Goal: Task Accomplishment & Management: Use online tool/utility

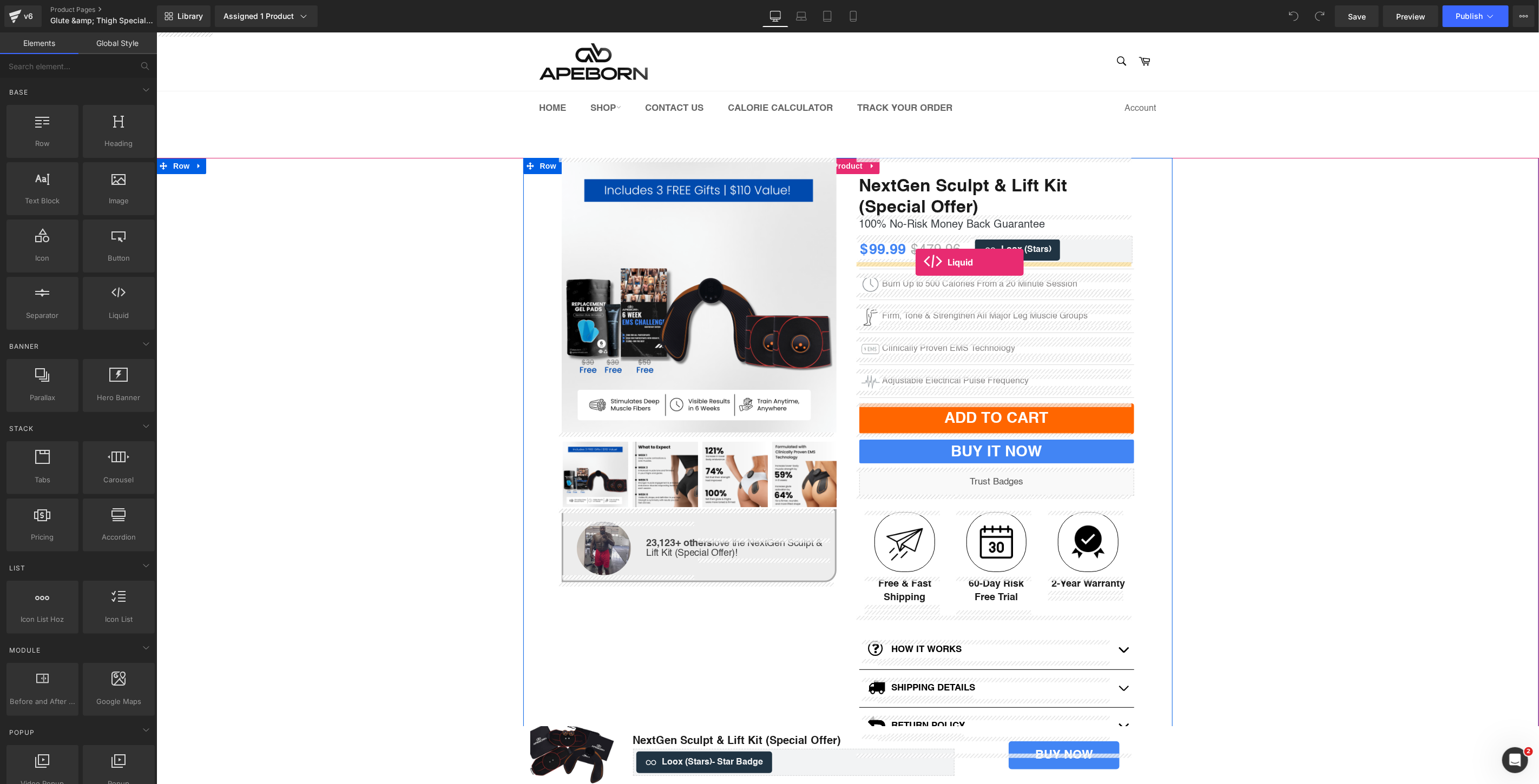
drag, startPoint x: 265, startPoint y: 336, endPoint x: 915, endPoint y: 262, distance: 654.2
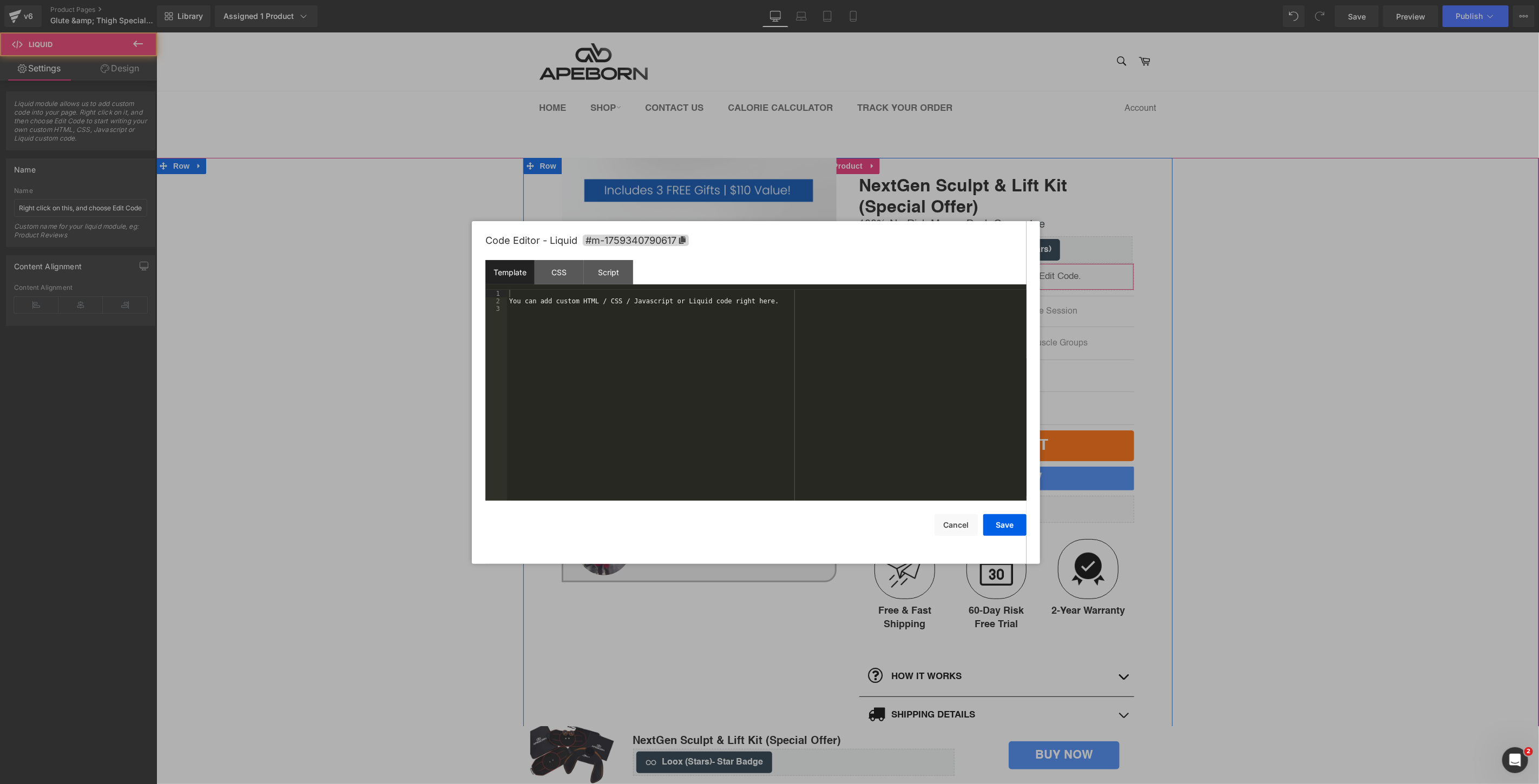
click at [1009, 270] on div "Liquid" at bounding box center [996, 277] width 275 height 27
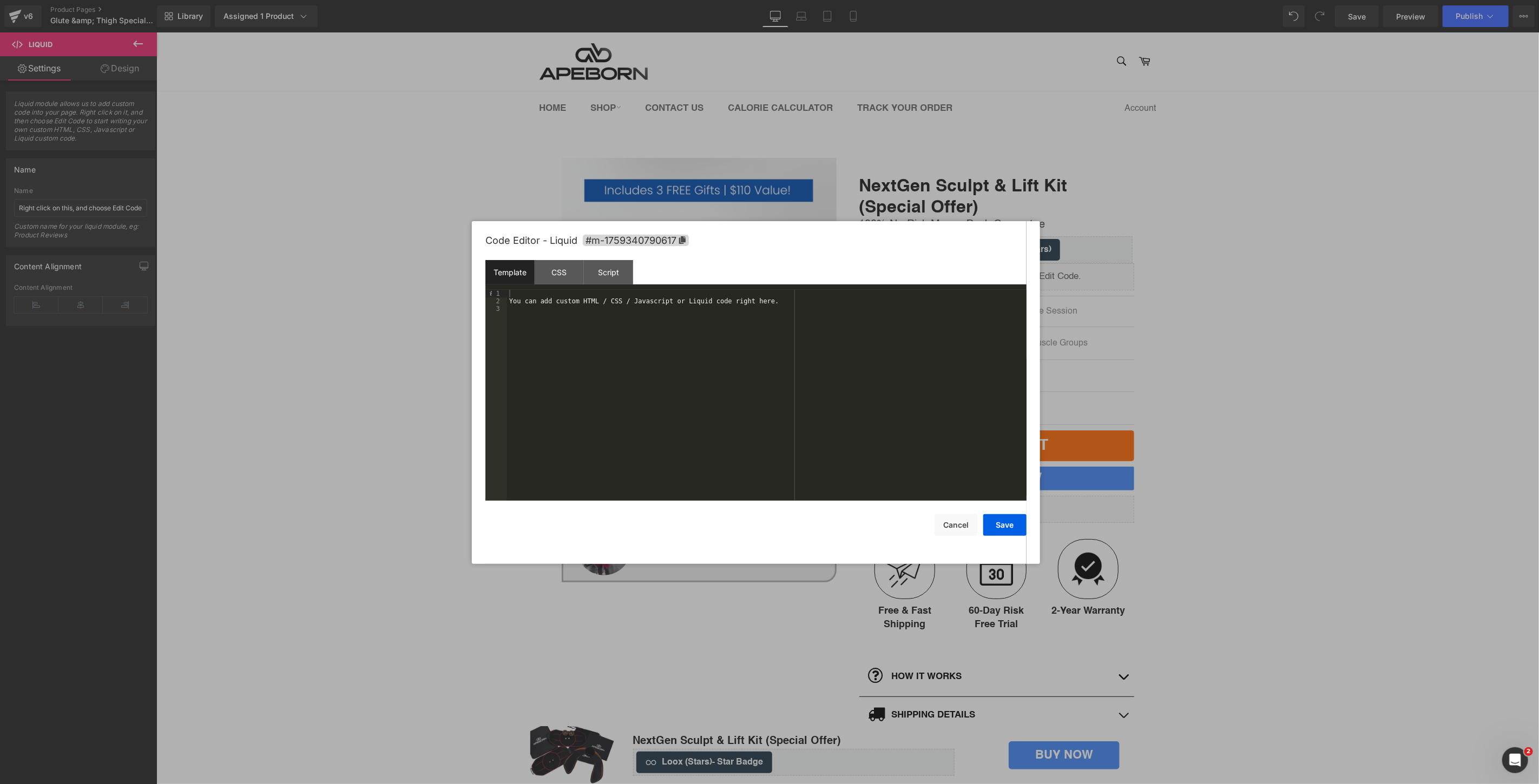
click at [516, 298] on div "You can add custom HTML / CSS / Javascript or Liquid code right here." at bounding box center [767, 403] width 520 height 226
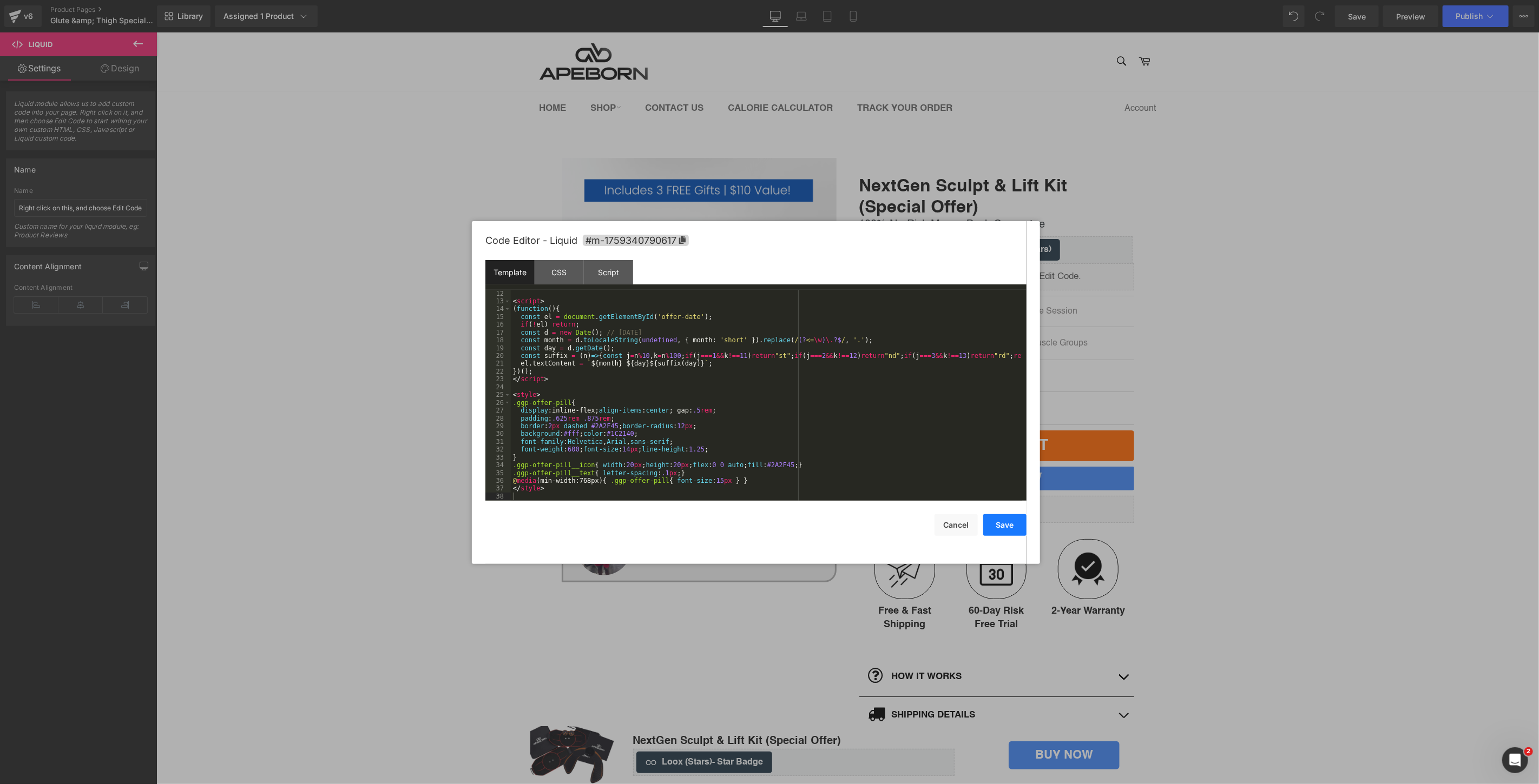
click at [986, 525] on button "Save" at bounding box center [1005, 525] width 43 height 22
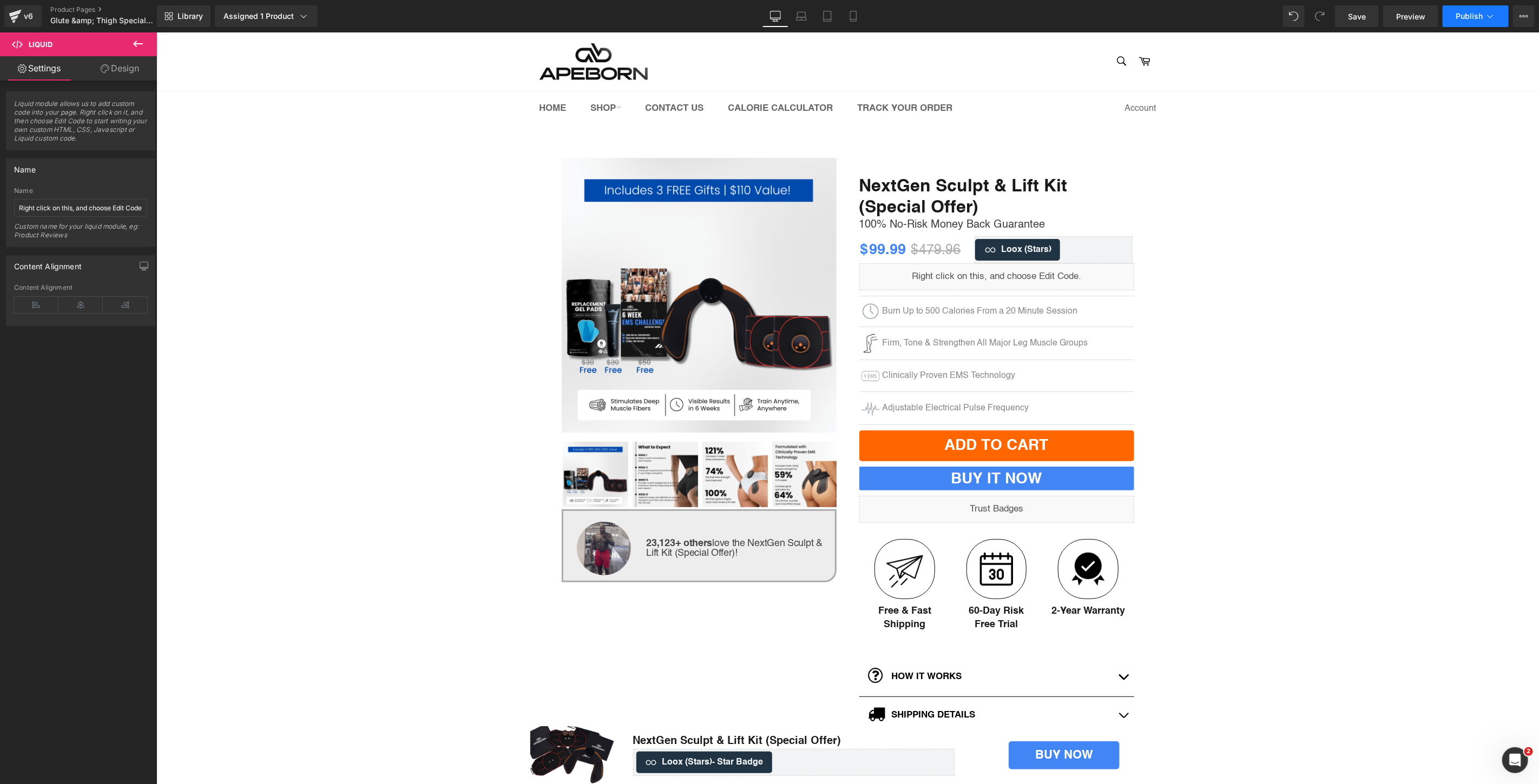
click at [1467, 19] on span "Publish" at bounding box center [1469, 16] width 27 height 9
click at [848, 13] on icon at bounding box center [853, 16] width 10 height 10
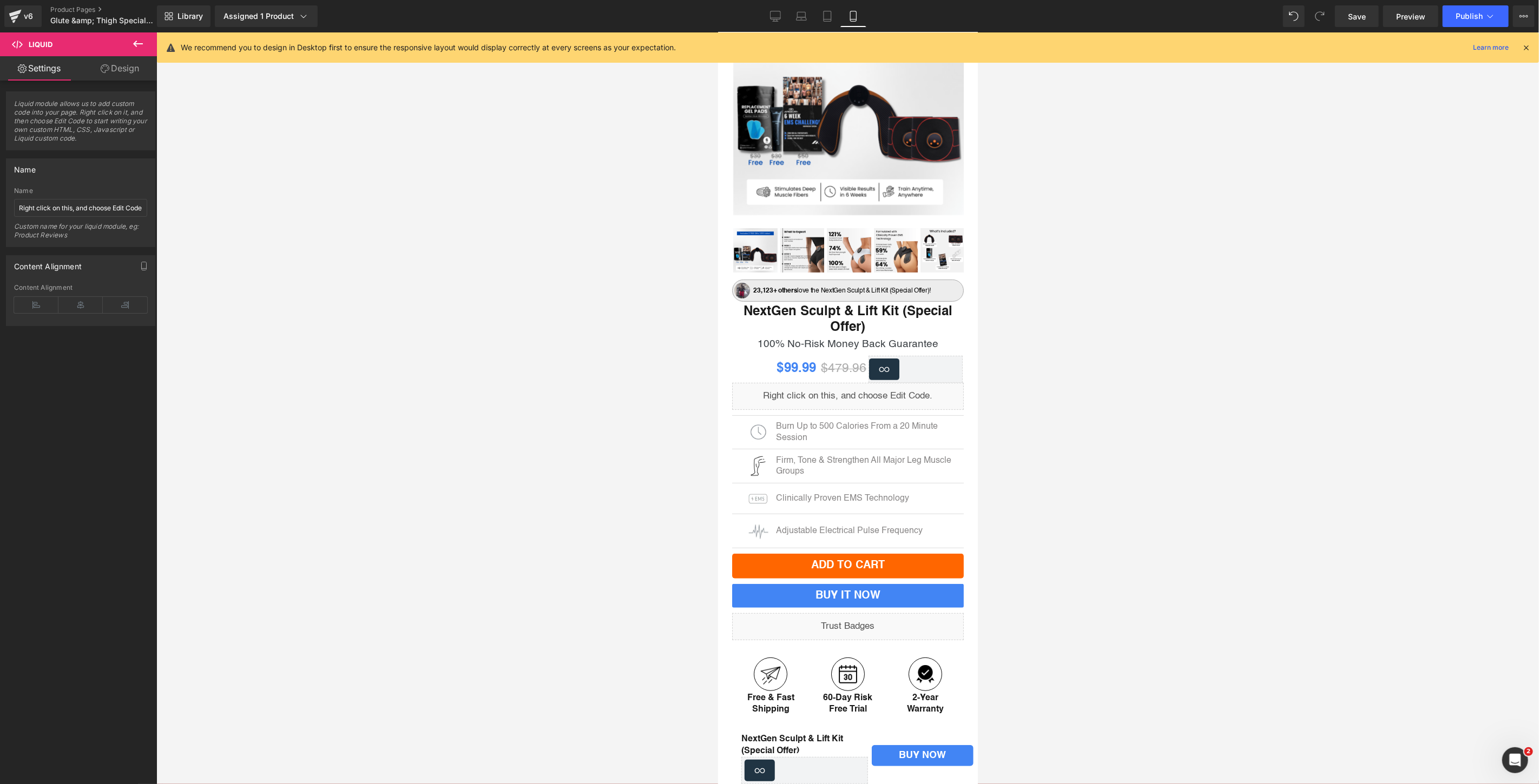
scroll to position [0, 0]
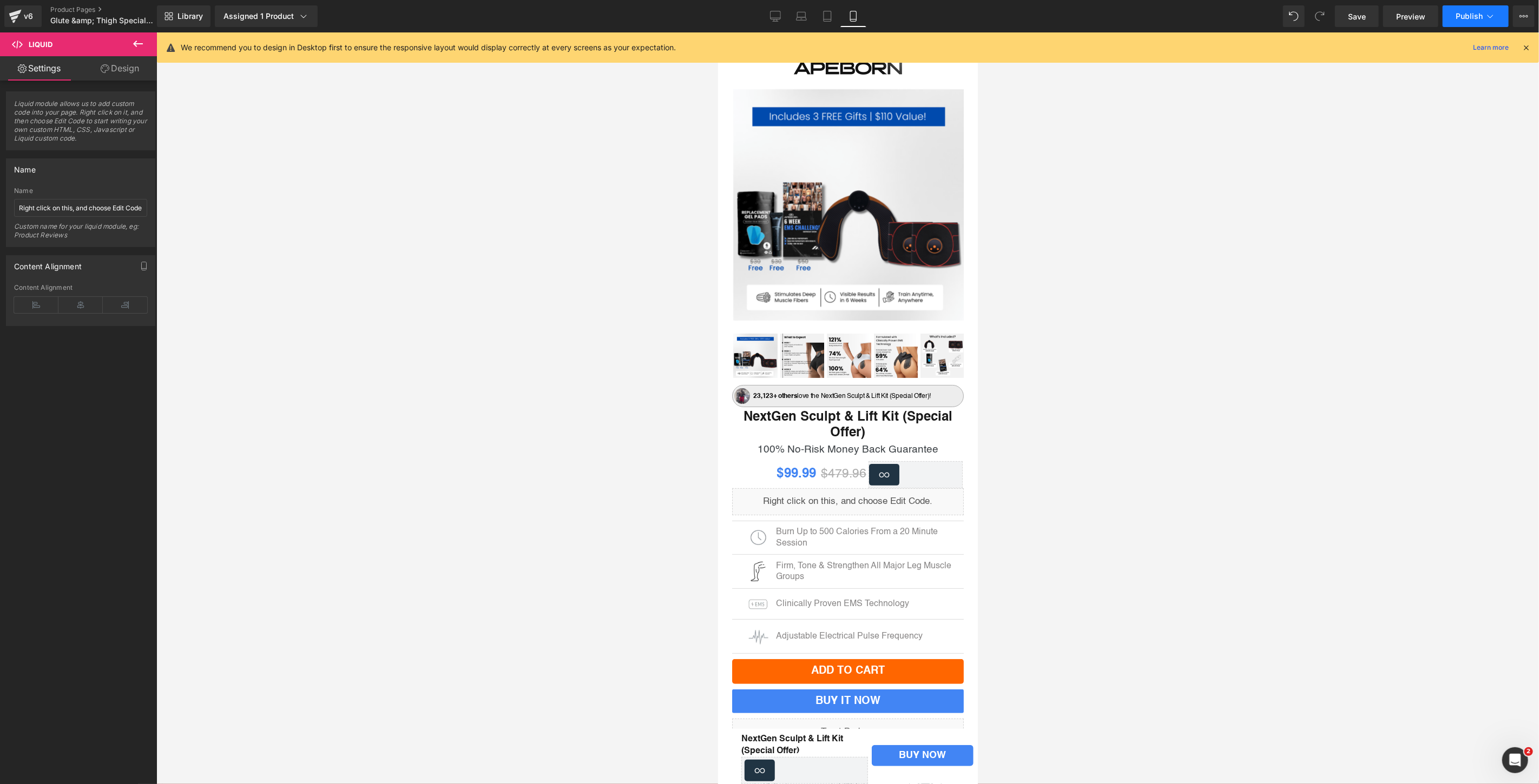
click at [1474, 15] on span "Publish" at bounding box center [1469, 16] width 27 height 9
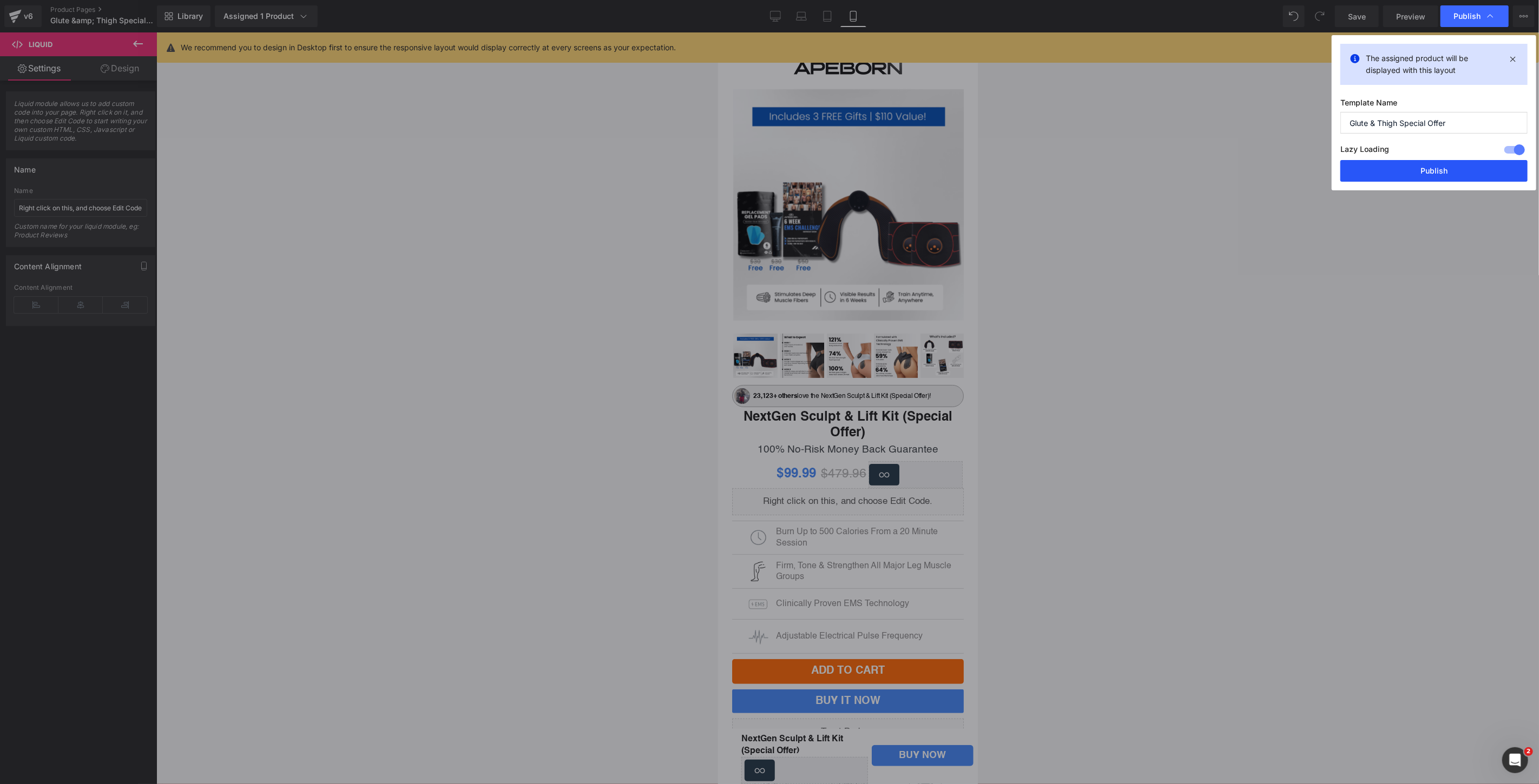
click at [1412, 170] on button "Publish" at bounding box center [1434, 170] width 187 height 22
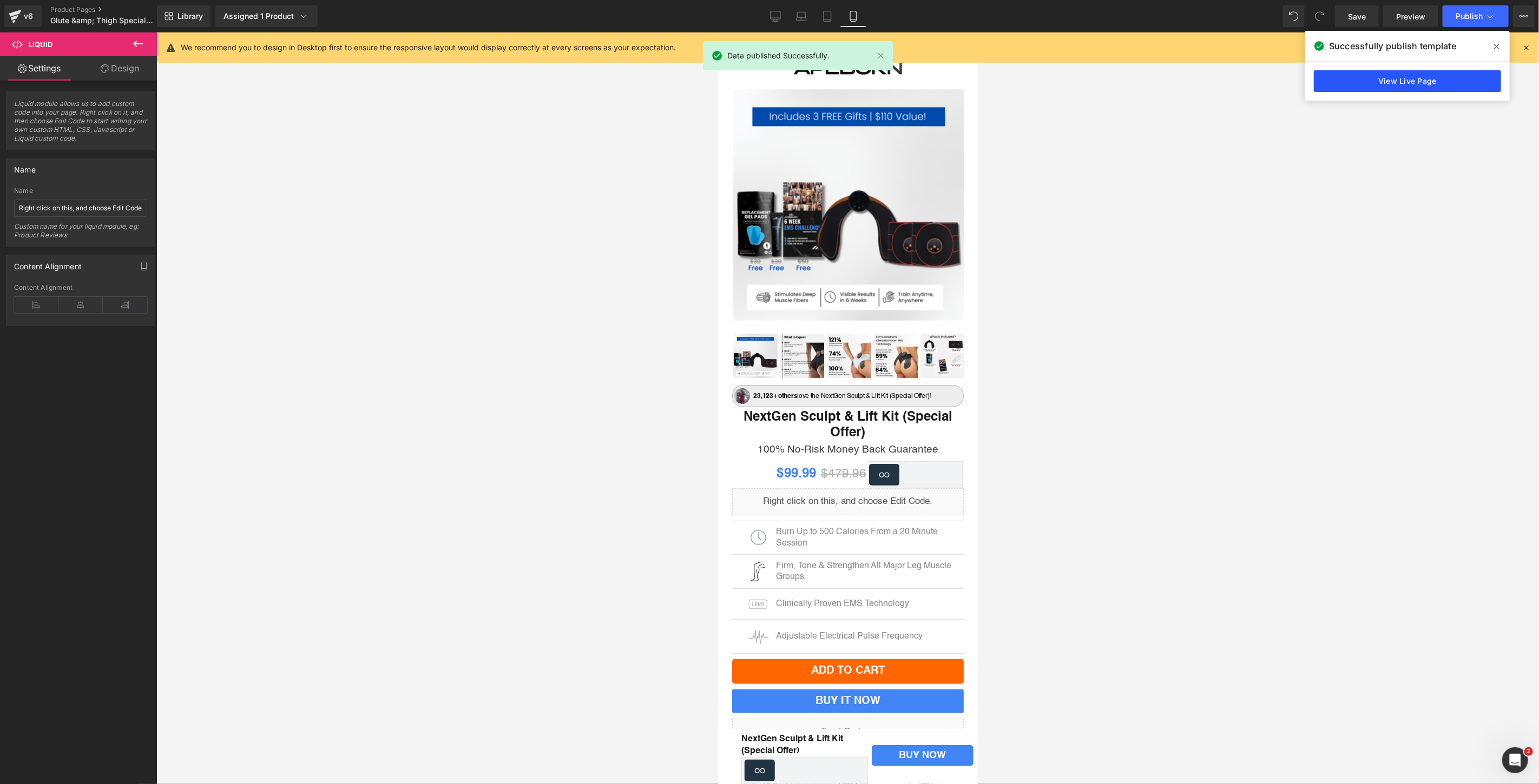
click at [1393, 85] on link "View Live Page" at bounding box center [1407, 81] width 187 height 22
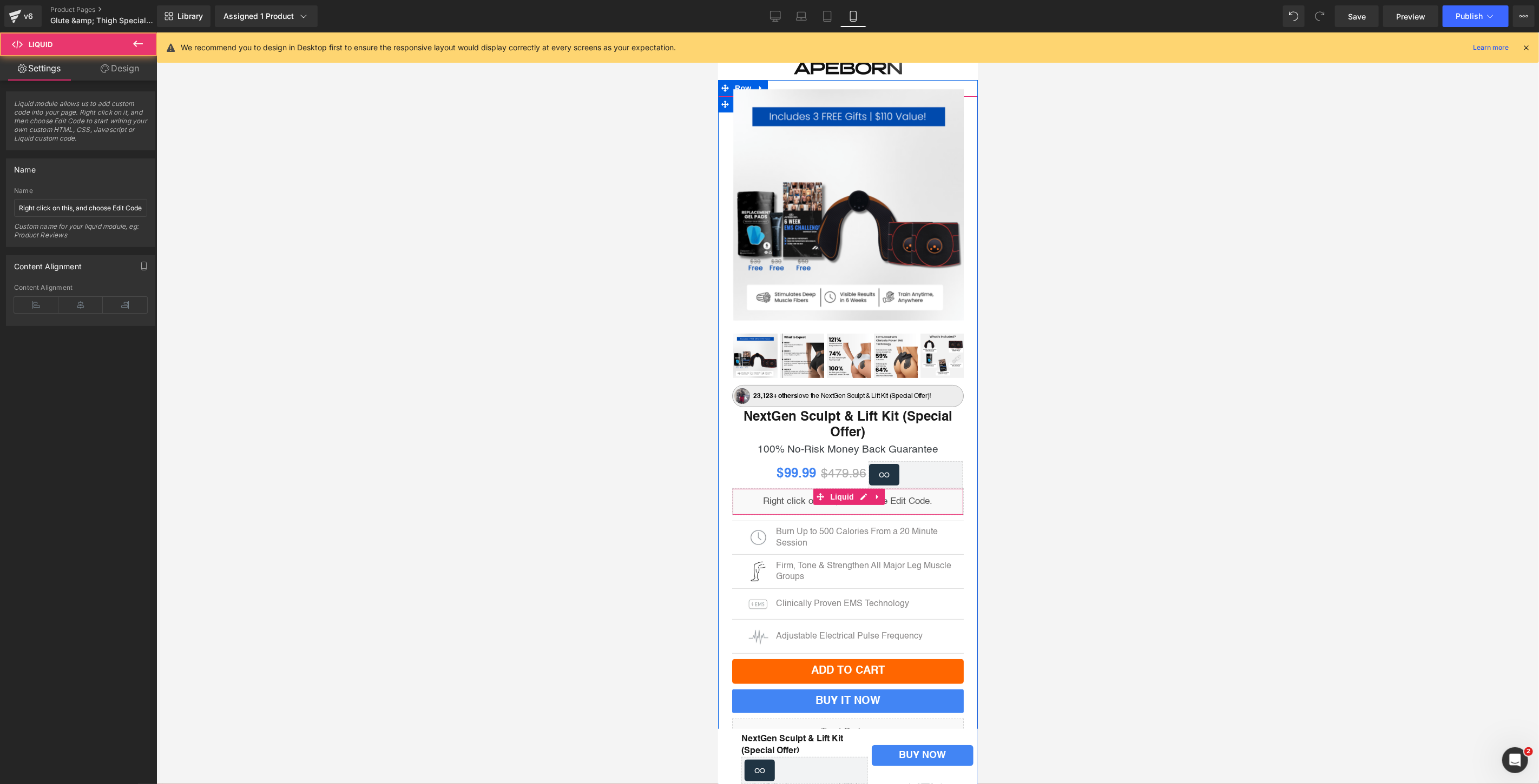
click at [807, 500] on div "Liquid" at bounding box center [847, 501] width 232 height 27
click at [117, 72] on link "Design" at bounding box center [120, 68] width 79 height 25
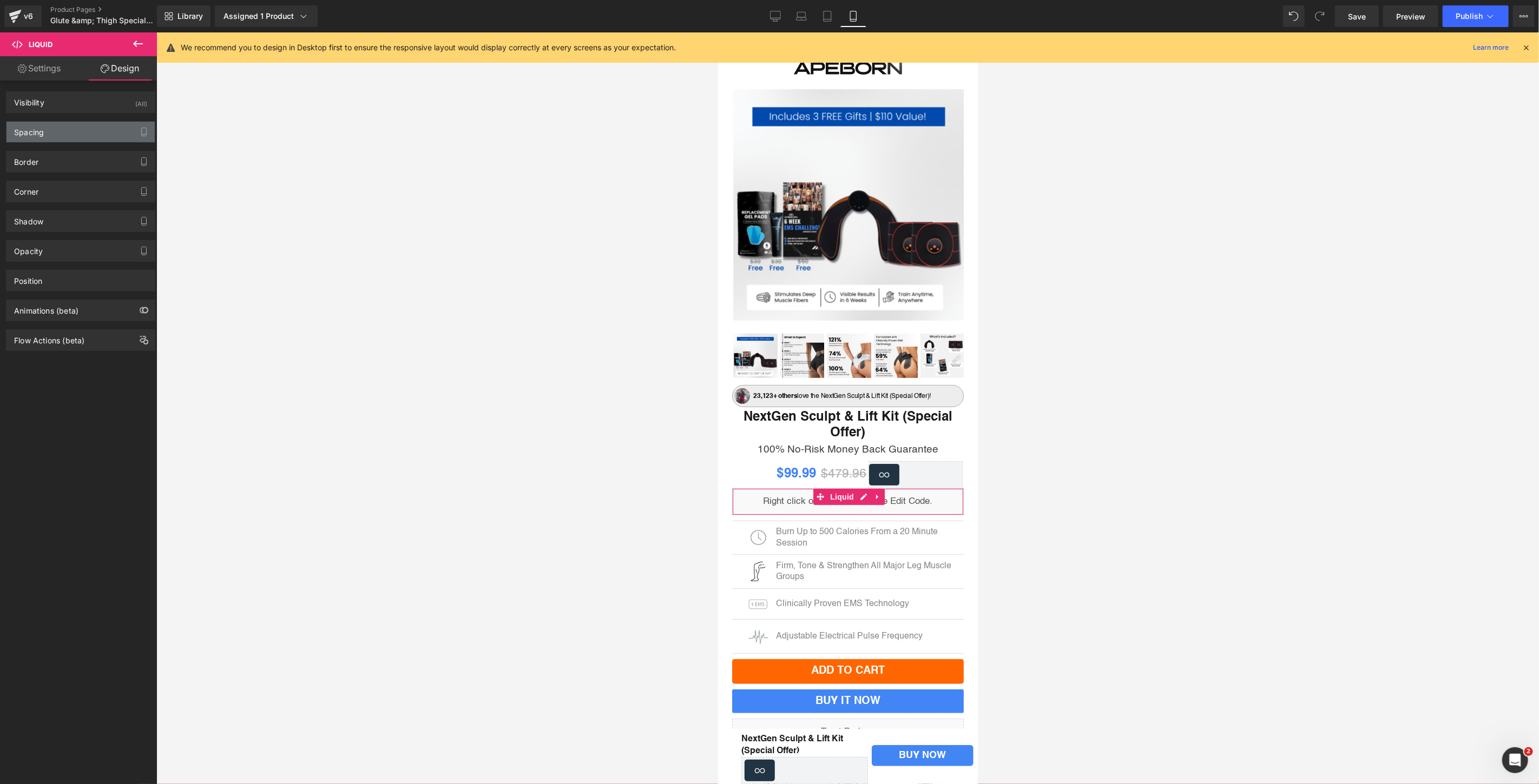
click at [90, 124] on div "Spacing" at bounding box center [81, 132] width 148 height 20
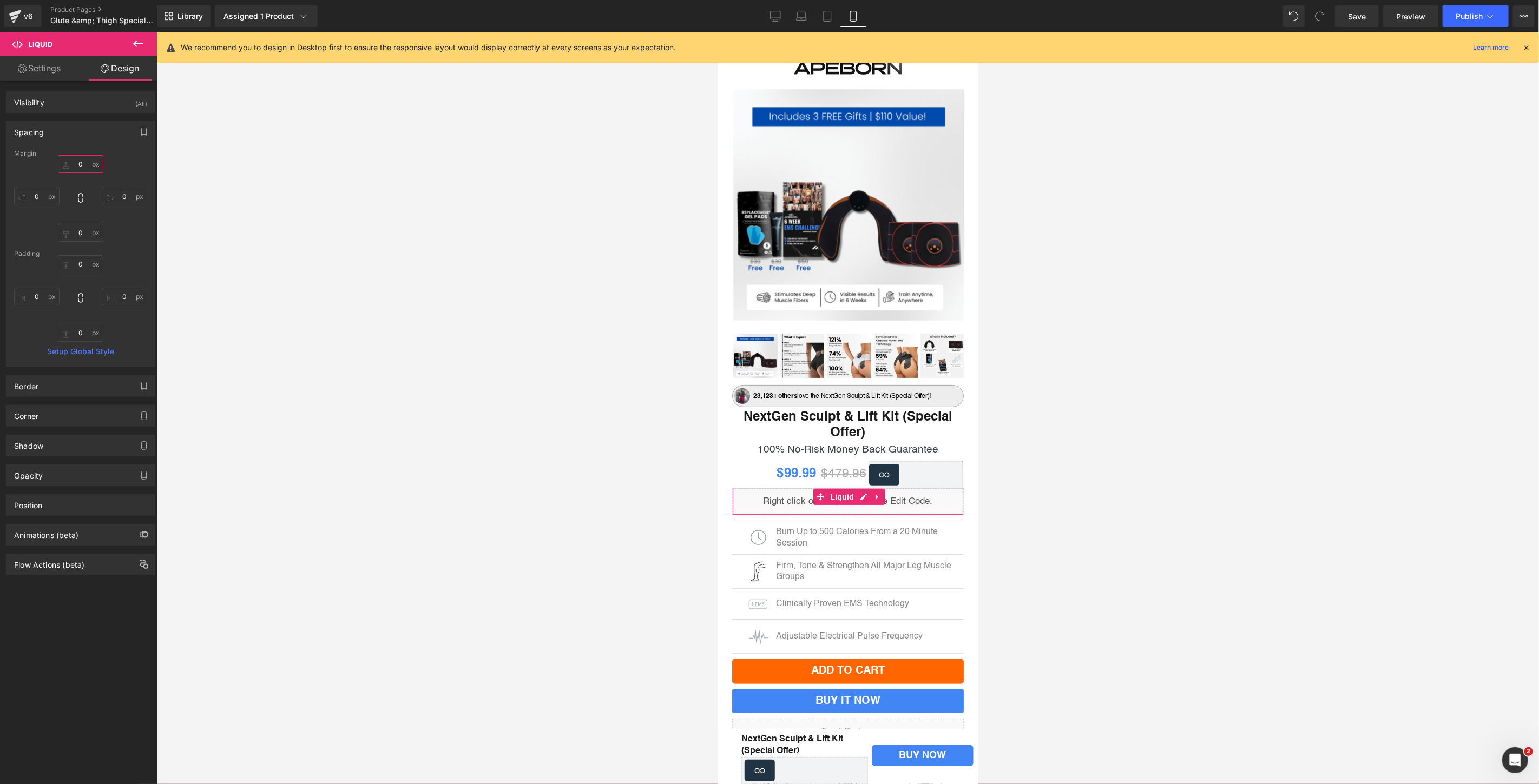
click at [89, 159] on input "0" at bounding box center [80, 164] width 46 height 18
type input "5"
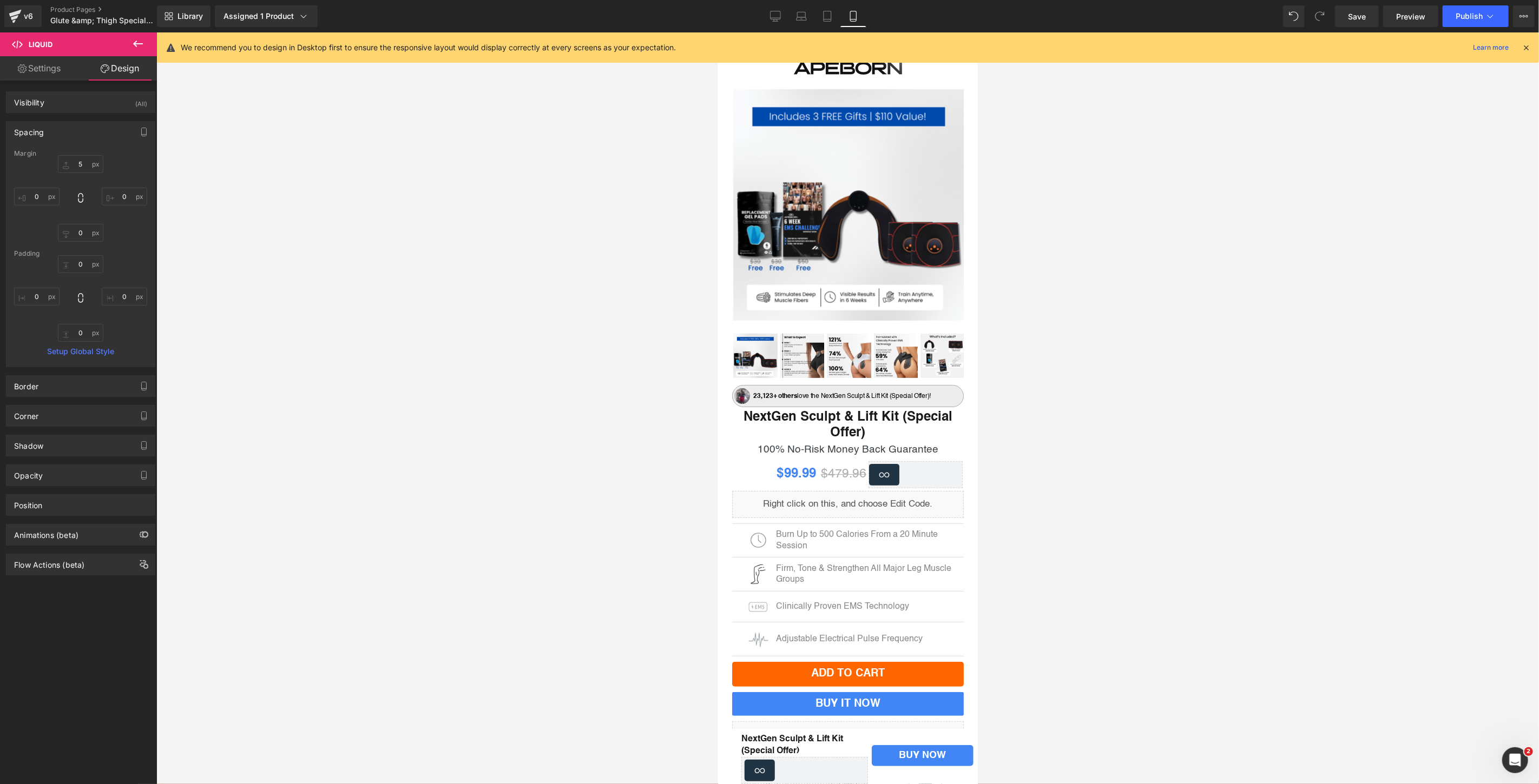
click at [371, 226] on div at bounding box center [847, 408] width 1383 height 752
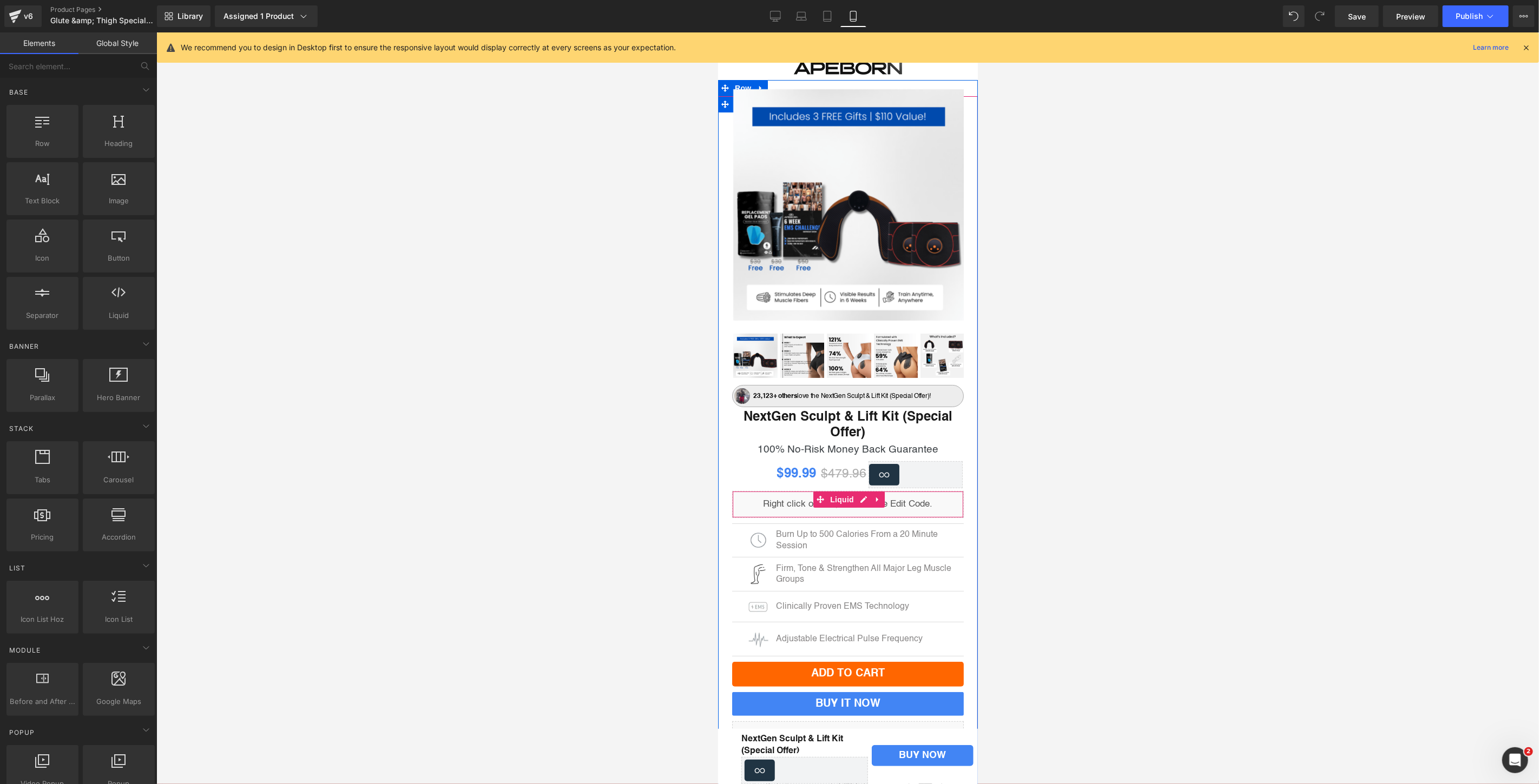
click at [850, 497] on span "Liquid" at bounding box center [841, 499] width 29 height 16
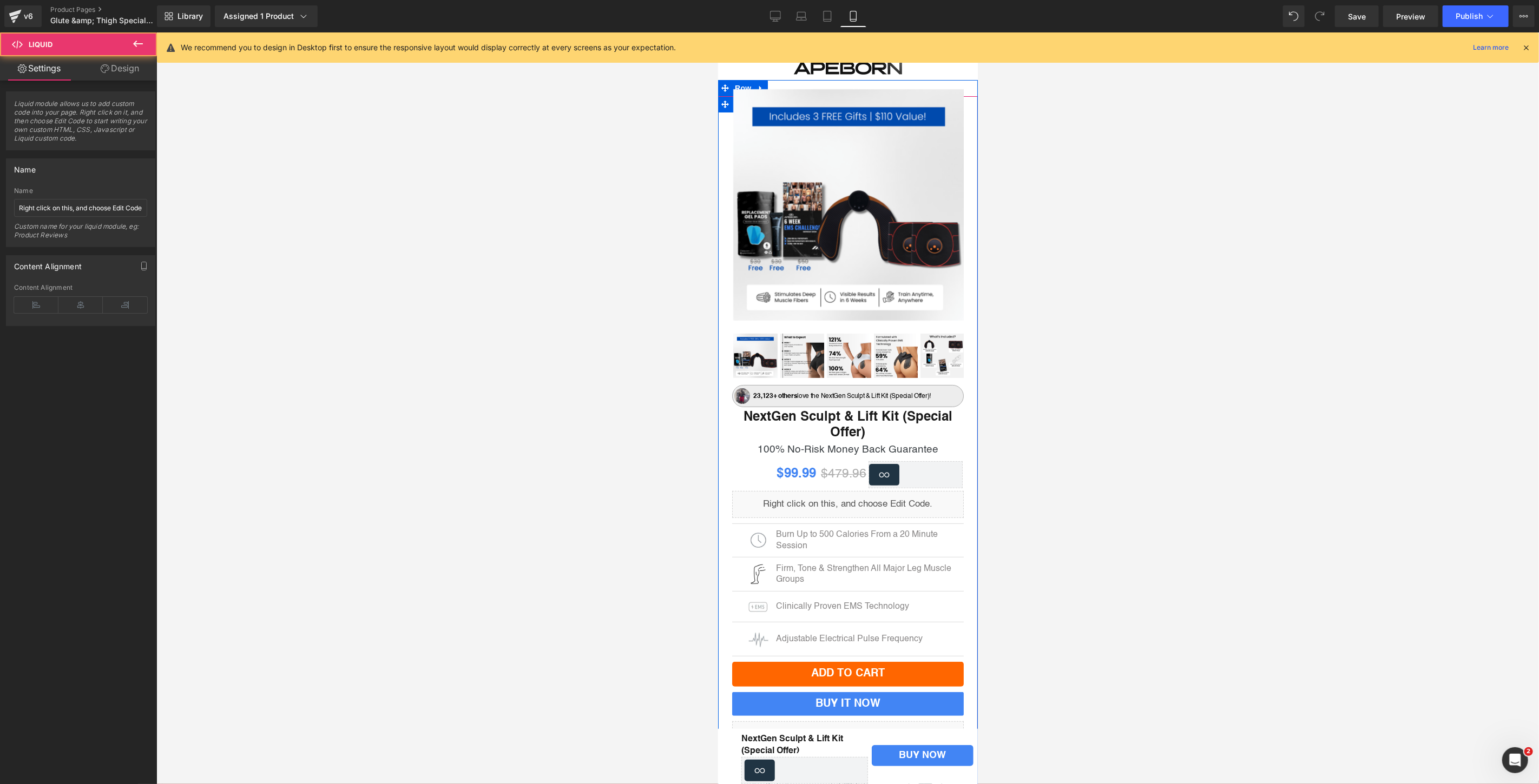
click at [854, 499] on div "Liquid" at bounding box center [847, 504] width 232 height 27
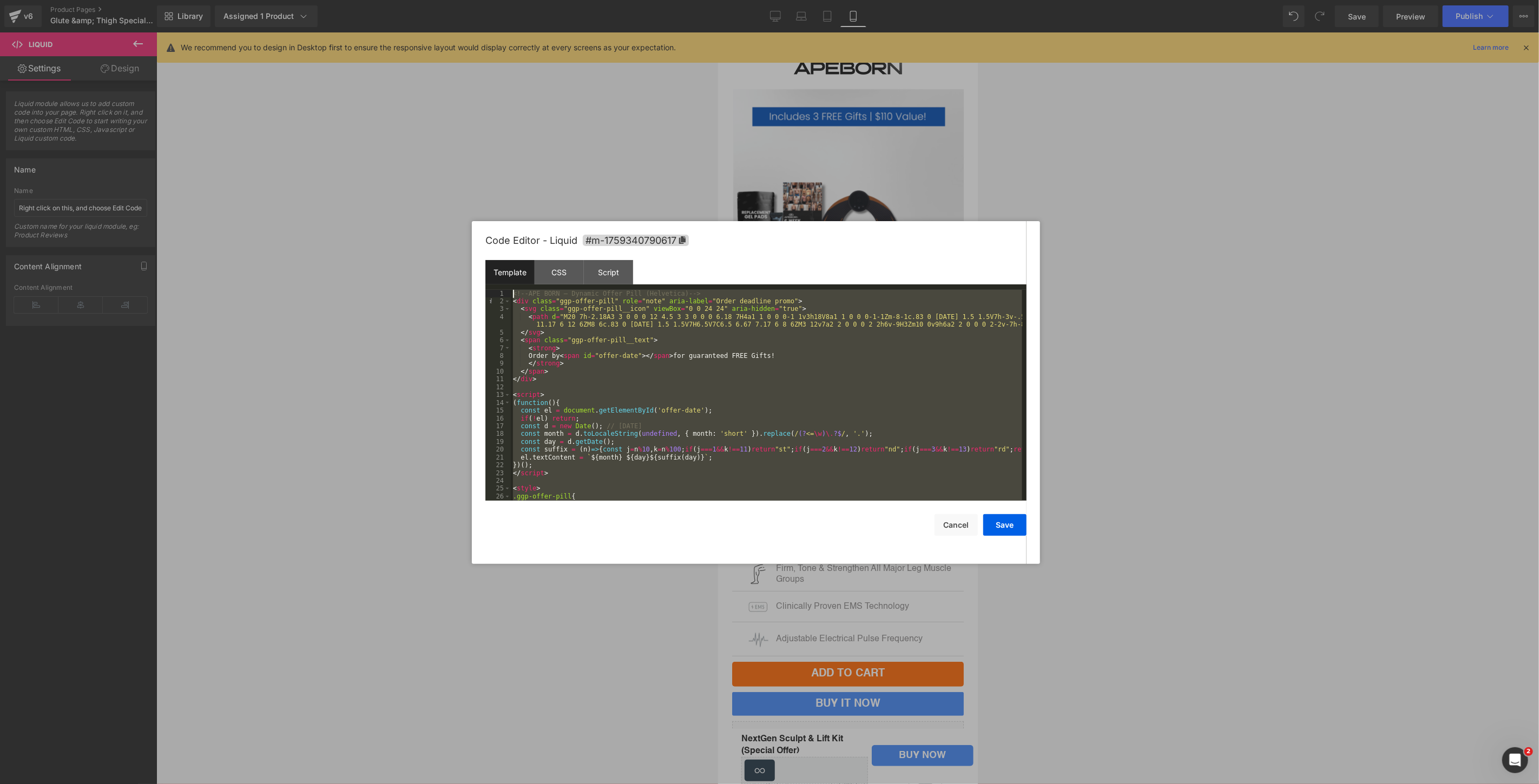
drag, startPoint x: 555, startPoint y: 490, endPoint x: 494, endPoint y: 292, distance: 207.2
click at [494, 292] on pre "1 2 3 4 5 6 7 8 9 10 11 12 13 14 15 16 17 18 19 20 21 22 23 24 25 26 27 <!-- AP…" at bounding box center [755, 395] width 541 height 211
click at [525, 305] on div "<!-- APE BORN — Dynamic Offer Pill (Helvetica) --> < div class = "ggp-offer-pil…" at bounding box center [767, 395] width 512 height 211
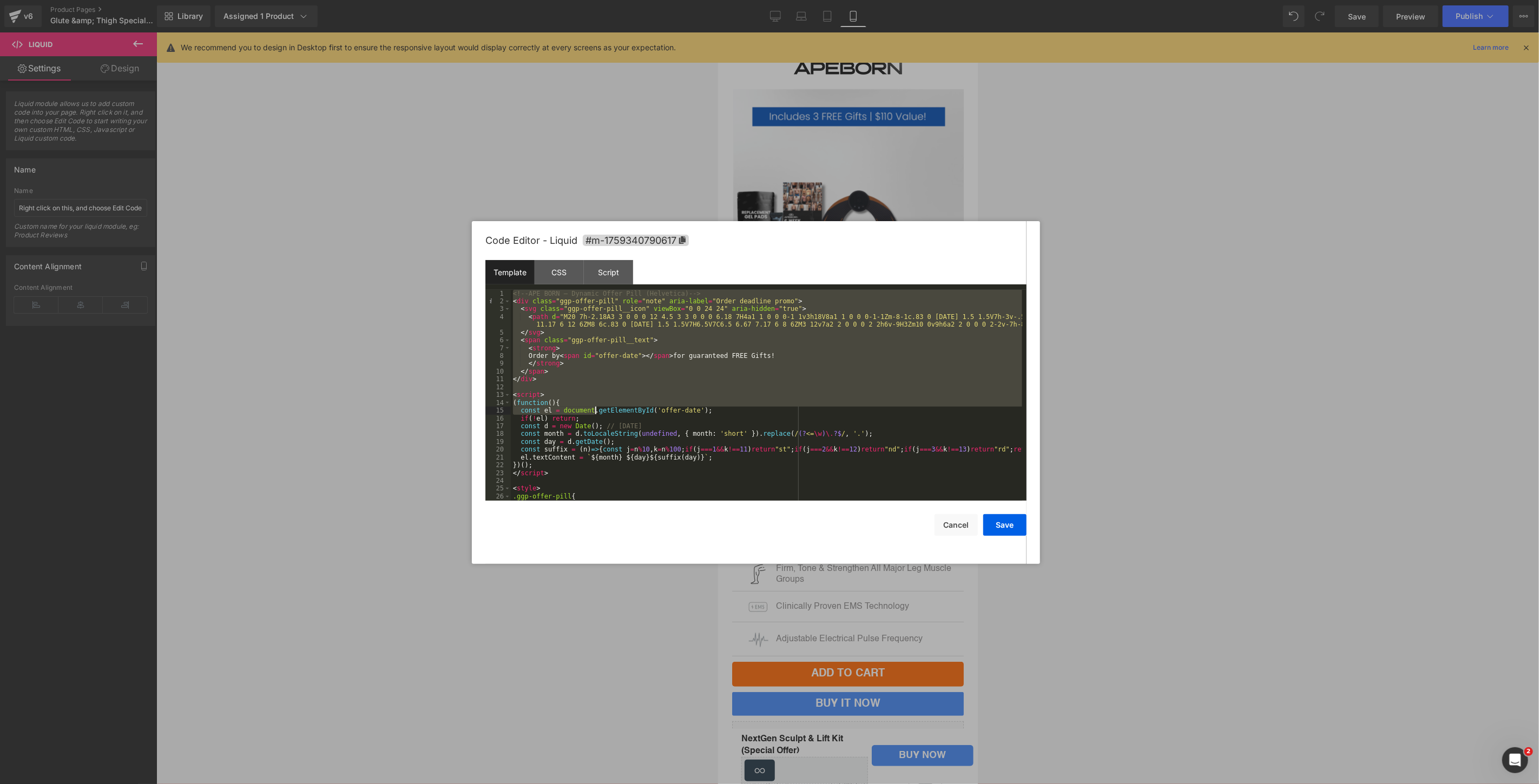
scroll to position [93, 0]
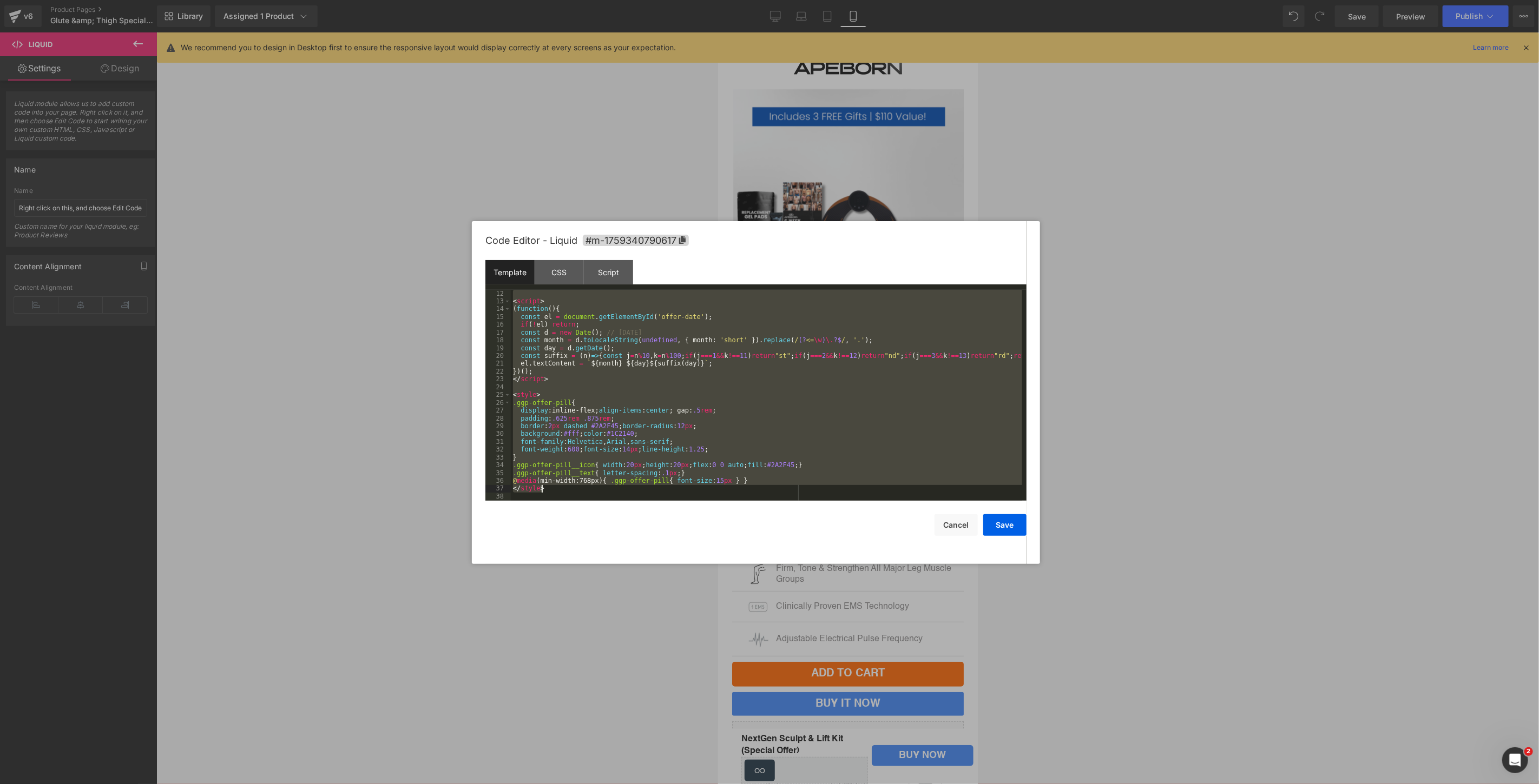
drag, startPoint x: 513, startPoint y: 292, endPoint x: 633, endPoint y: 487, distance: 229.0
click at [633, 487] on div "< script > ( function ( ) { const el = document . getElementById ( 'offer-date'…" at bounding box center [767, 403] width 512 height 226
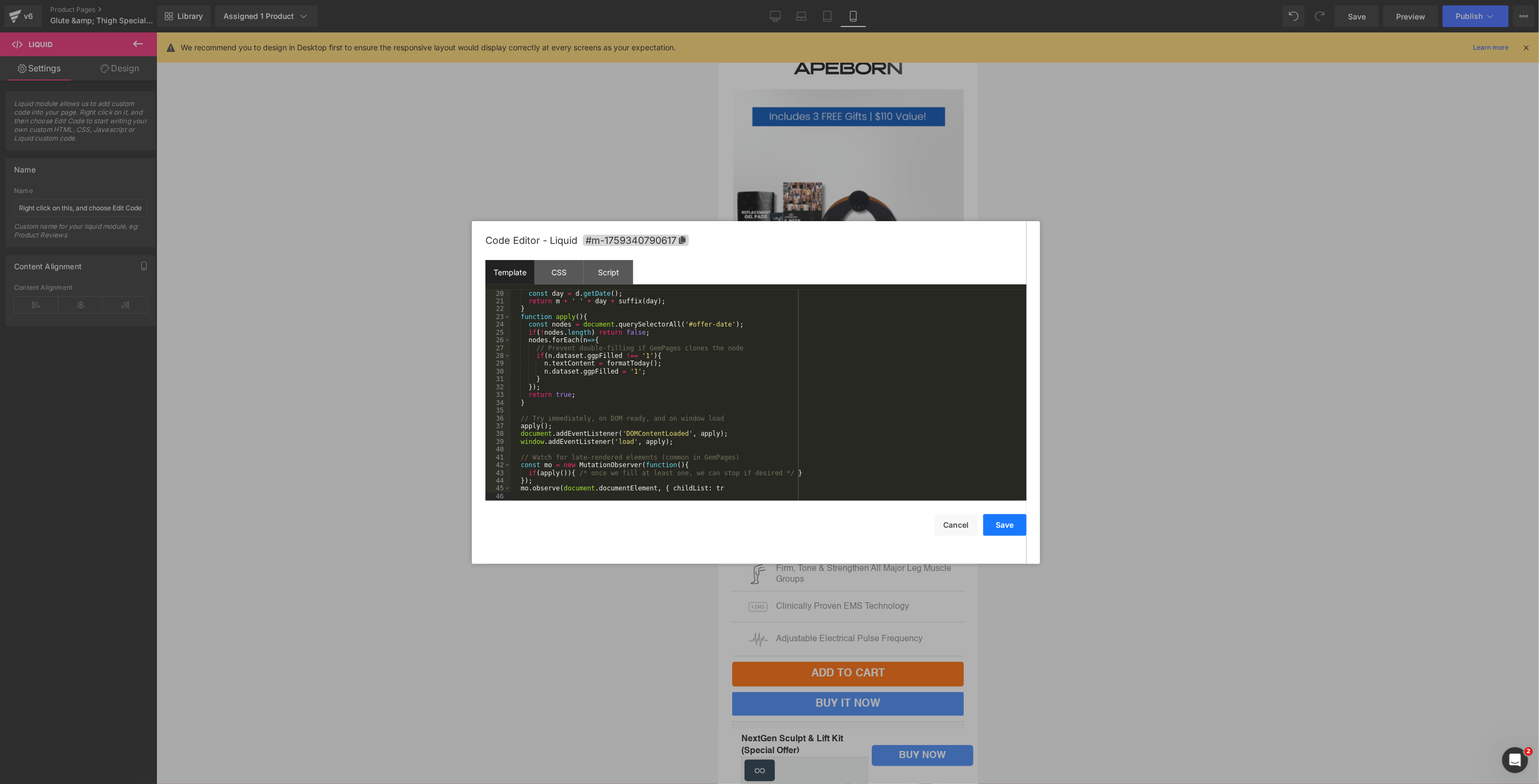
click at [1019, 523] on button "Save" at bounding box center [1005, 525] width 43 height 22
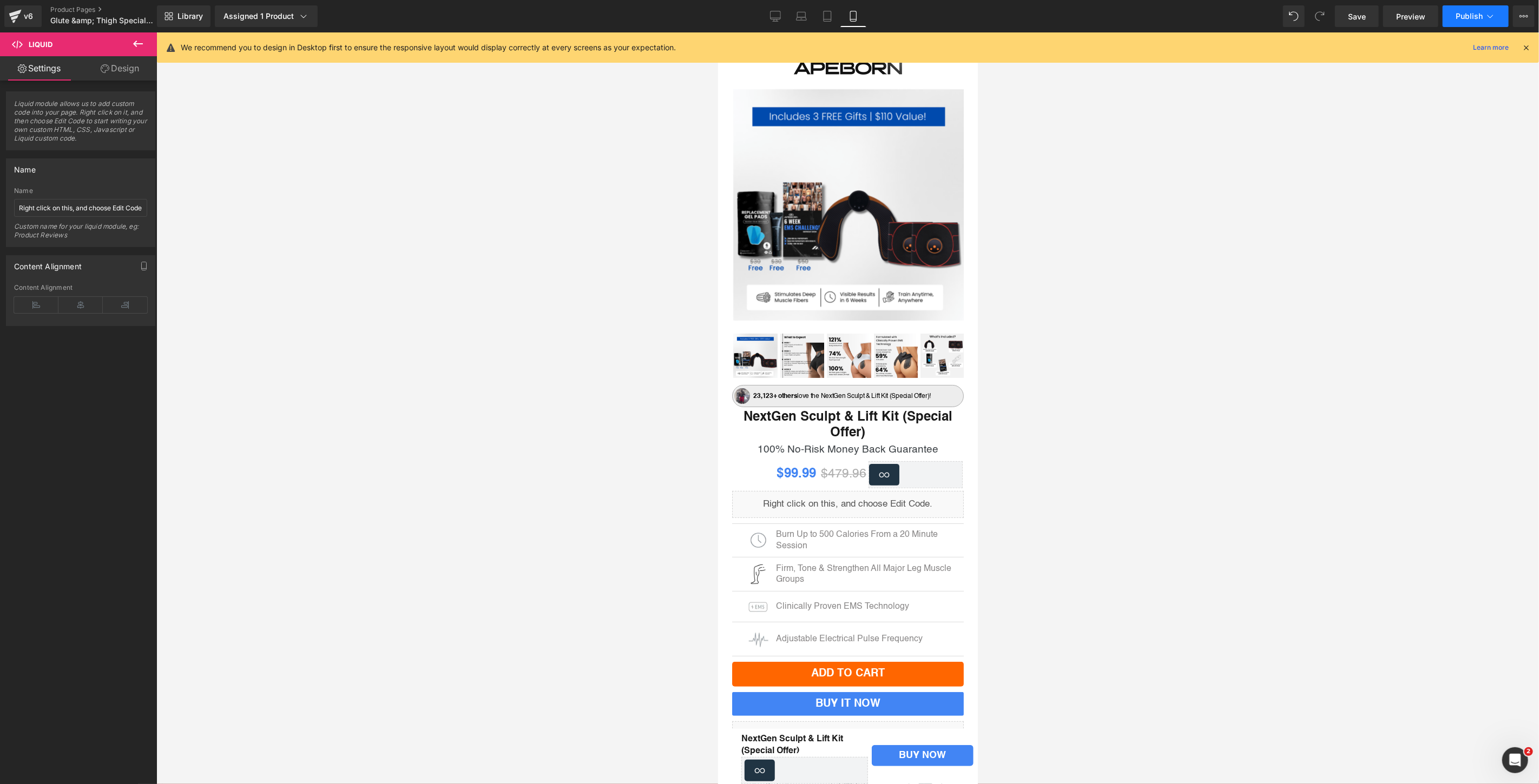
click at [1461, 19] on span "Publish" at bounding box center [1469, 16] width 27 height 9
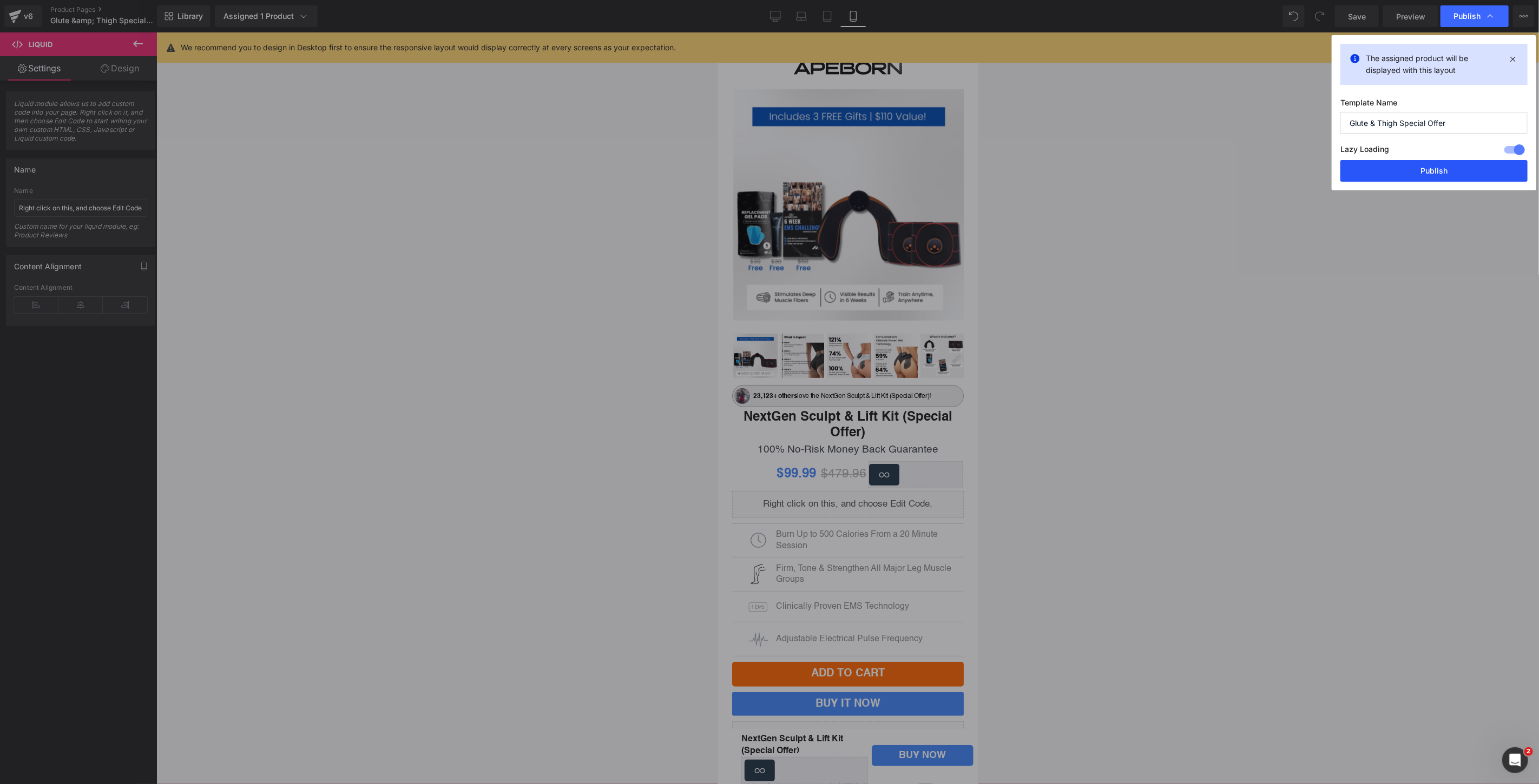
click at [1472, 168] on button "Publish" at bounding box center [1434, 170] width 187 height 22
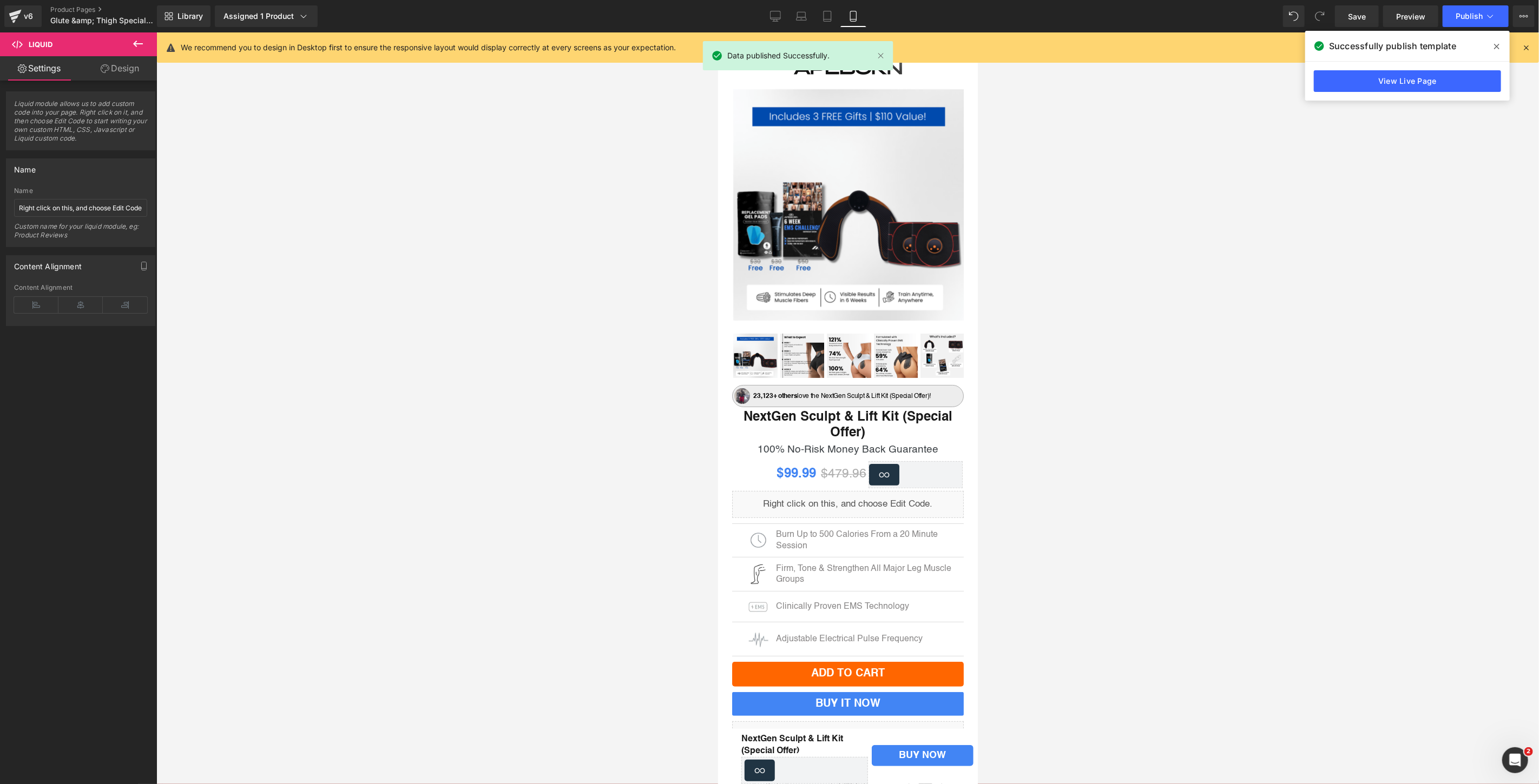
click at [1398, 79] on link "View Live Page" at bounding box center [1407, 81] width 187 height 22
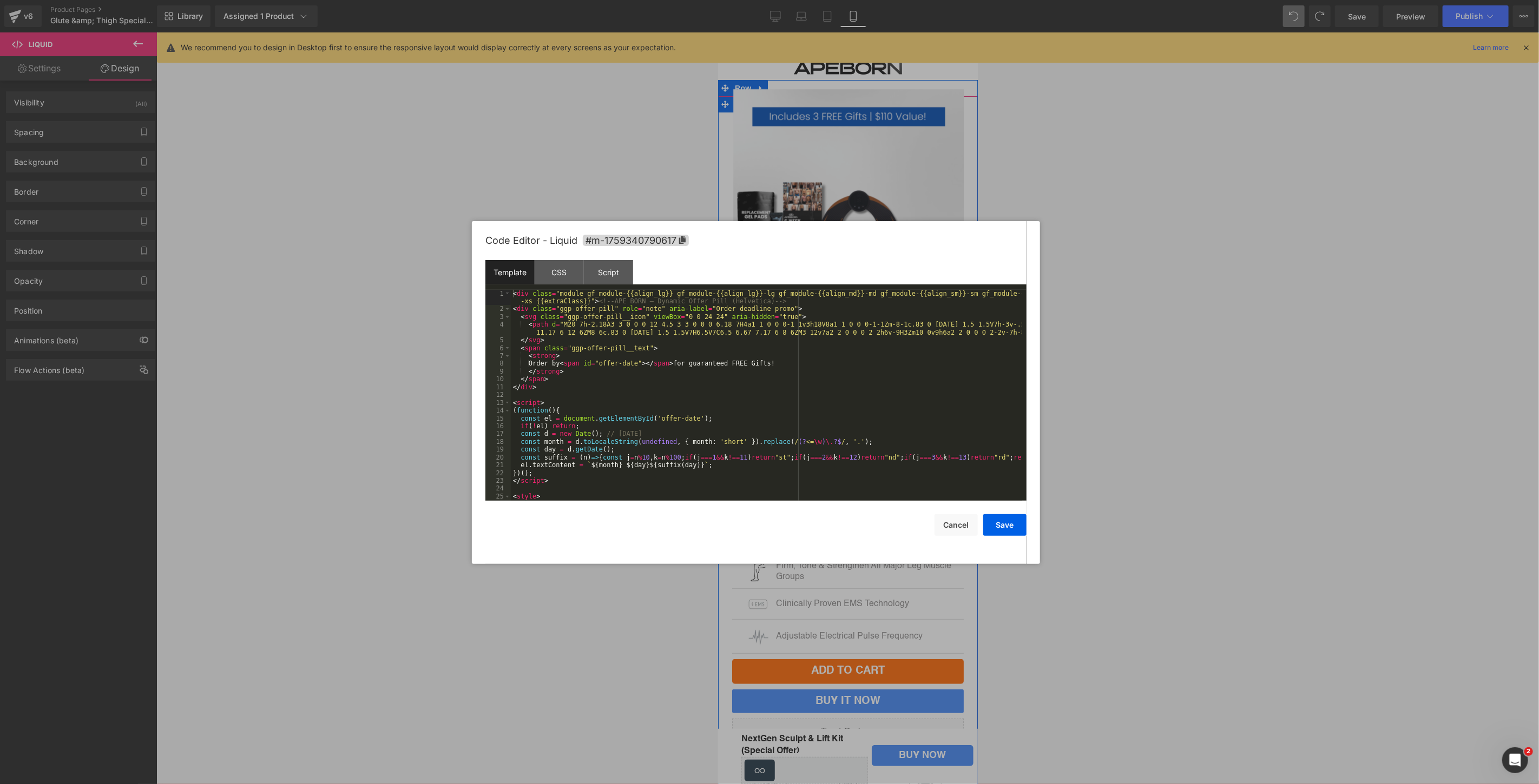
click at [860, 495] on div "Liquid" at bounding box center [847, 501] width 232 height 27
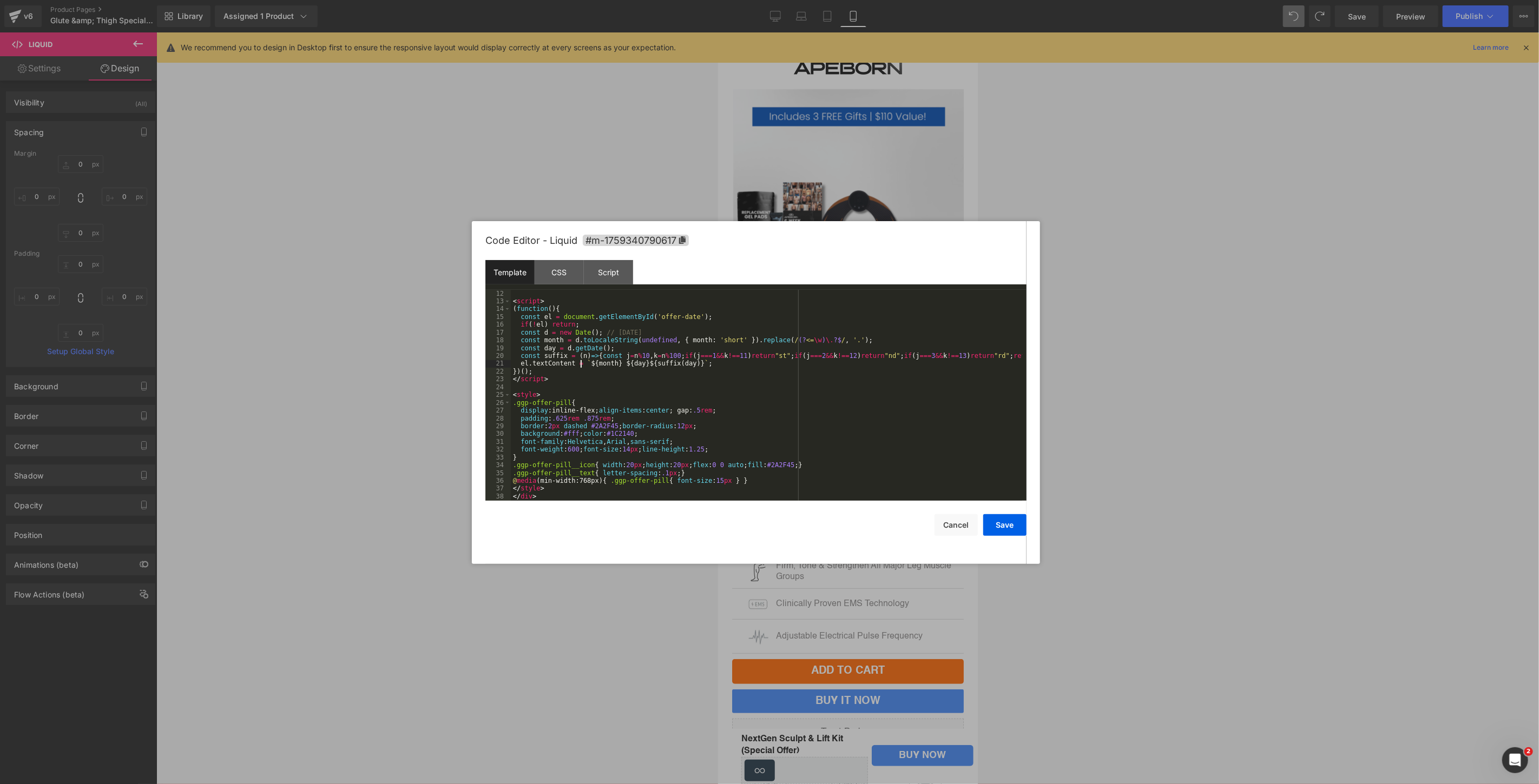
click at [580, 364] on div "< script > ( function ( ) { const el = document . getElementById ( 'offer-date'…" at bounding box center [767, 403] width 512 height 226
click at [1010, 523] on button "Save" at bounding box center [1005, 525] width 43 height 22
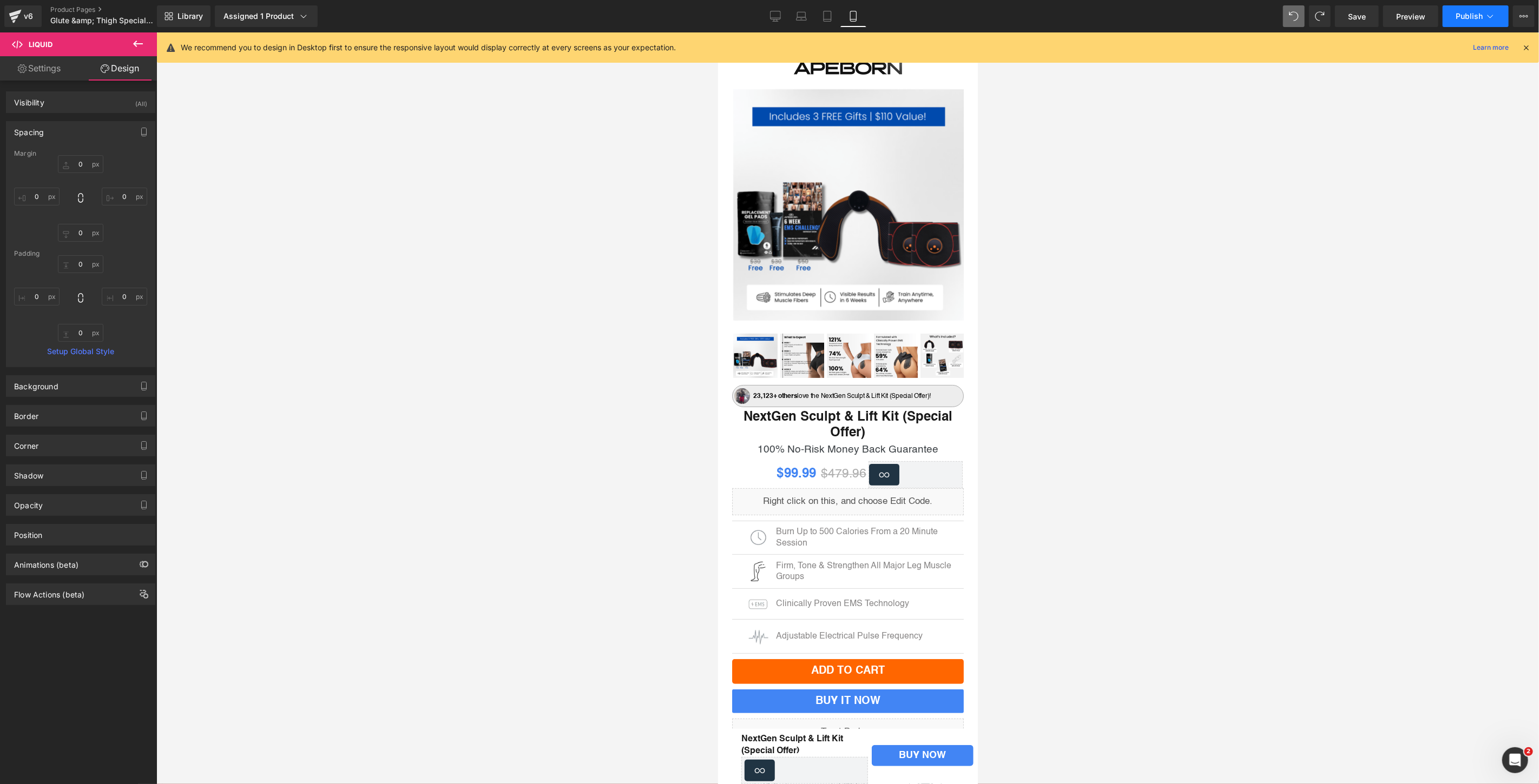
click at [1453, 14] on button "Publish" at bounding box center [1475, 16] width 66 height 22
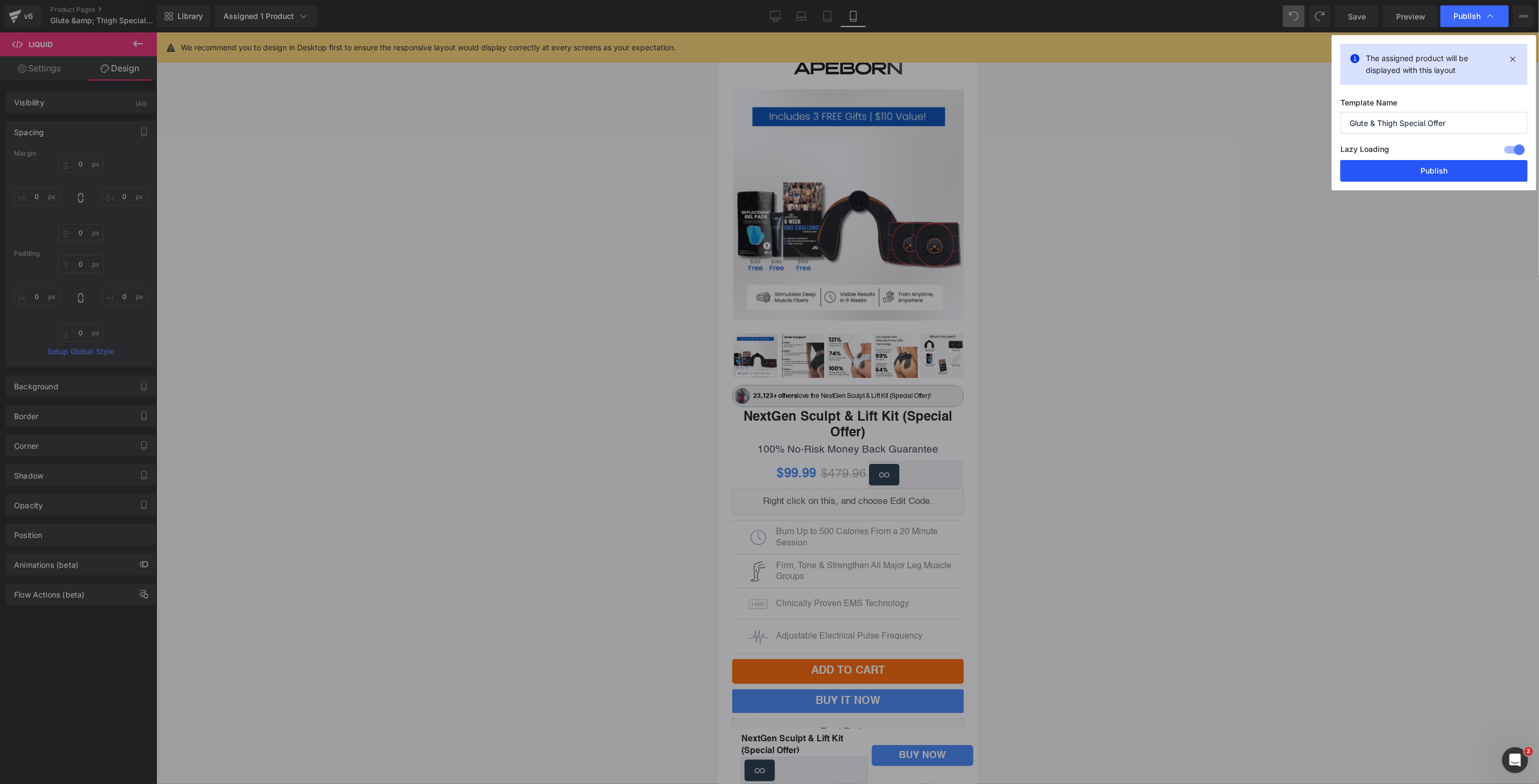
click at [1377, 167] on button "Publish" at bounding box center [1434, 170] width 187 height 22
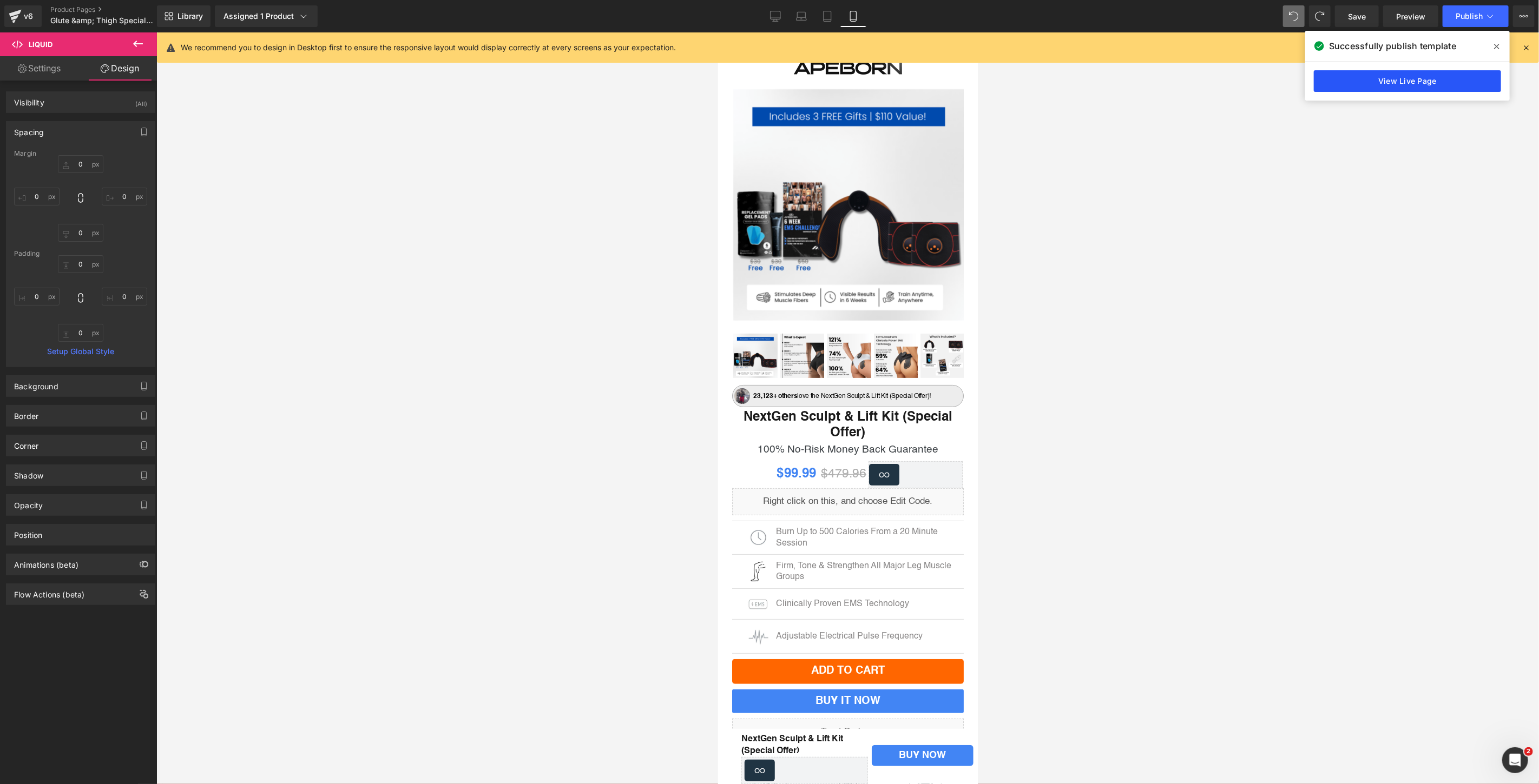
click at [1443, 72] on link "View Live Page" at bounding box center [1407, 81] width 187 height 22
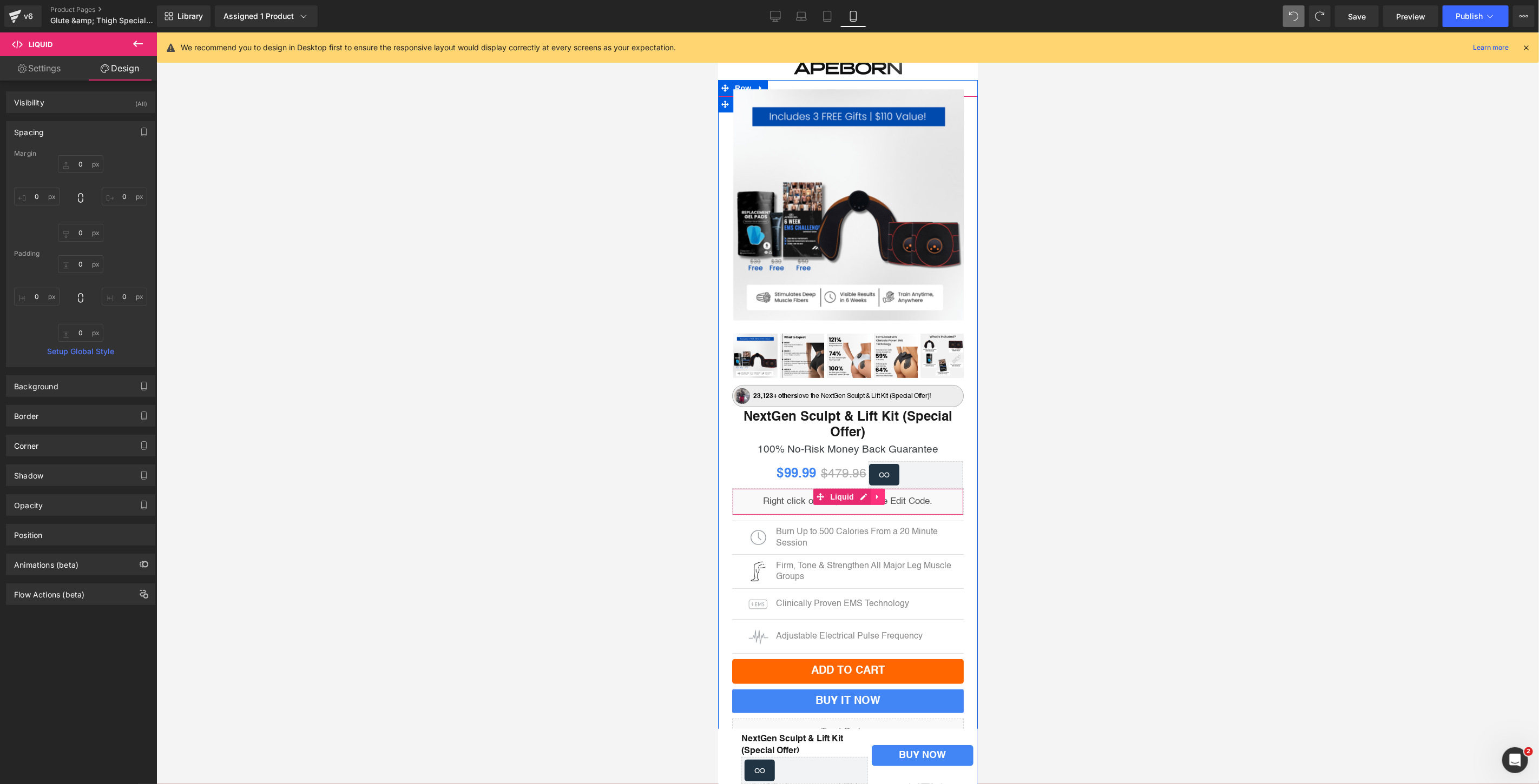
click at [870, 496] on link at bounding box center [876, 496] width 14 height 16
click at [838, 493] on div "Liquid" at bounding box center [847, 501] width 232 height 27
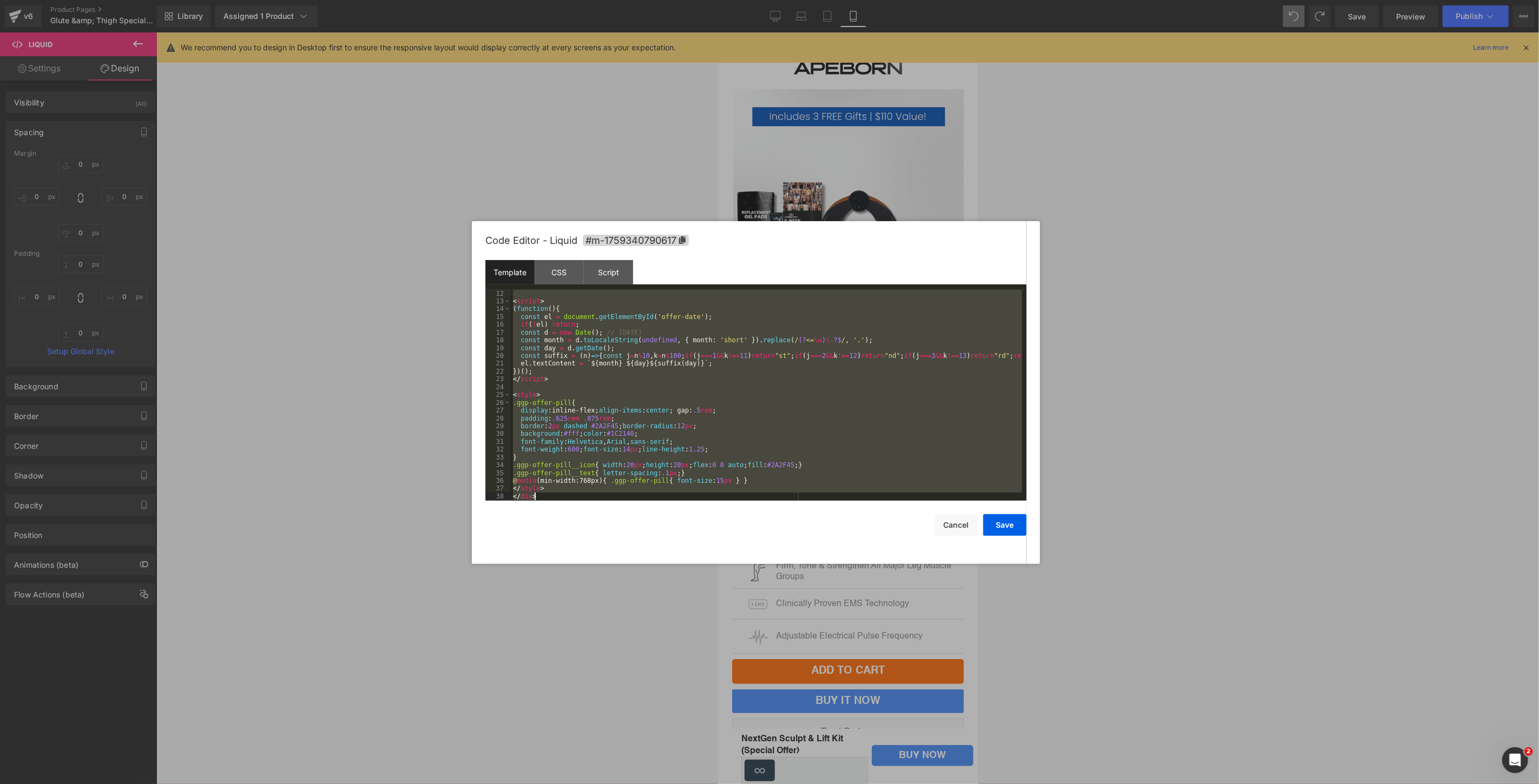
drag, startPoint x: 512, startPoint y: 292, endPoint x: 658, endPoint y: 510, distance: 262.4
click at [658, 510] on div "Code Editor - Liquid #m-1759340790617 Template CSS Script Data 12 13 14 15 16 1…" at bounding box center [755, 392] width 541 height 343
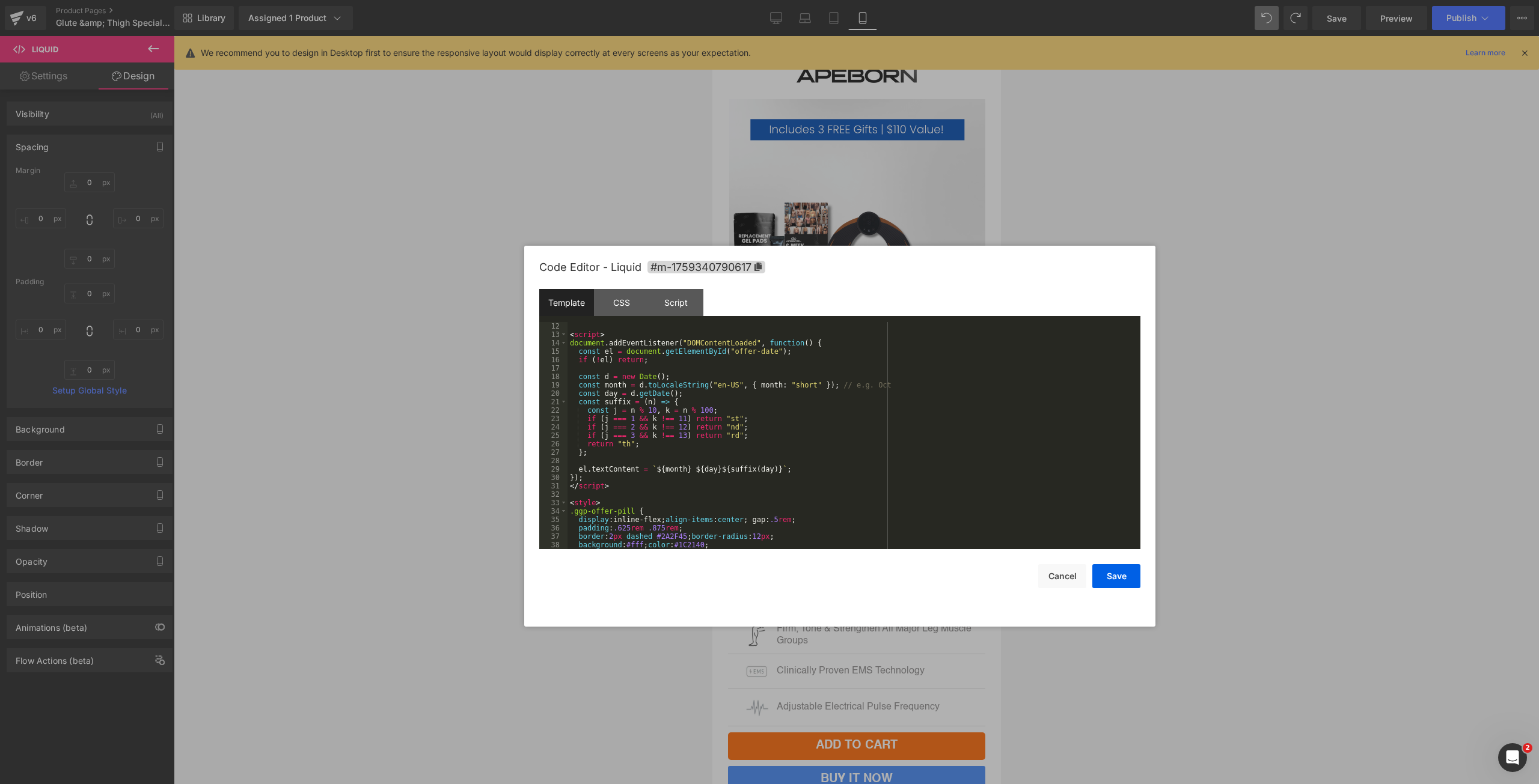
scroll to position [169, 0]
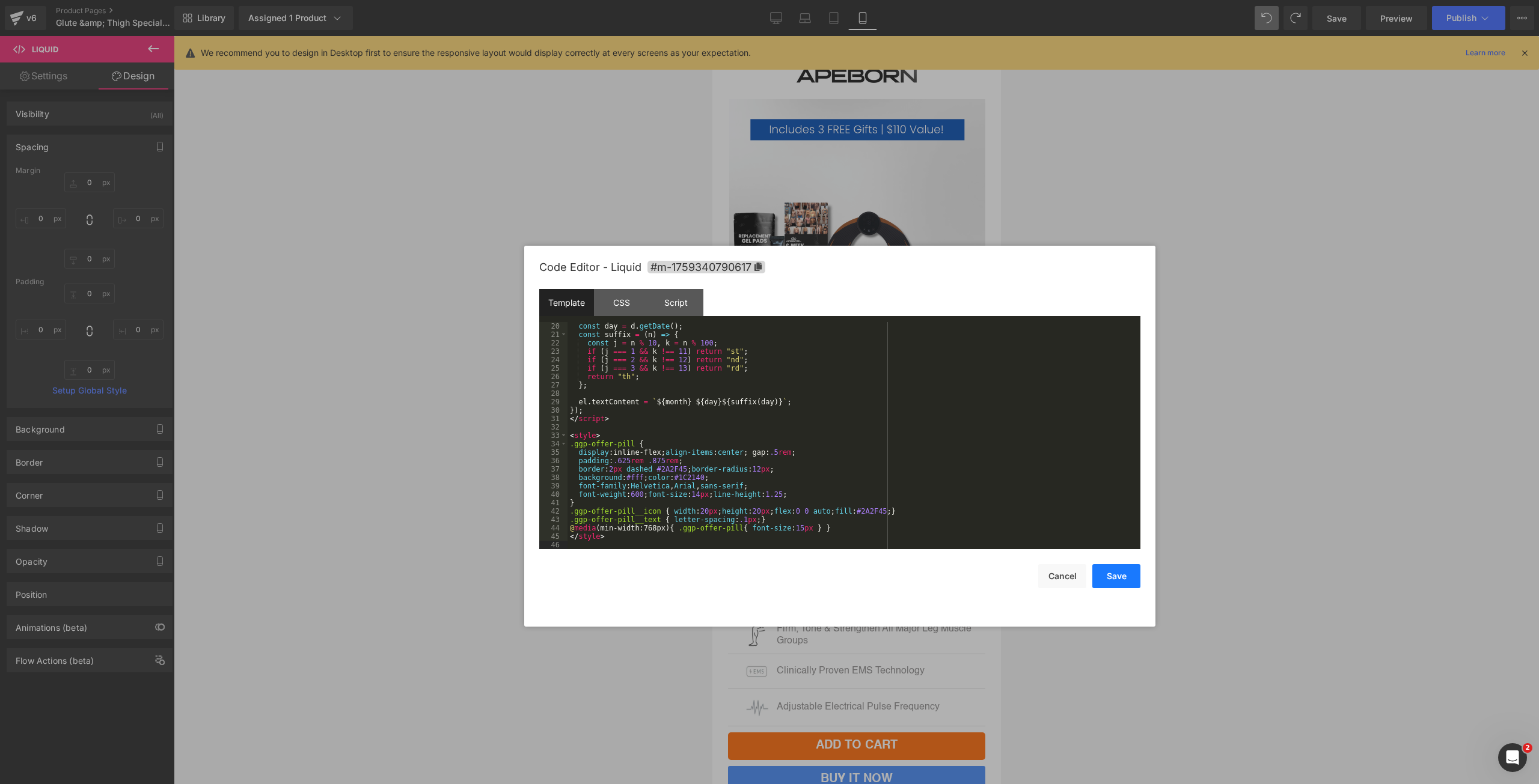
click at [1110, 582] on button "Save" at bounding box center [1117, 576] width 48 height 24
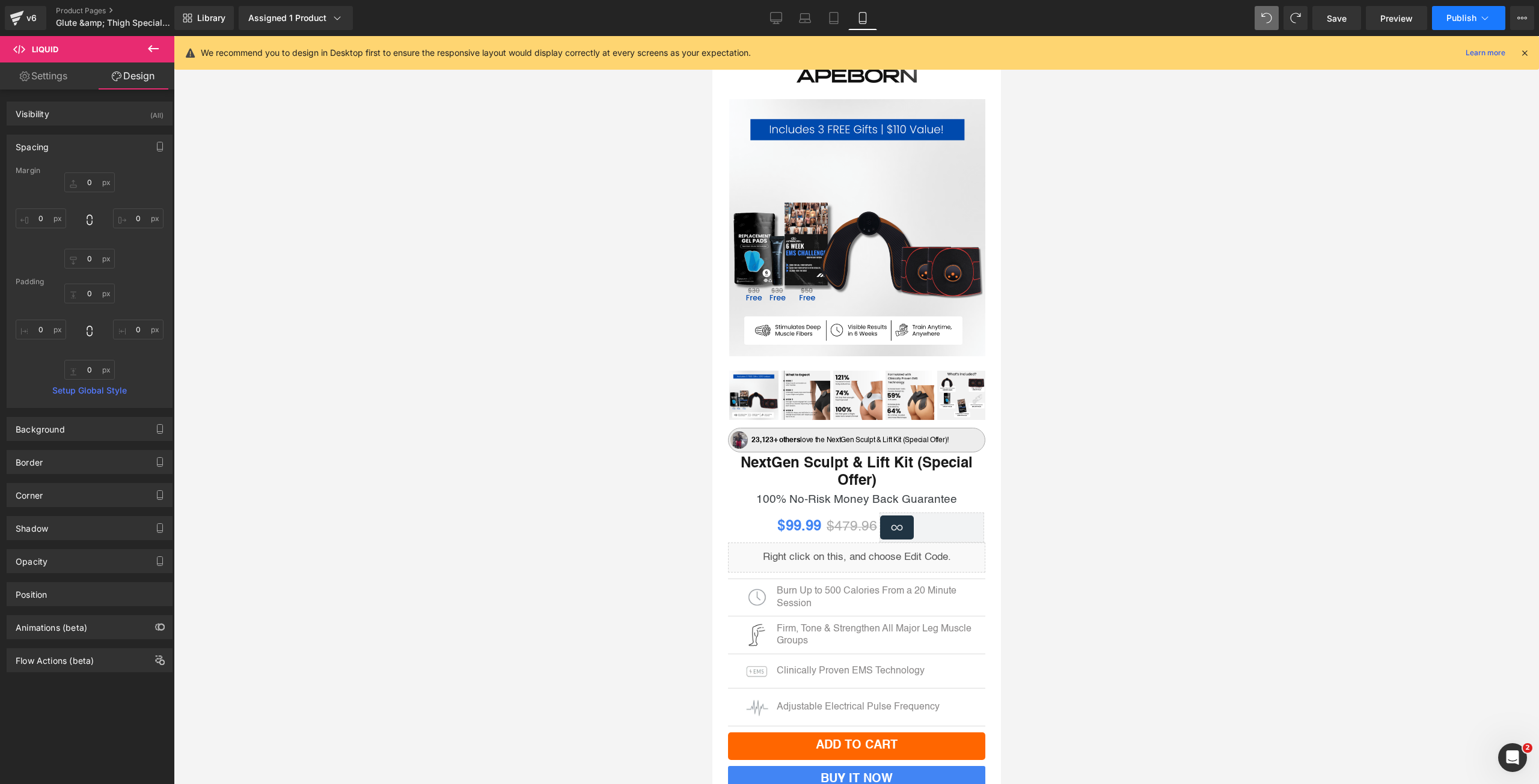
click at [1449, 12] on button "Publish" at bounding box center [1468, 17] width 73 height 24
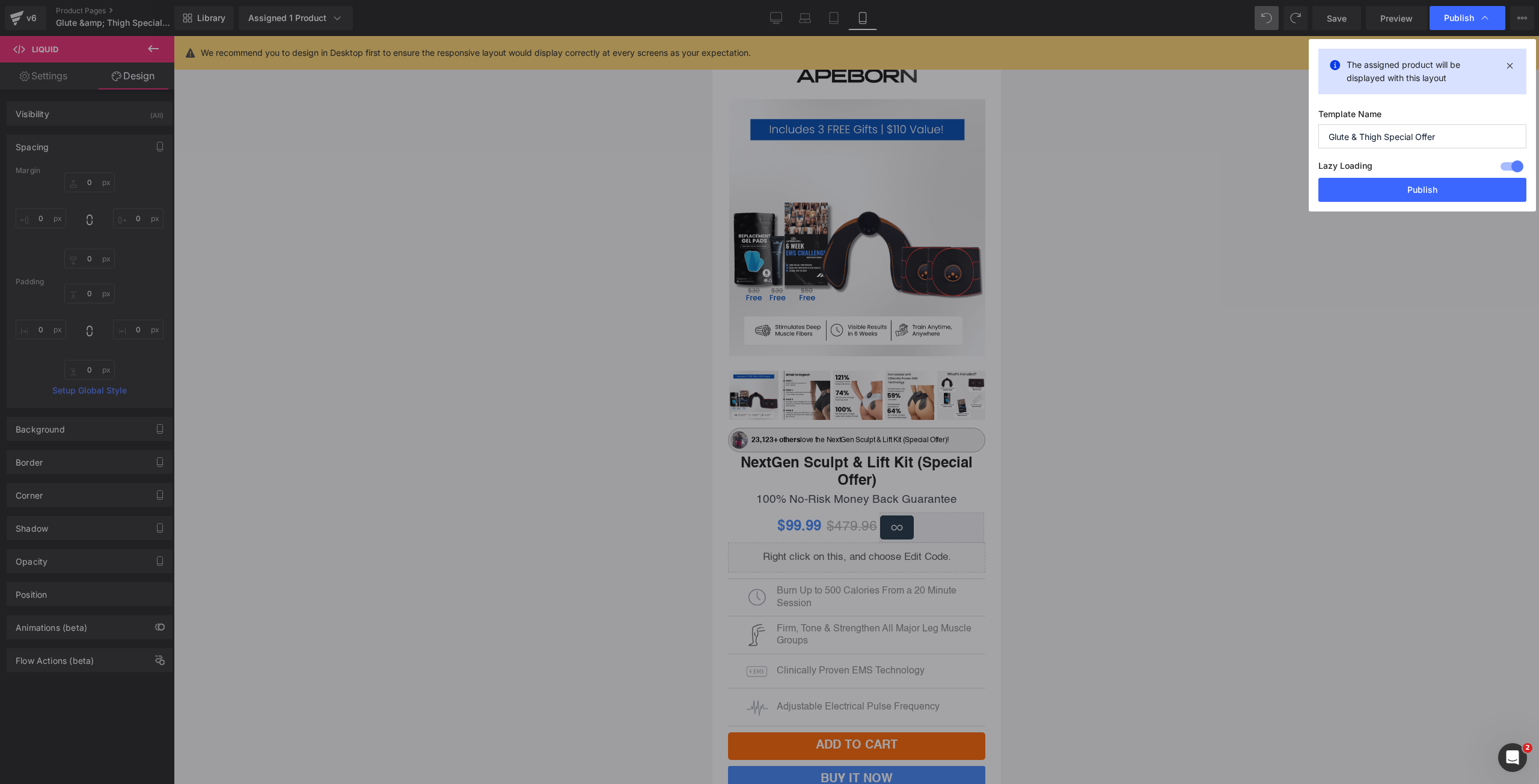
click at [1434, 203] on div "The assigned product will be displayed with this layout Template Name Glute & T…" at bounding box center [1422, 125] width 227 height 173
click at [1428, 194] on button "Publish" at bounding box center [1423, 189] width 208 height 24
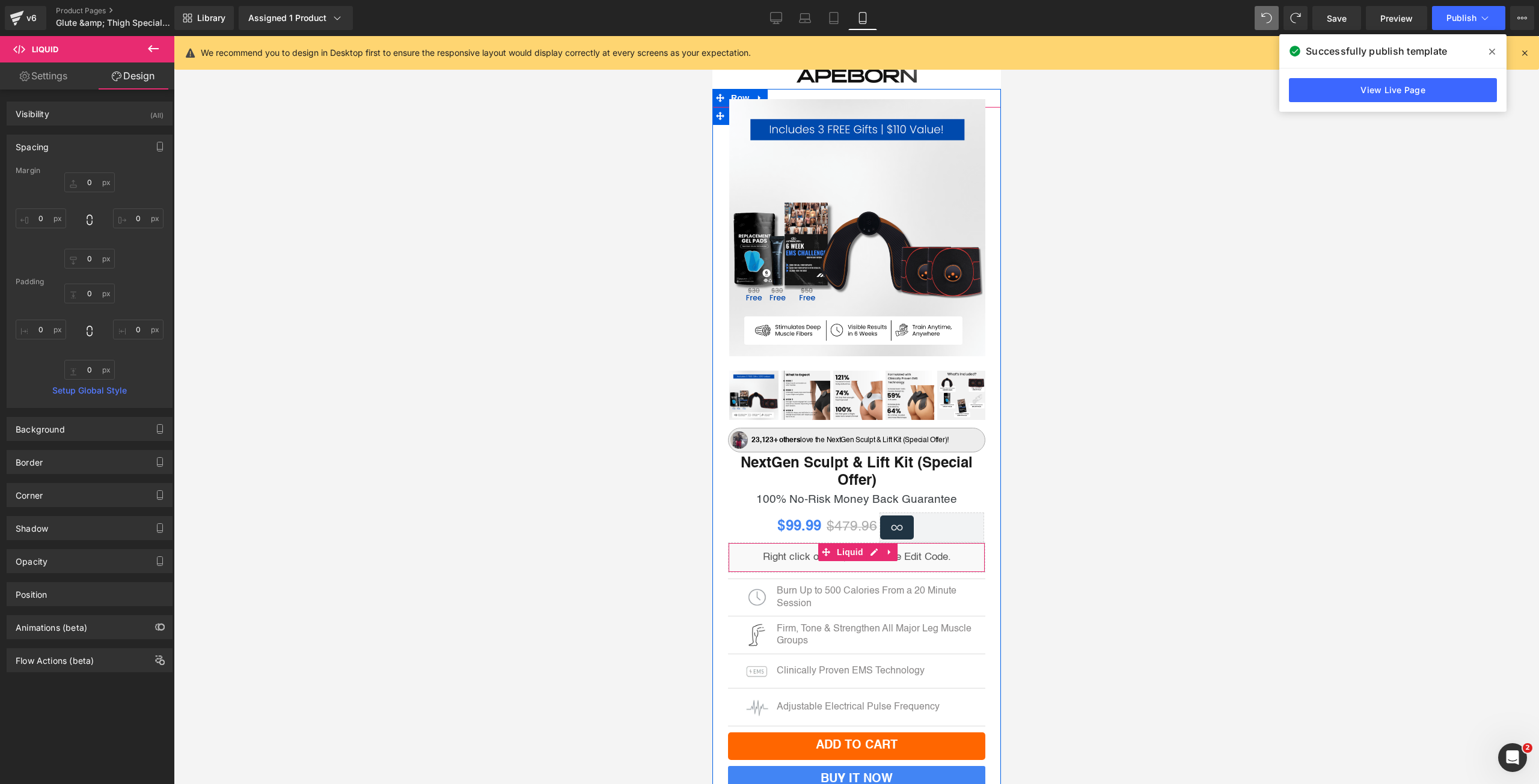
click at [867, 548] on div "Liquid" at bounding box center [856, 557] width 258 height 30
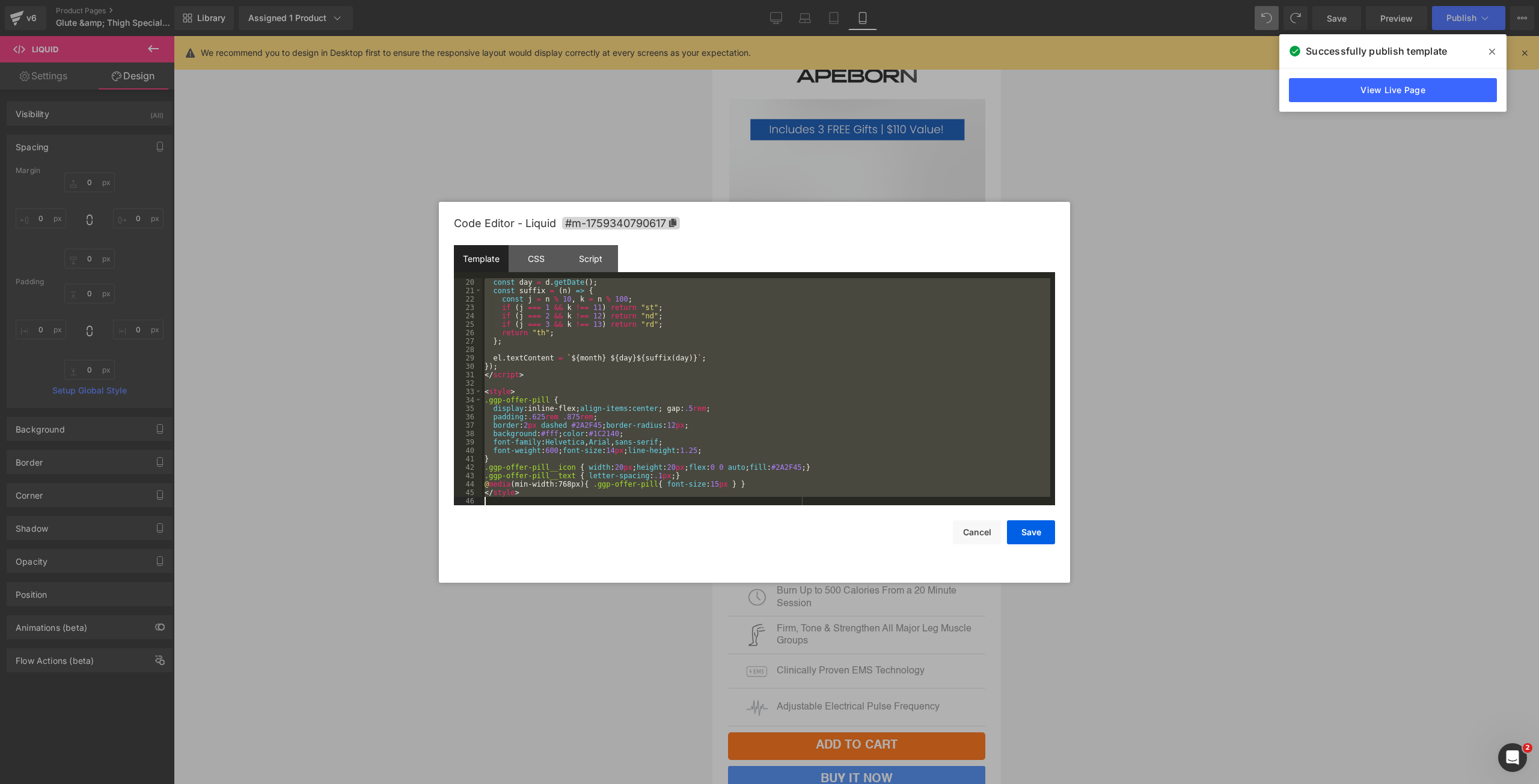
drag, startPoint x: 484, startPoint y: 281, endPoint x: 640, endPoint y: 503, distance: 271.3
click at [640, 503] on div "const day = d . getDate ( ) ; const suffix = ( n ) => { const j = n % 10 , k = …" at bounding box center [766, 400] width 568 height 244
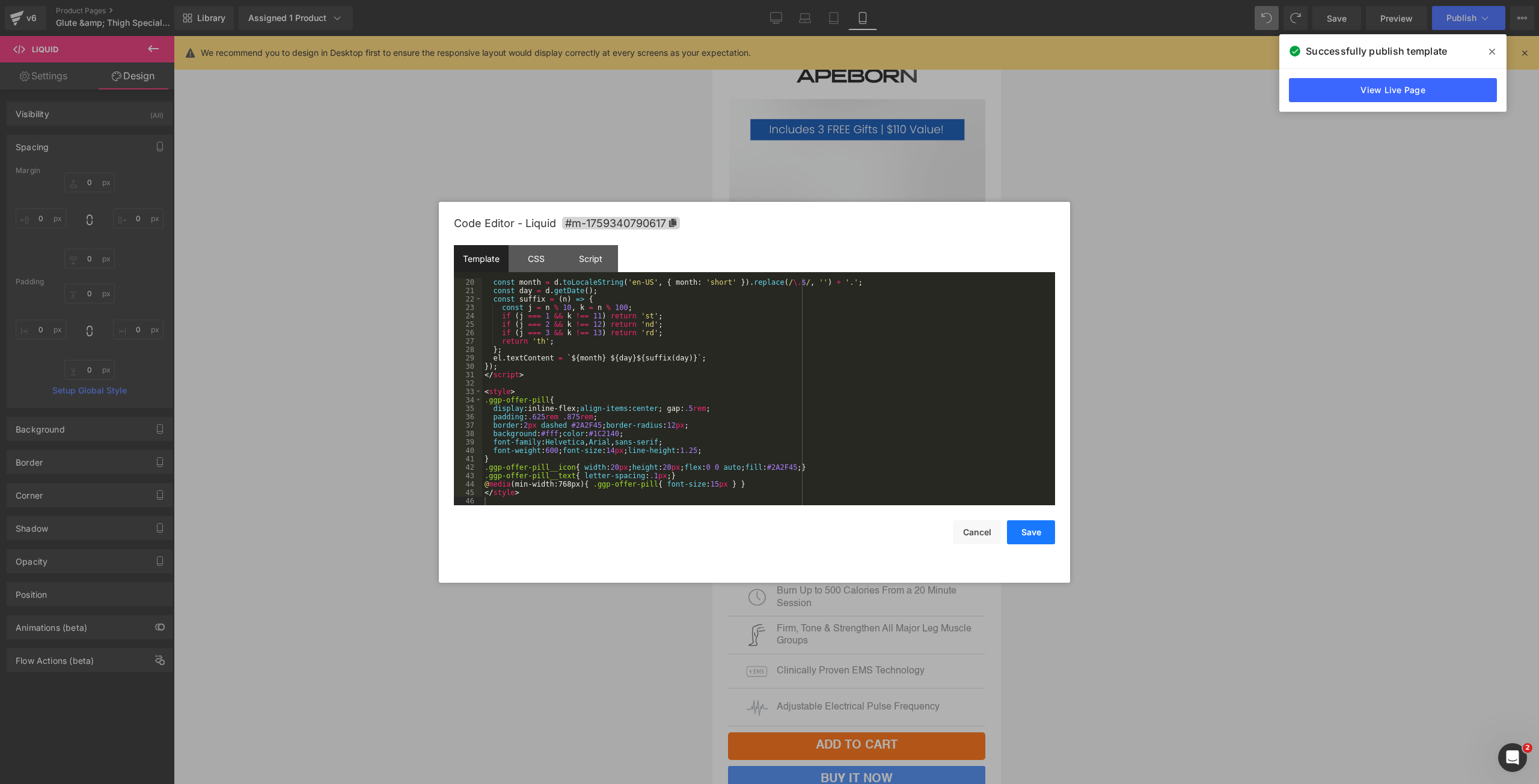
click at [1021, 531] on button "Save" at bounding box center [1031, 532] width 48 height 24
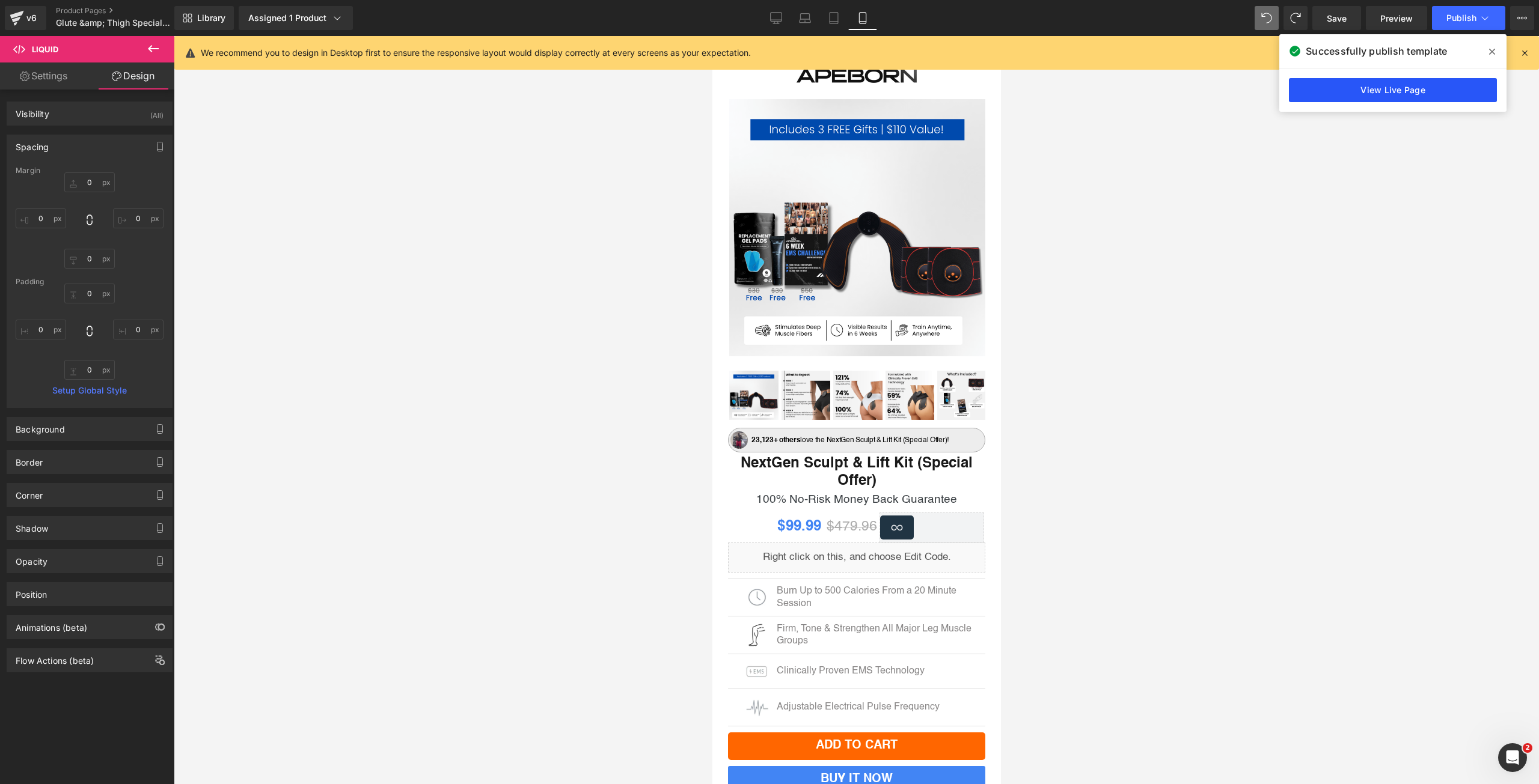
click at [1332, 92] on link "View Live Page" at bounding box center [1393, 90] width 208 height 24
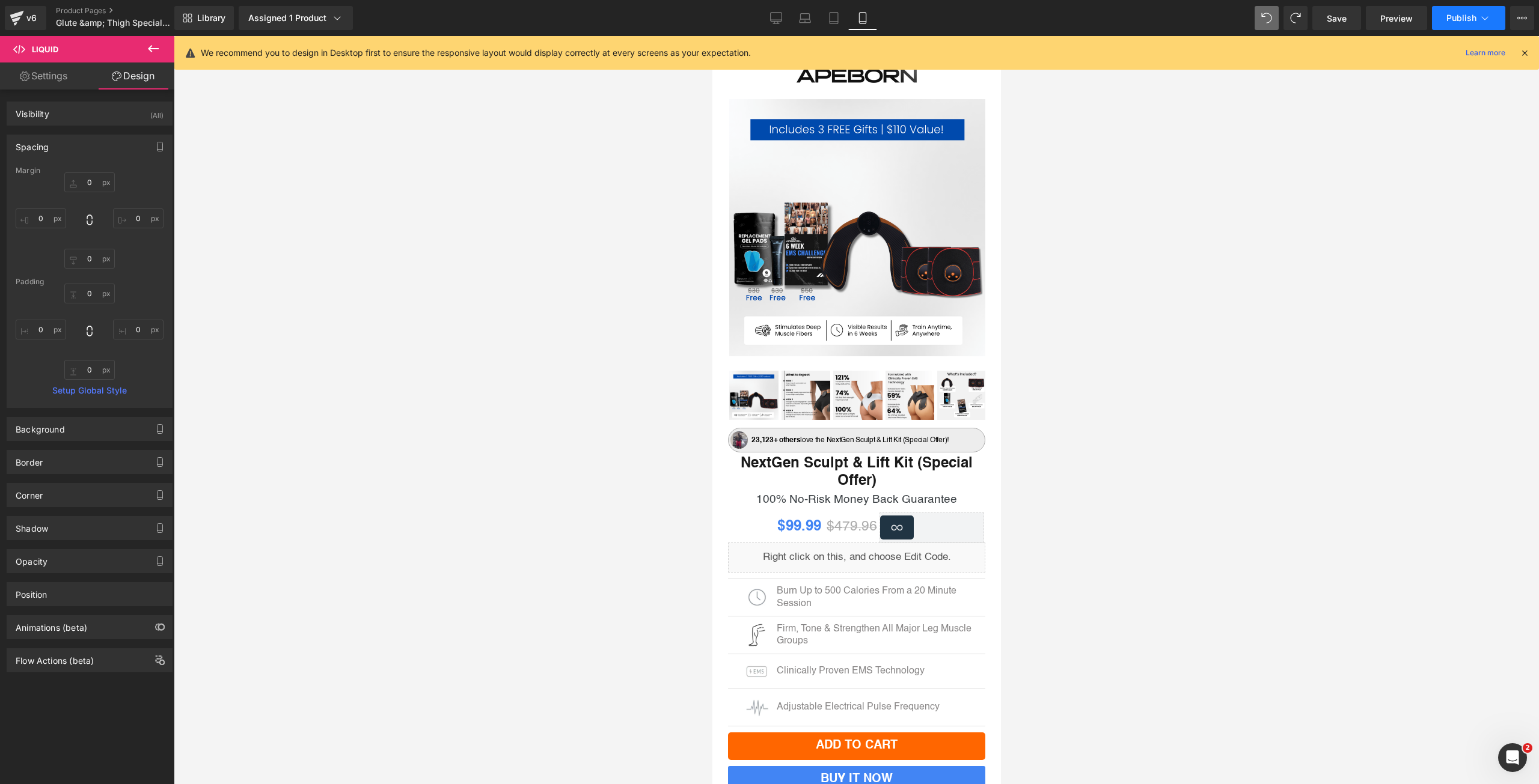
click at [1468, 23] on button "Publish" at bounding box center [1468, 17] width 73 height 24
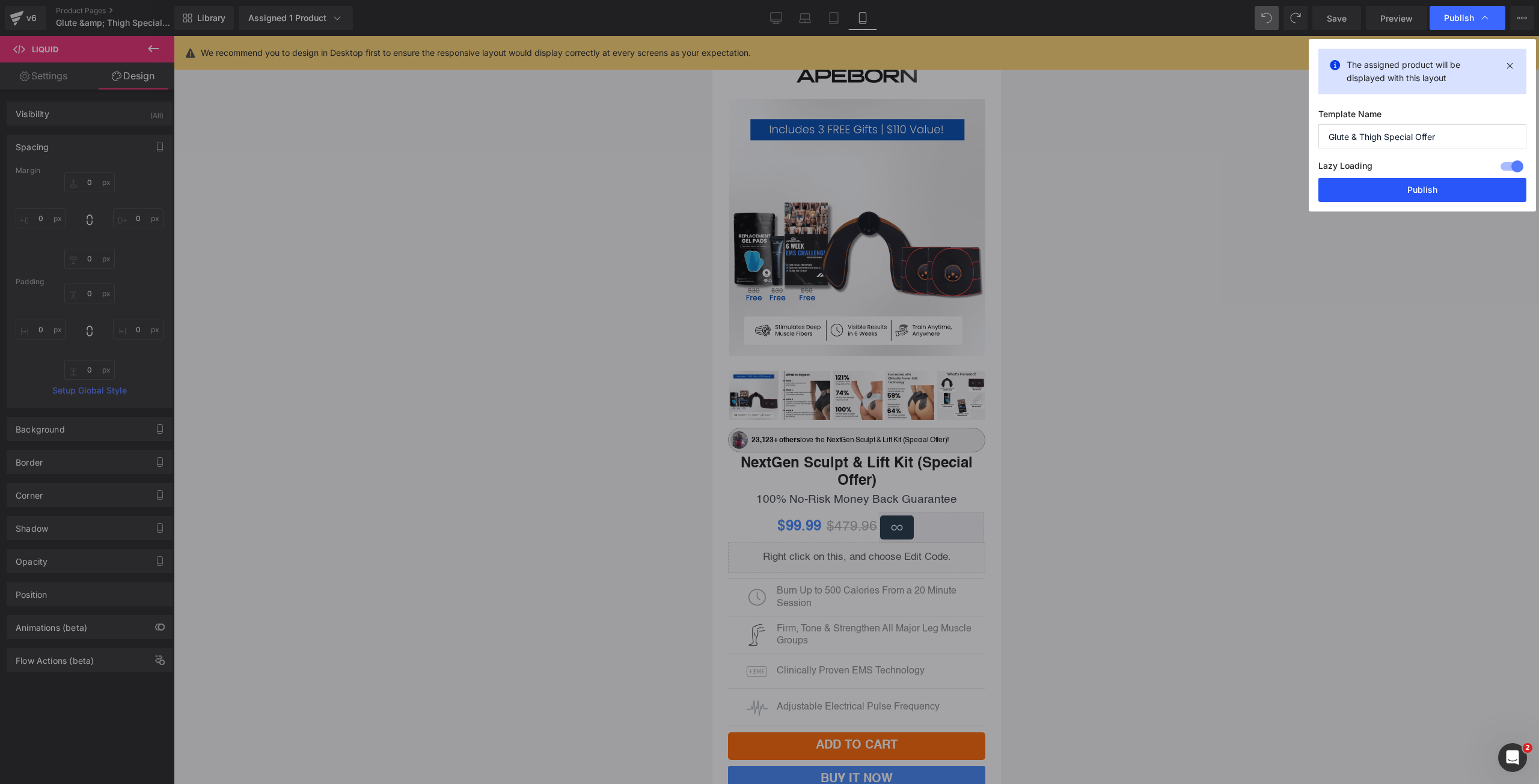
click at [1449, 186] on button "Publish" at bounding box center [1423, 189] width 208 height 24
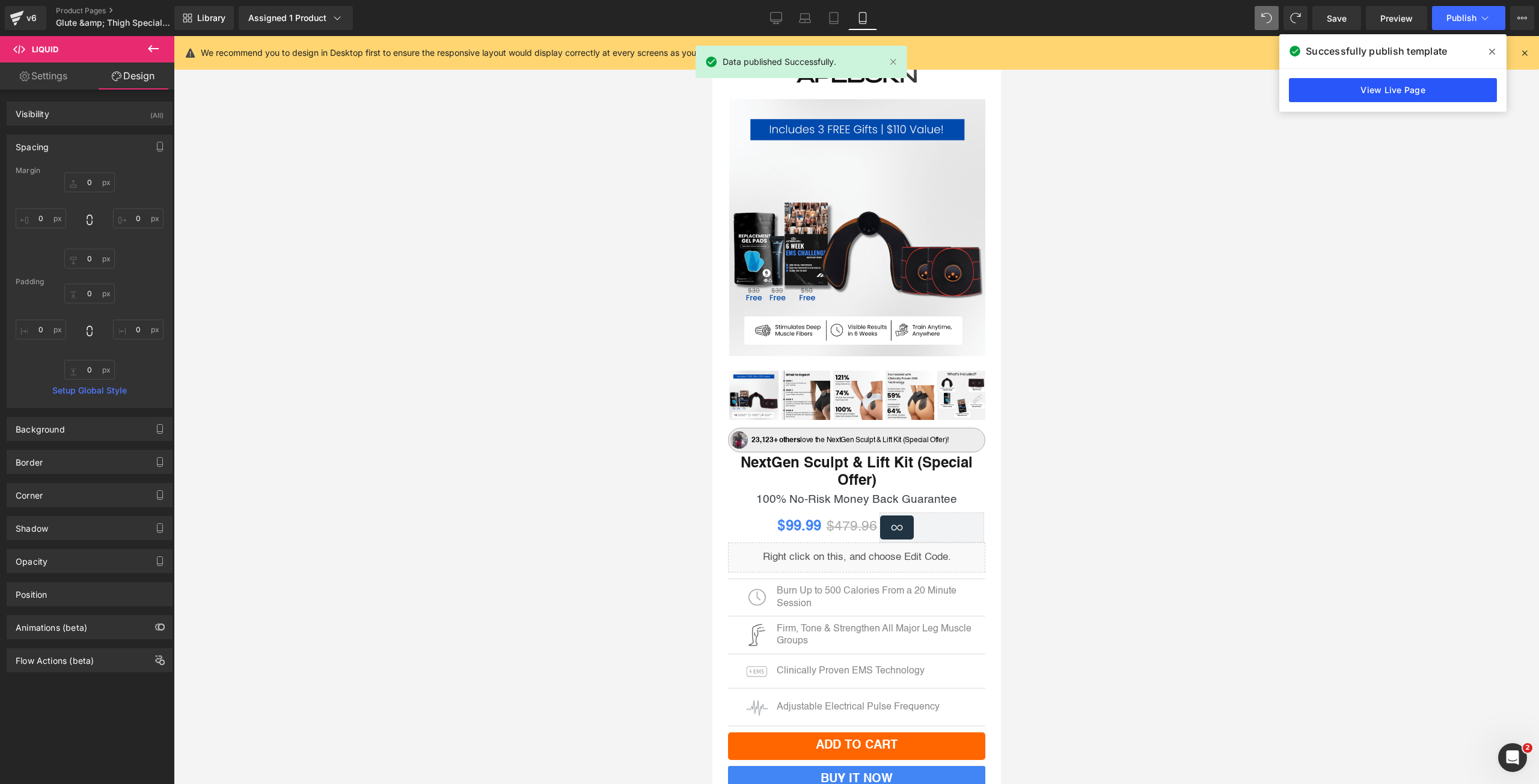
click at [1384, 91] on link "View Live Page" at bounding box center [1393, 90] width 208 height 24
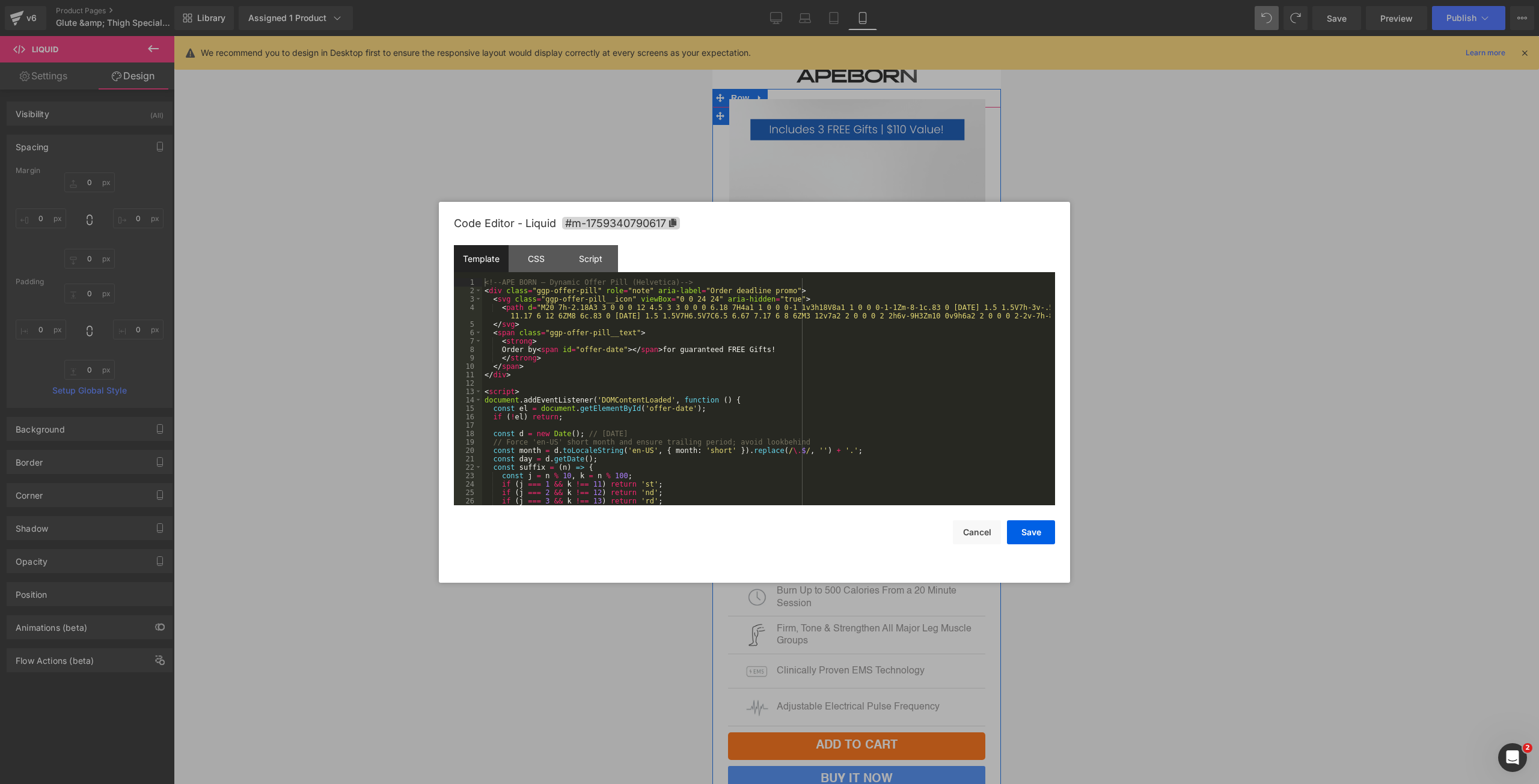
click at [873, 550] on div "Liquid" at bounding box center [856, 557] width 258 height 30
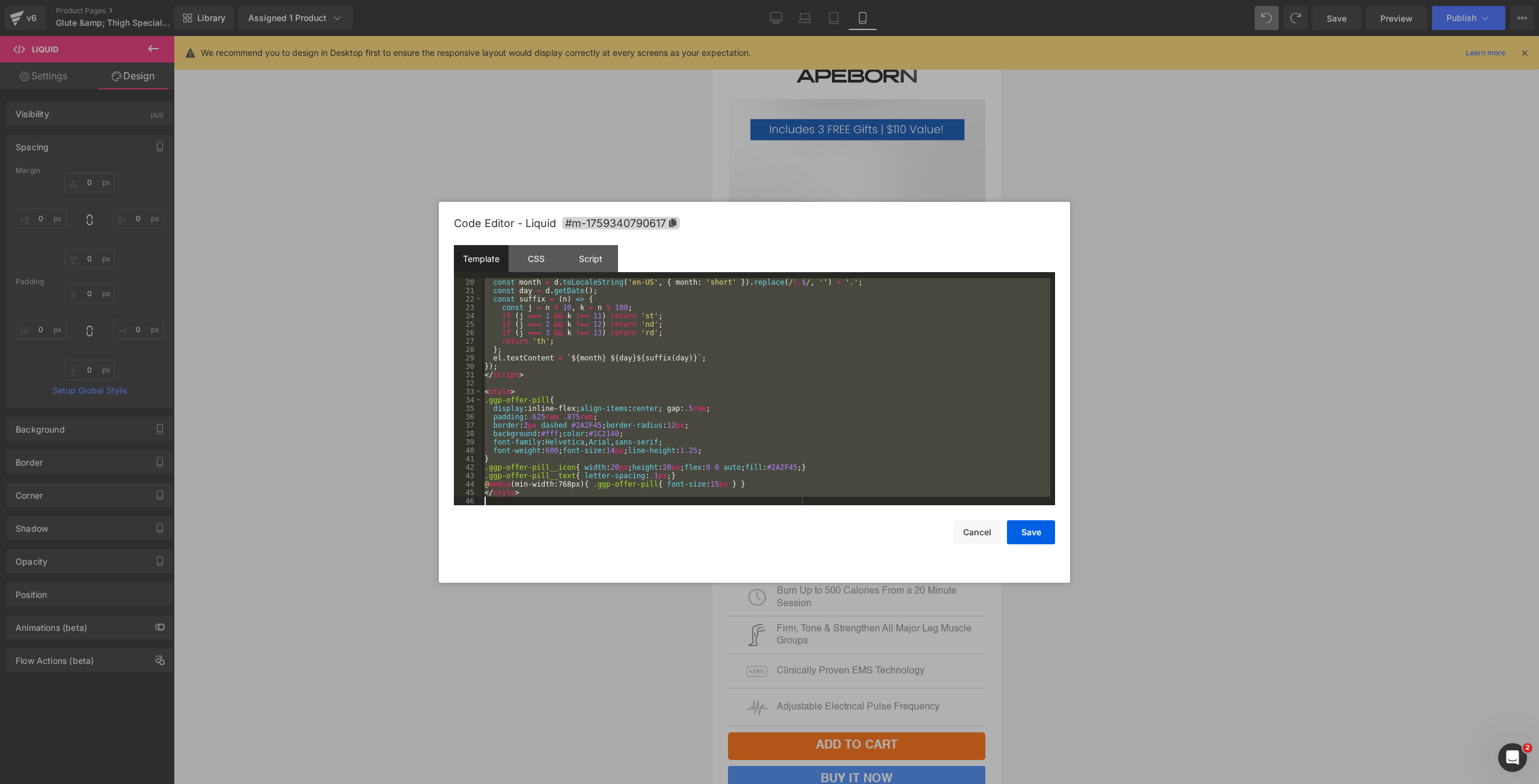
drag, startPoint x: 484, startPoint y: 277, endPoint x: 710, endPoint y: 556, distance: 359.1
click at [710, 556] on div "Code Editor - Liquid #m-1759340790617 Template CSS Script Data 20 21 22 23 24 2…" at bounding box center [754, 392] width 601 height 381
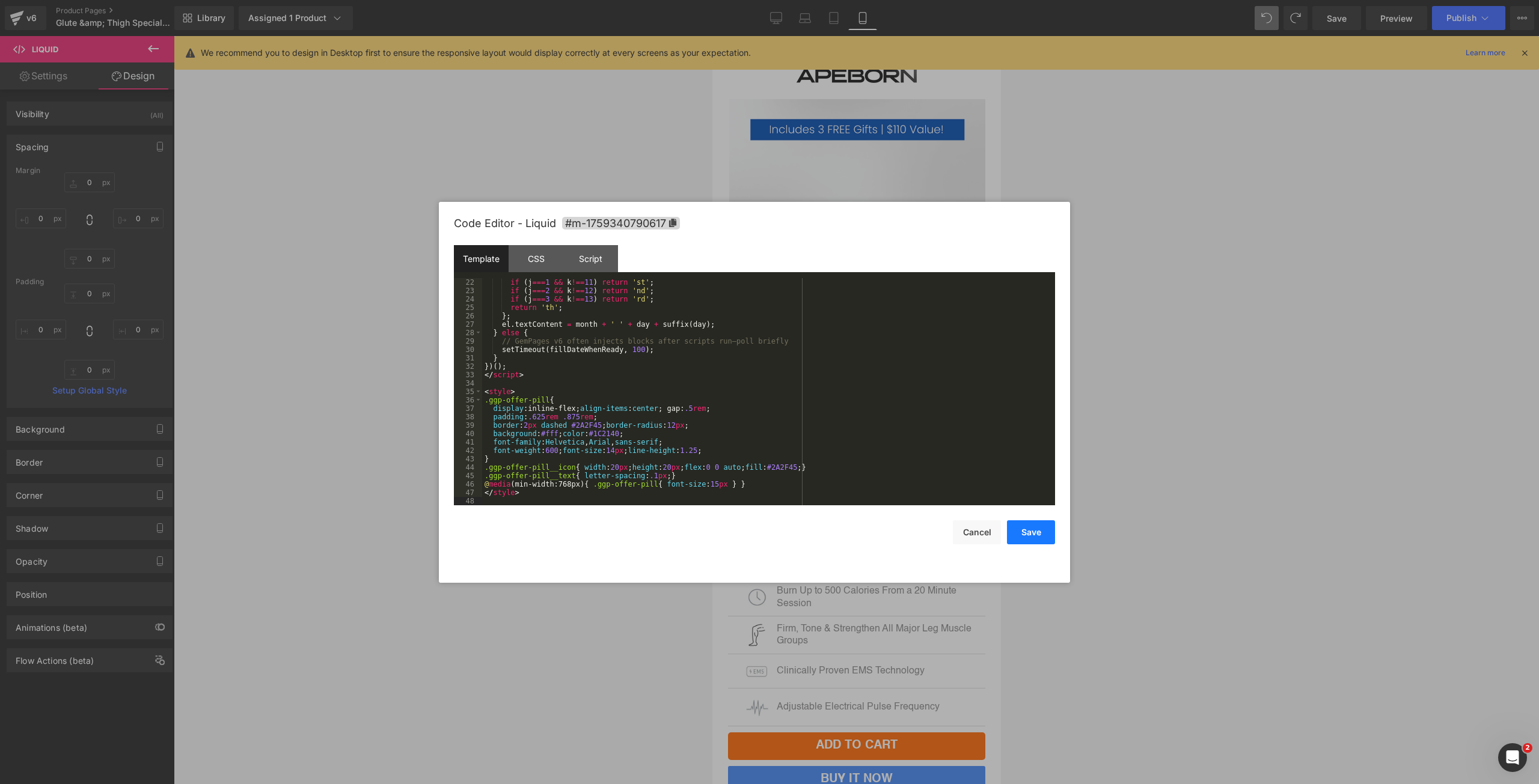
click at [1042, 529] on button "Save" at bounding box center [1031, 532] width 48 height 24
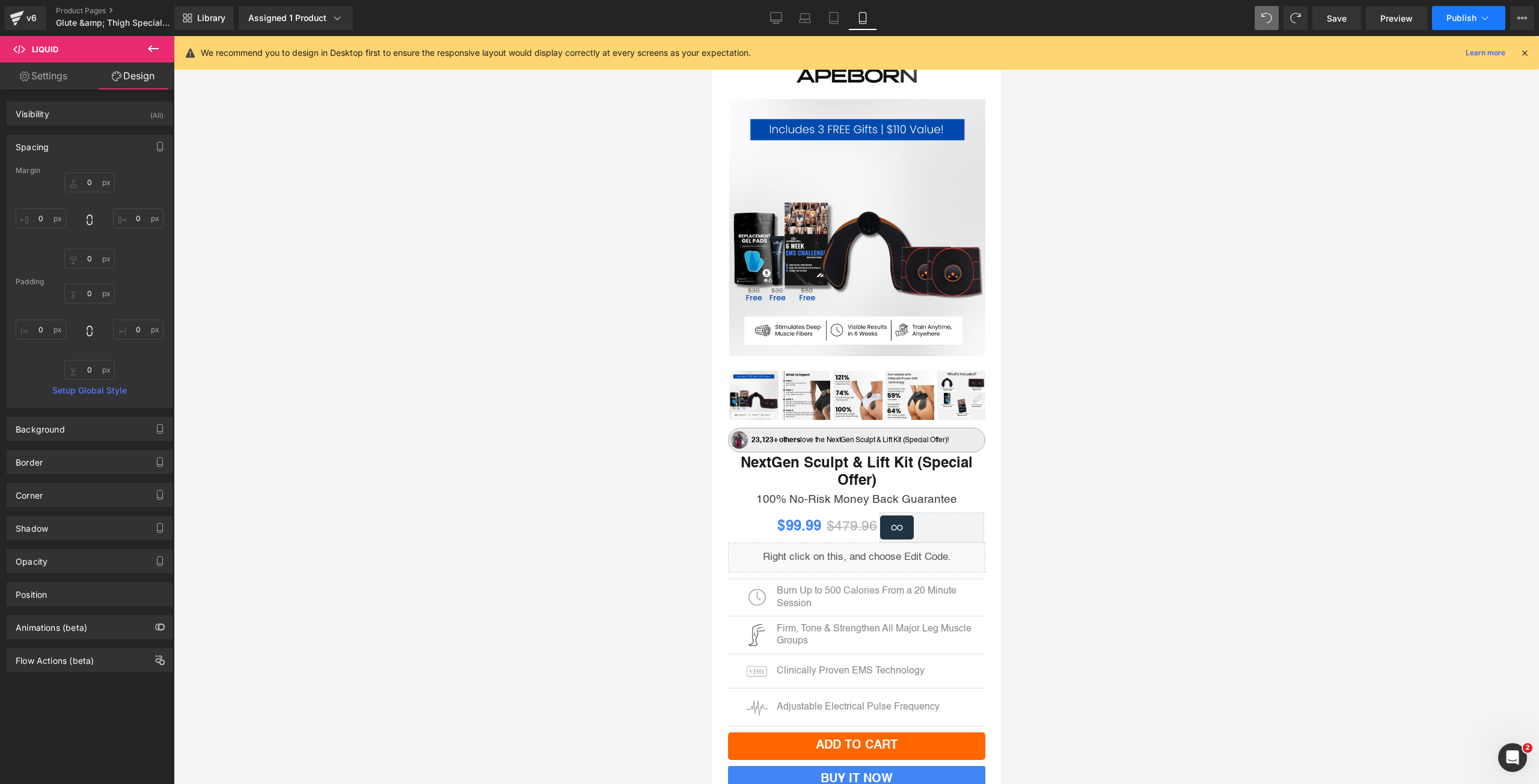
click at [1460, 7] on button "Publish" at bounding box center [1468, 17] width 73 height 24
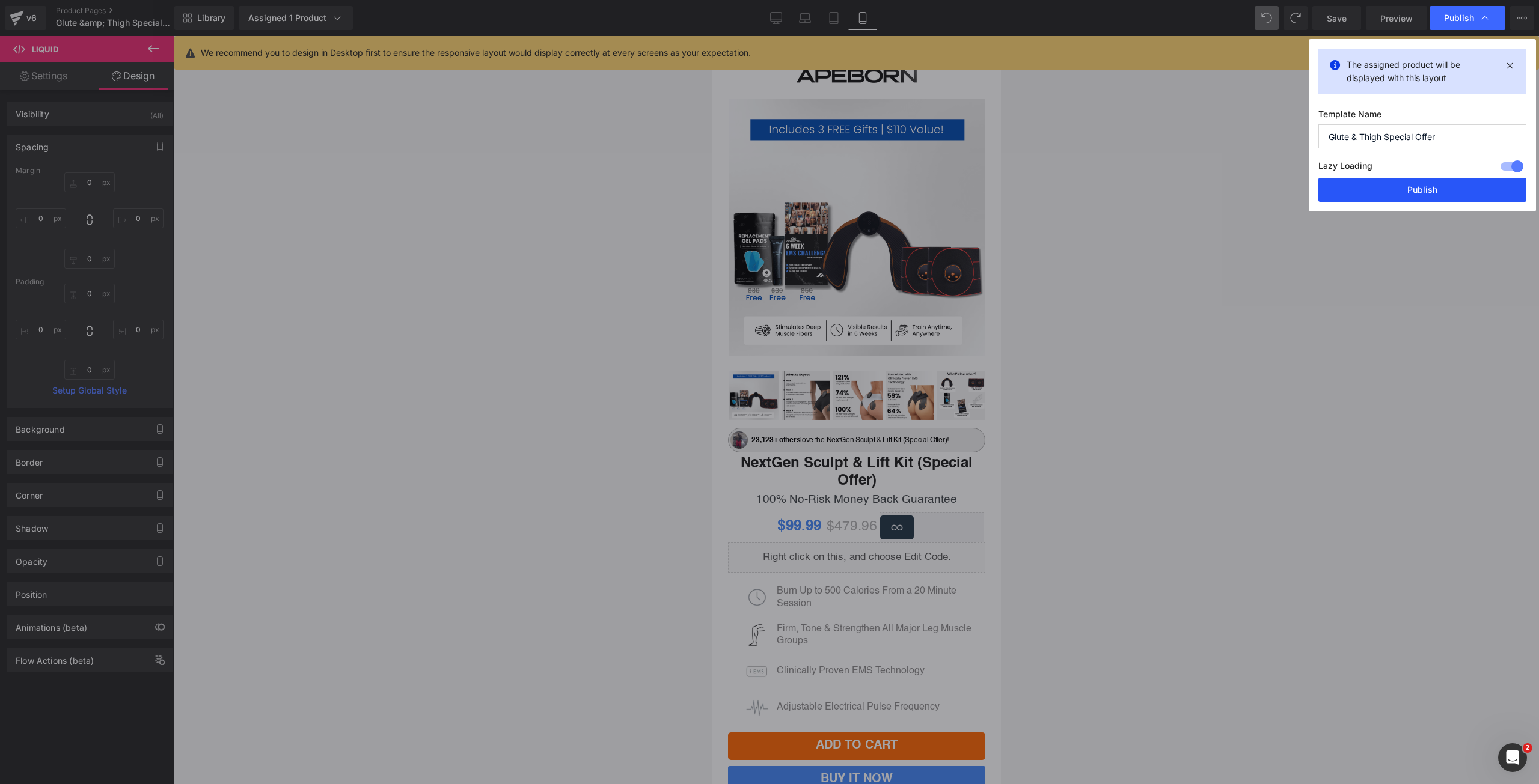
click at [1407, 181] on button "Publish" at bounding box center [1423, 189] width 208 height 24
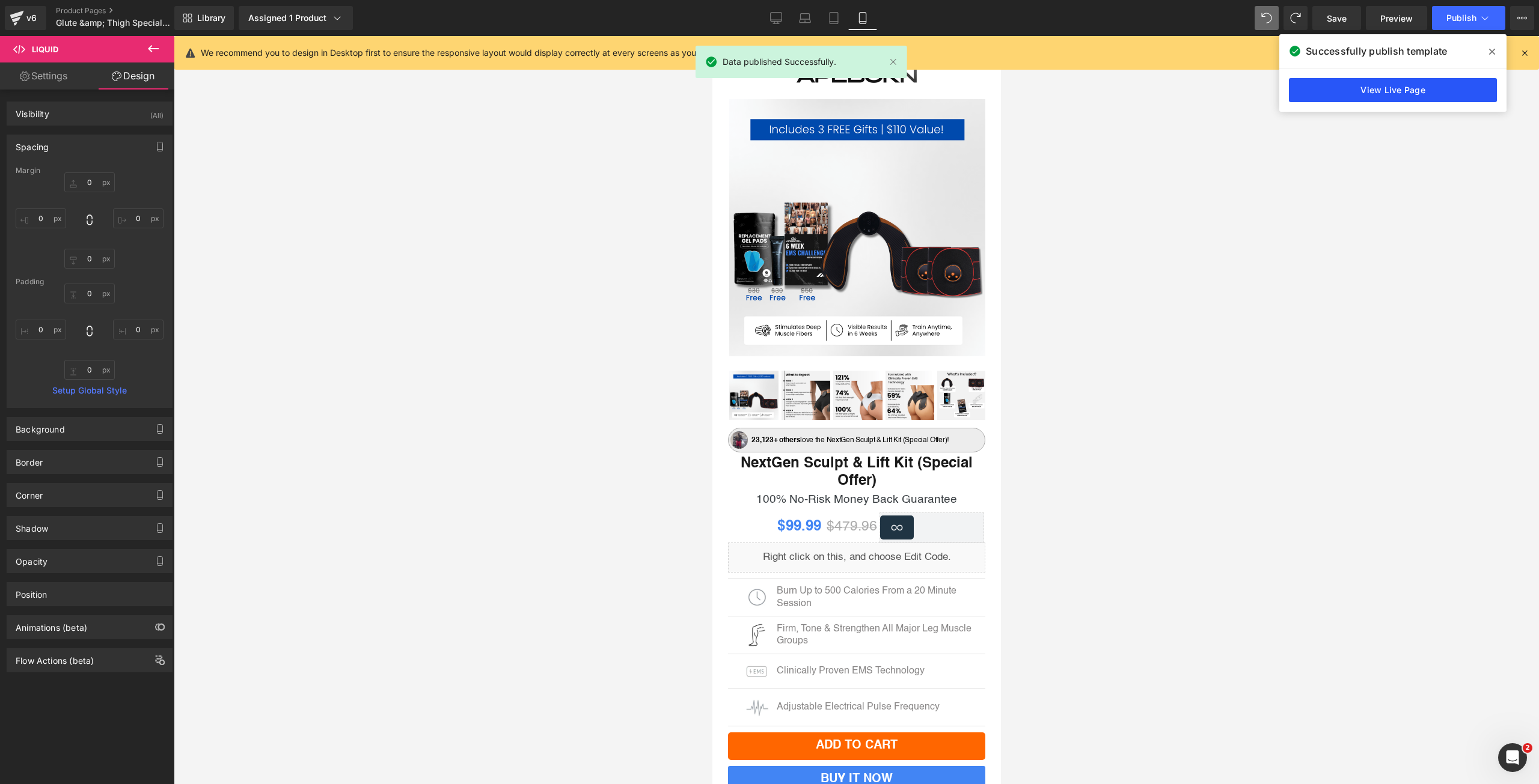
click at [1371, 96] on link "View Live Page" at bounding box center [1393, 90] width 208 height 24
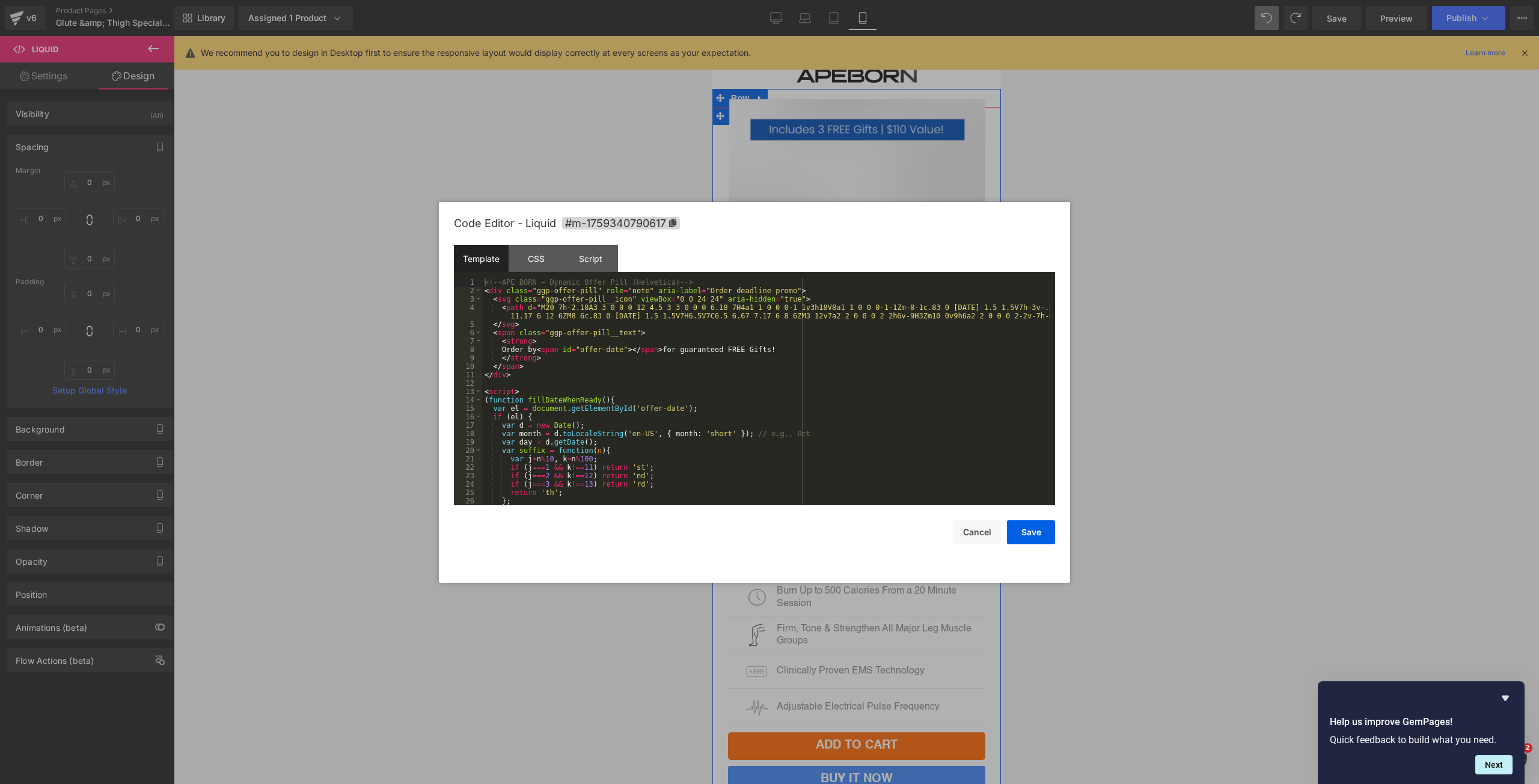
click at [867, 551] on div "Liquid" at bounding box center [856, 557] width 258 height 30
click at [533, 262] on div "CSS" at bounding box center [536, 258] width 55 height 27
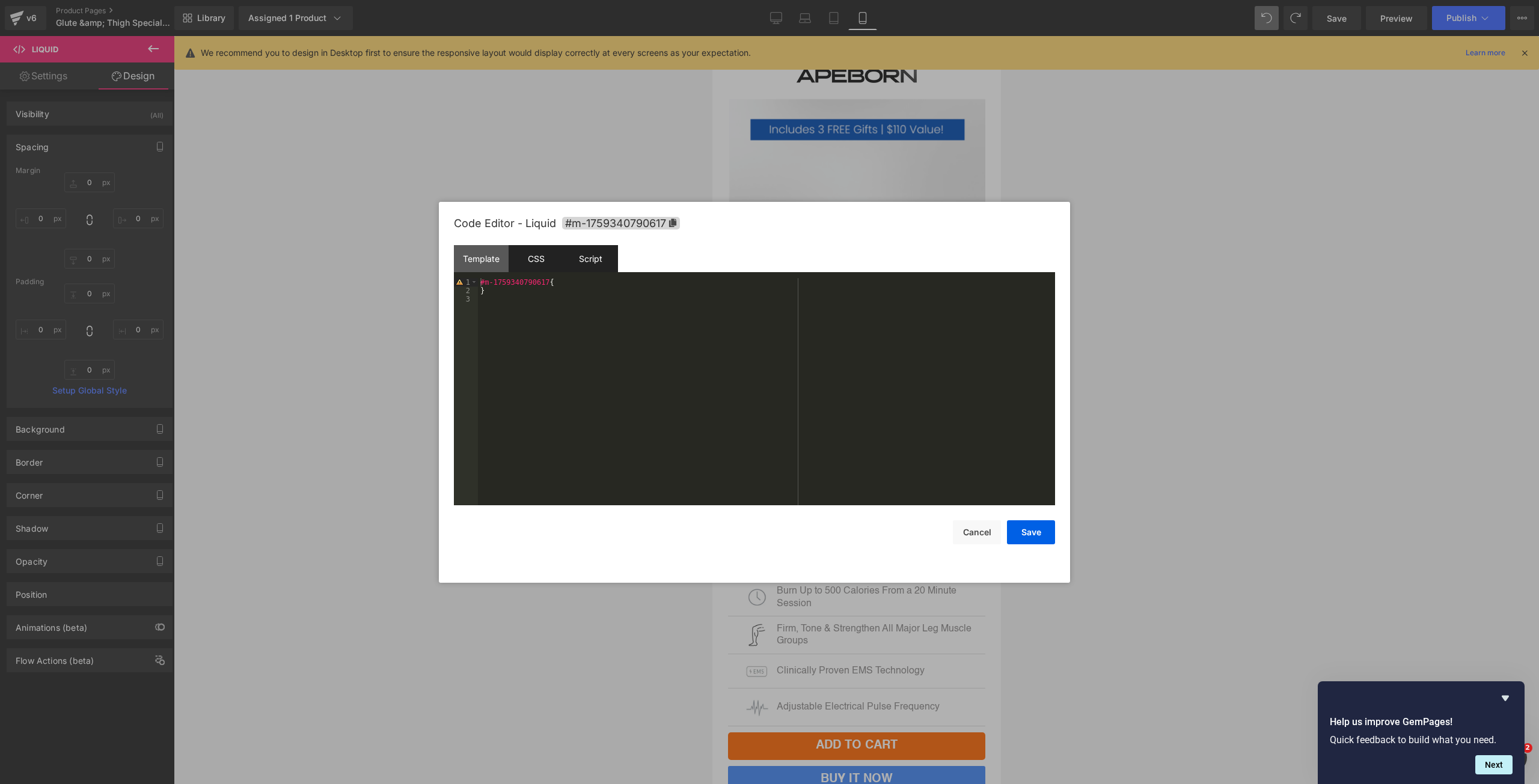
click at [607, 254] on div "Script" at bounding box center [591, 258] width 55 height 27
click at [501, 253] on div "Template" at bounding box center [481, 258] width 55 height 27
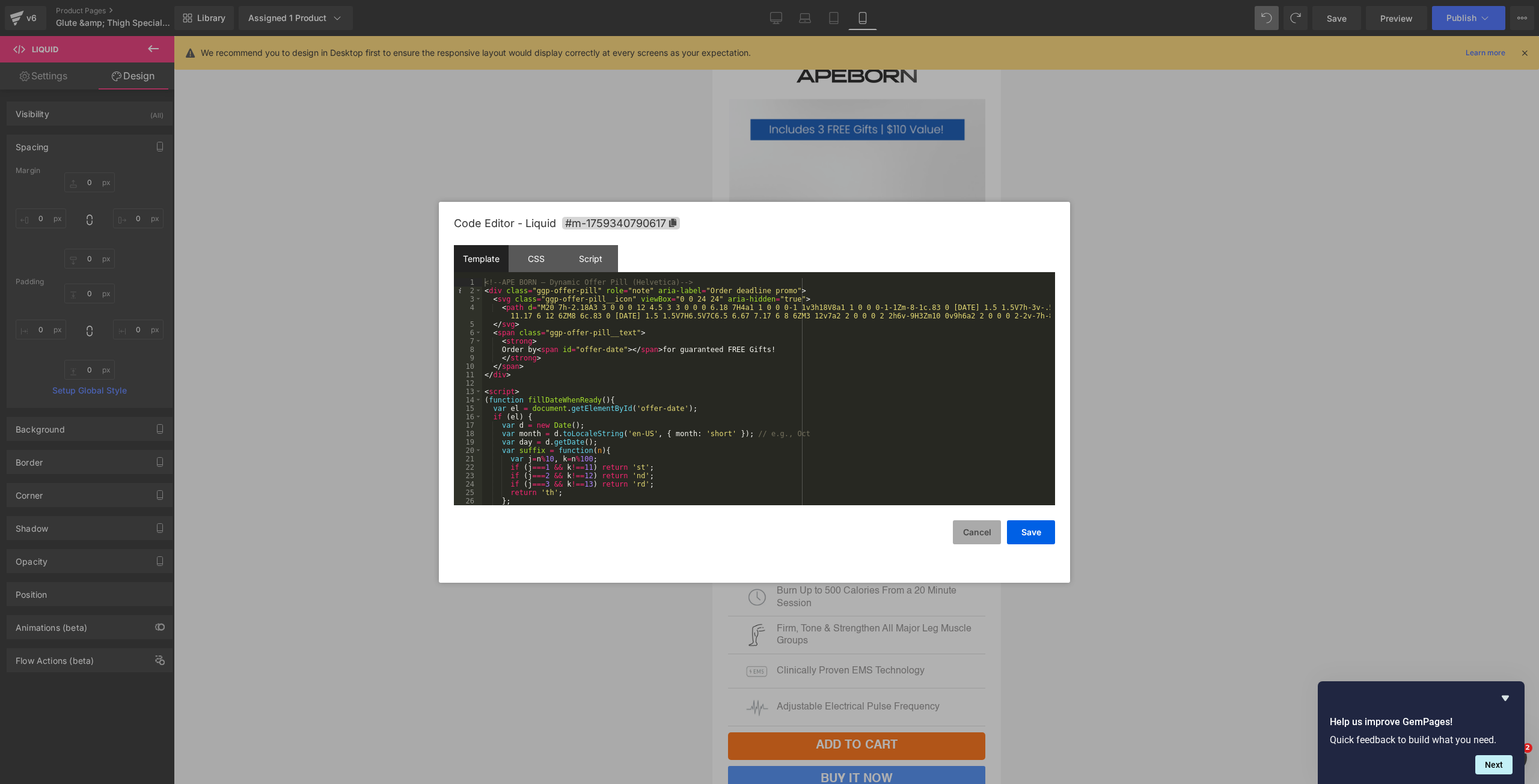
click at [972, 530] on button "Cancel" at bounding box center [977, 532] width 48 height 24
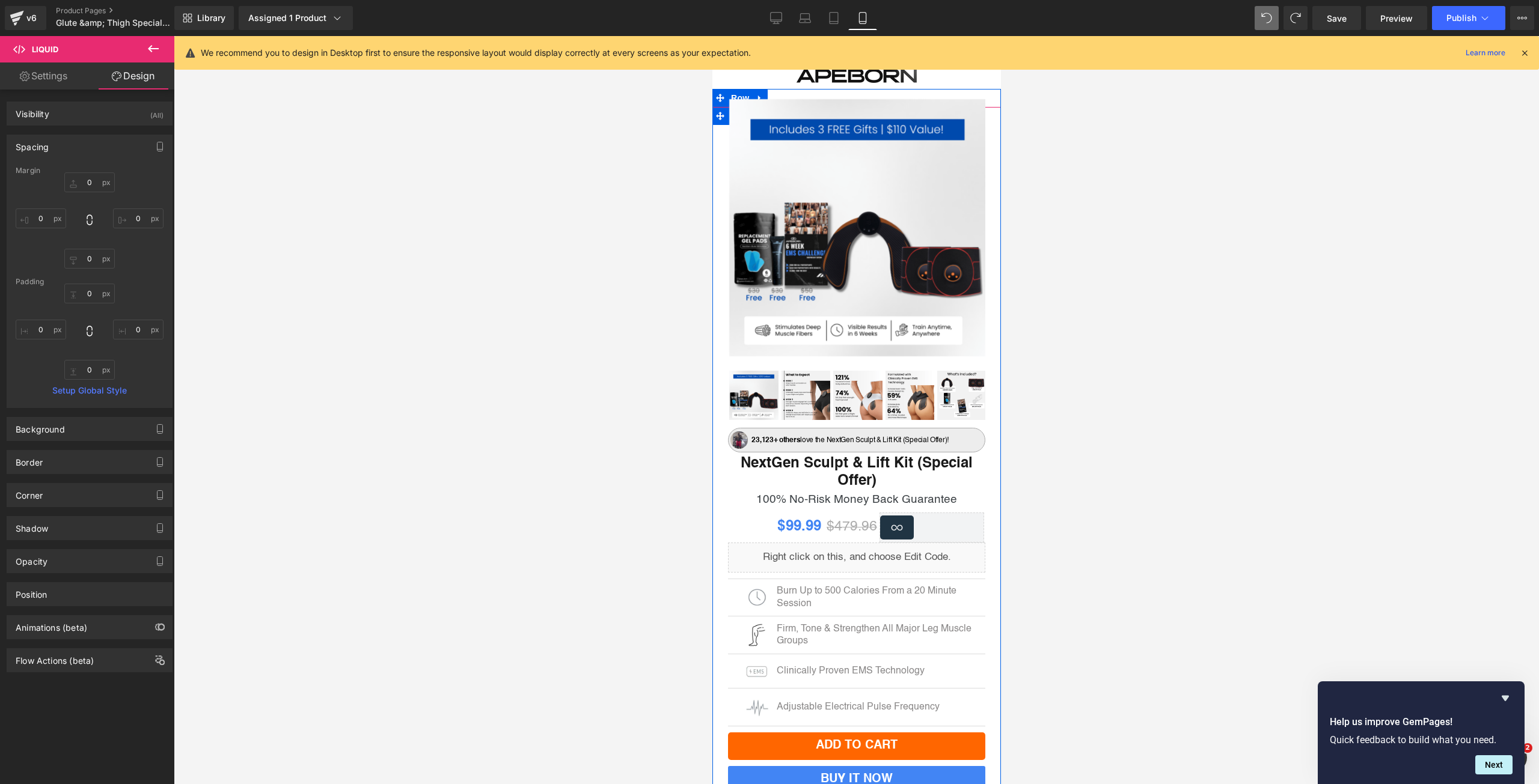
click at [866, 551] on div "Liquid" at bounding box center [856, 557] width 258 height 30
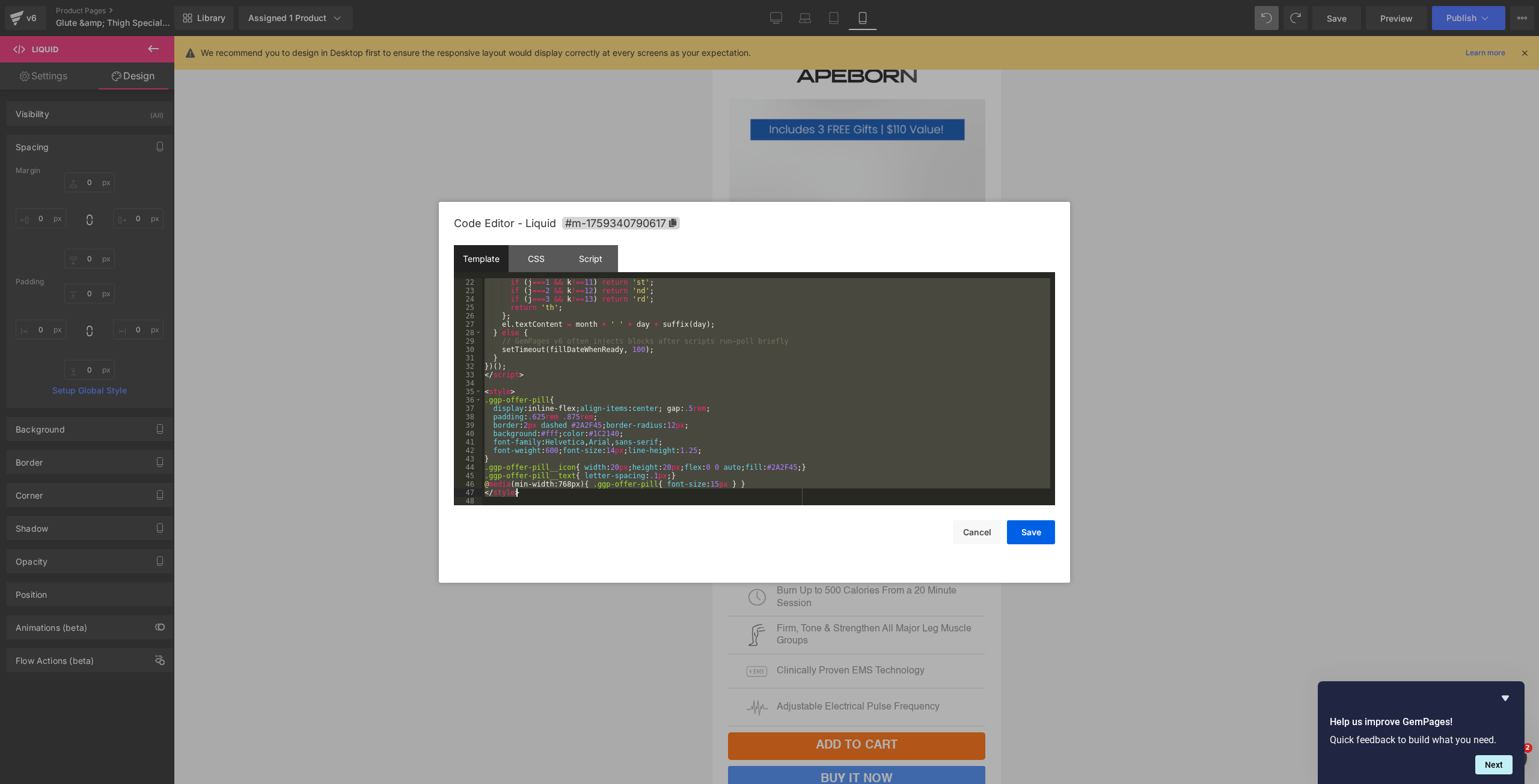
drag, startPoint x: 484, startPoint y: 286, endPoint x: 634, endPoint y: 495, distance: 257.3
click at [634, 495] on div "if ( j === 1 && k !== 11 ) return 'st' ; if ( j === 2 && k !== 12 ) return 'nd'…" at bounding box center [766, 400] width 568 height 244
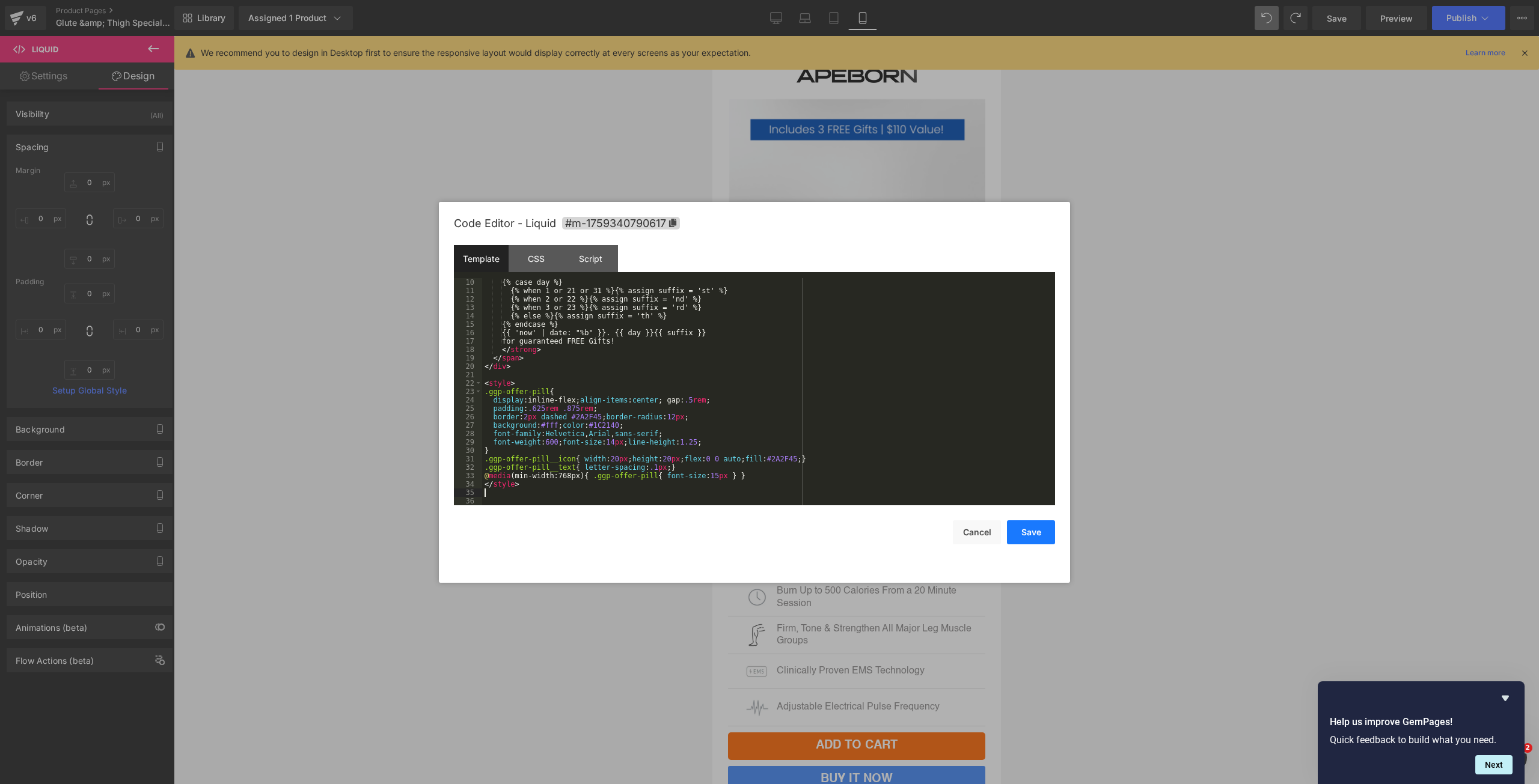
click at [1025, 534] on button "Save" at bounding box center [1031, 532] width 48 height 24
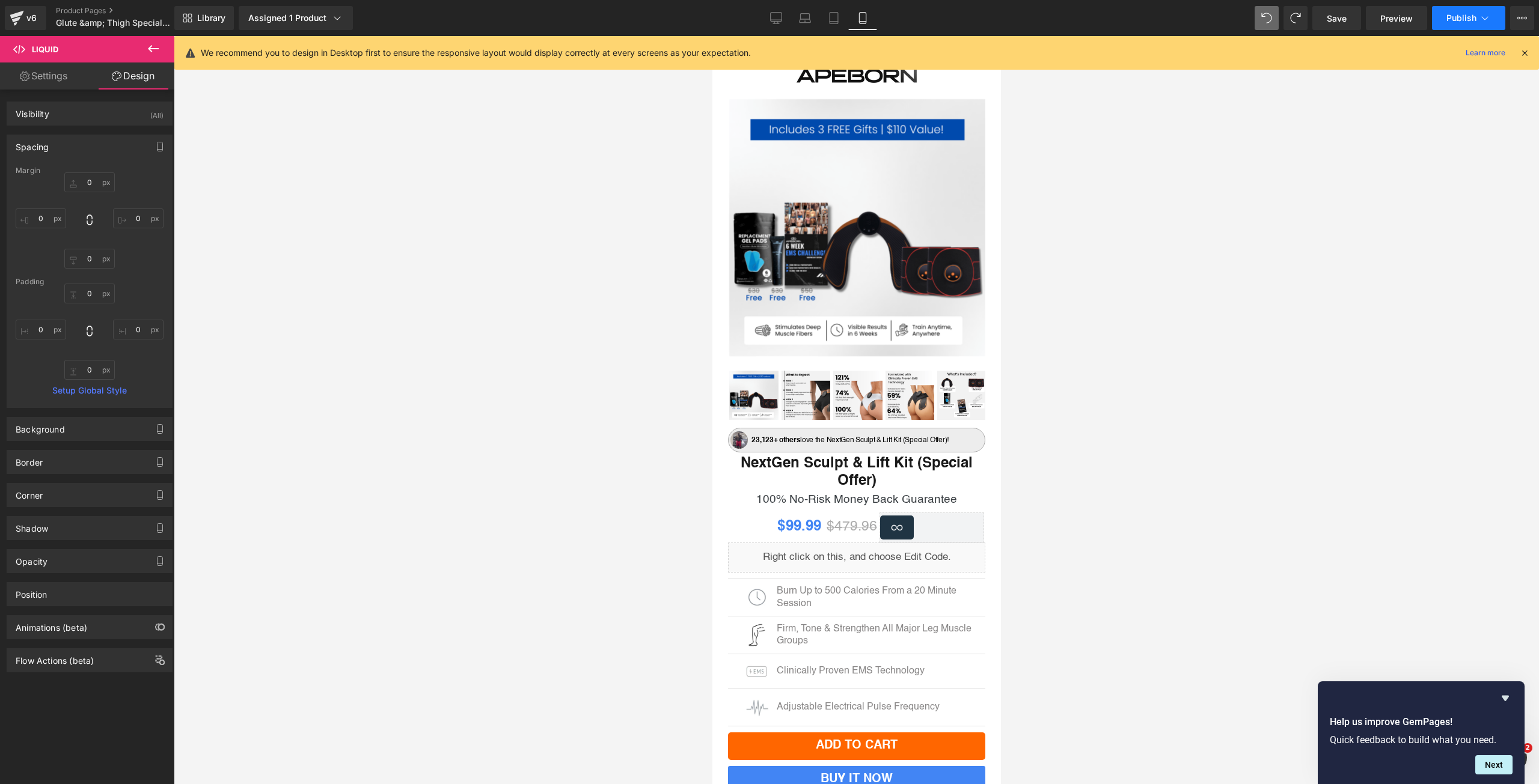
click at [1458, 16] on span "Publish" at bounding box center [1462, 18] width 30 height 10
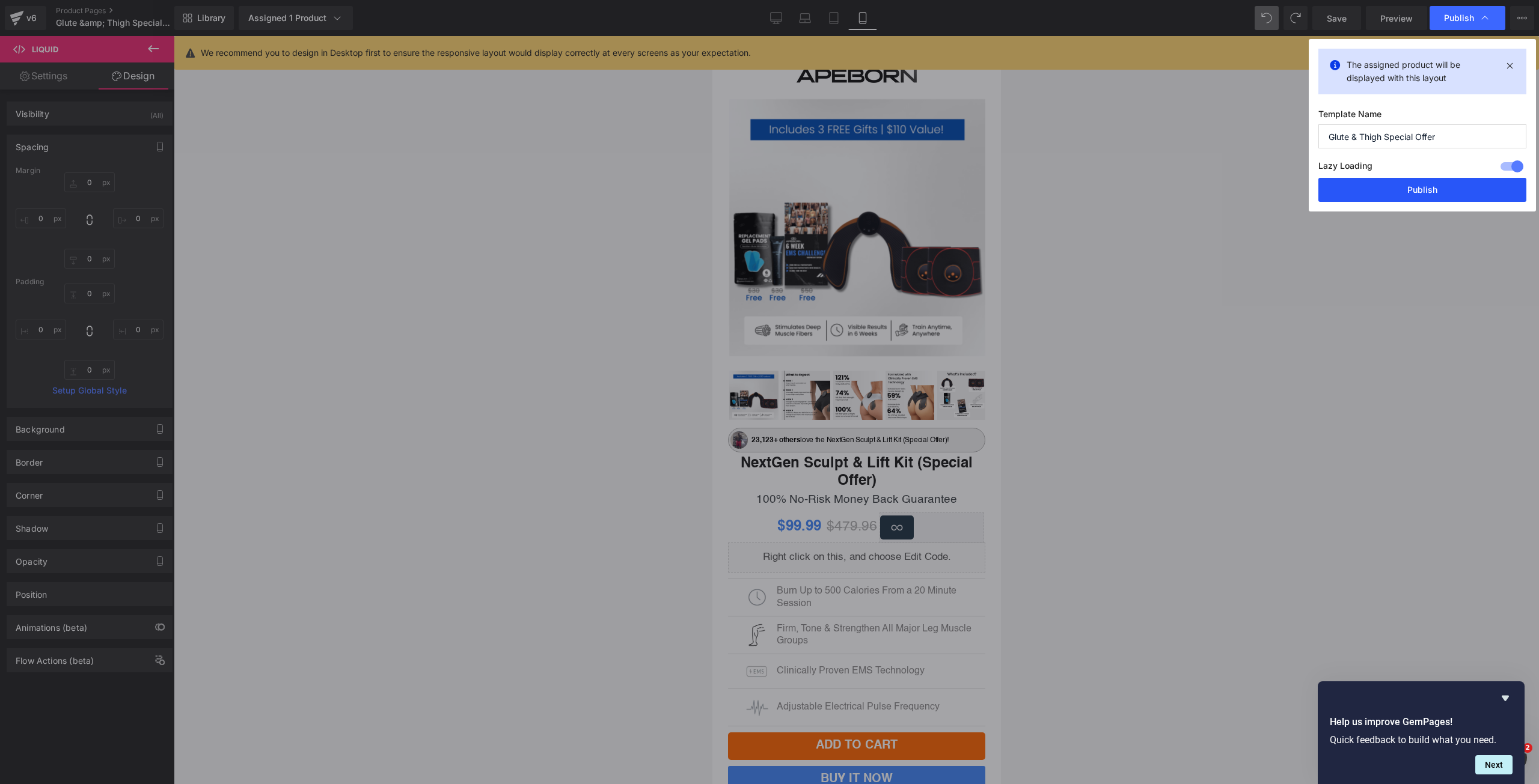
click at [1387, 187] on button "Publish" at bounding box center [1423, 189] width 208 height 24
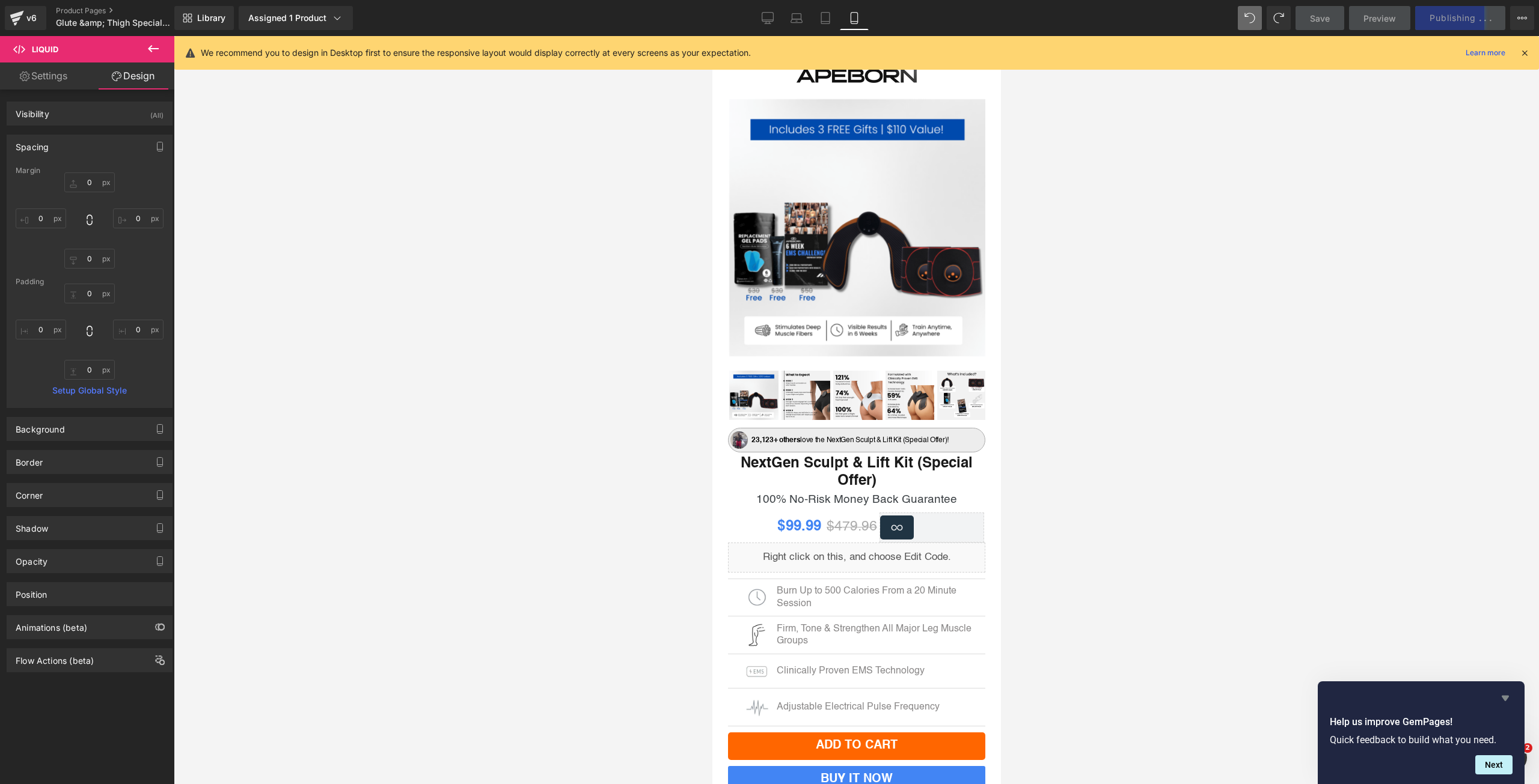
click at [1508, 698] on icon "Hide survey" at bounding box center [1505, 698] width 7 height 6
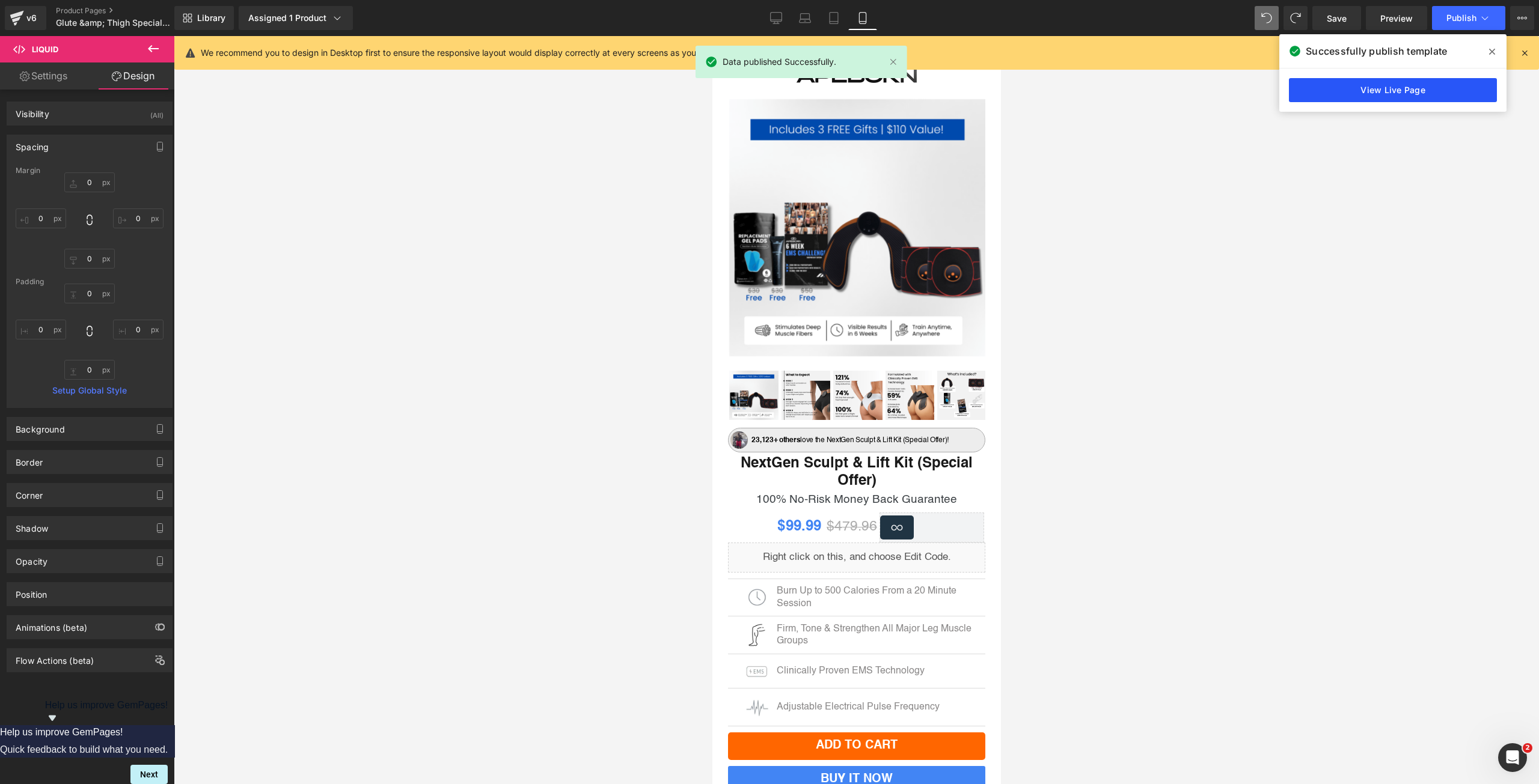
click at [1355, 85] on link "View Live Page" at bounding box center [1393, 90] width 208 height 24
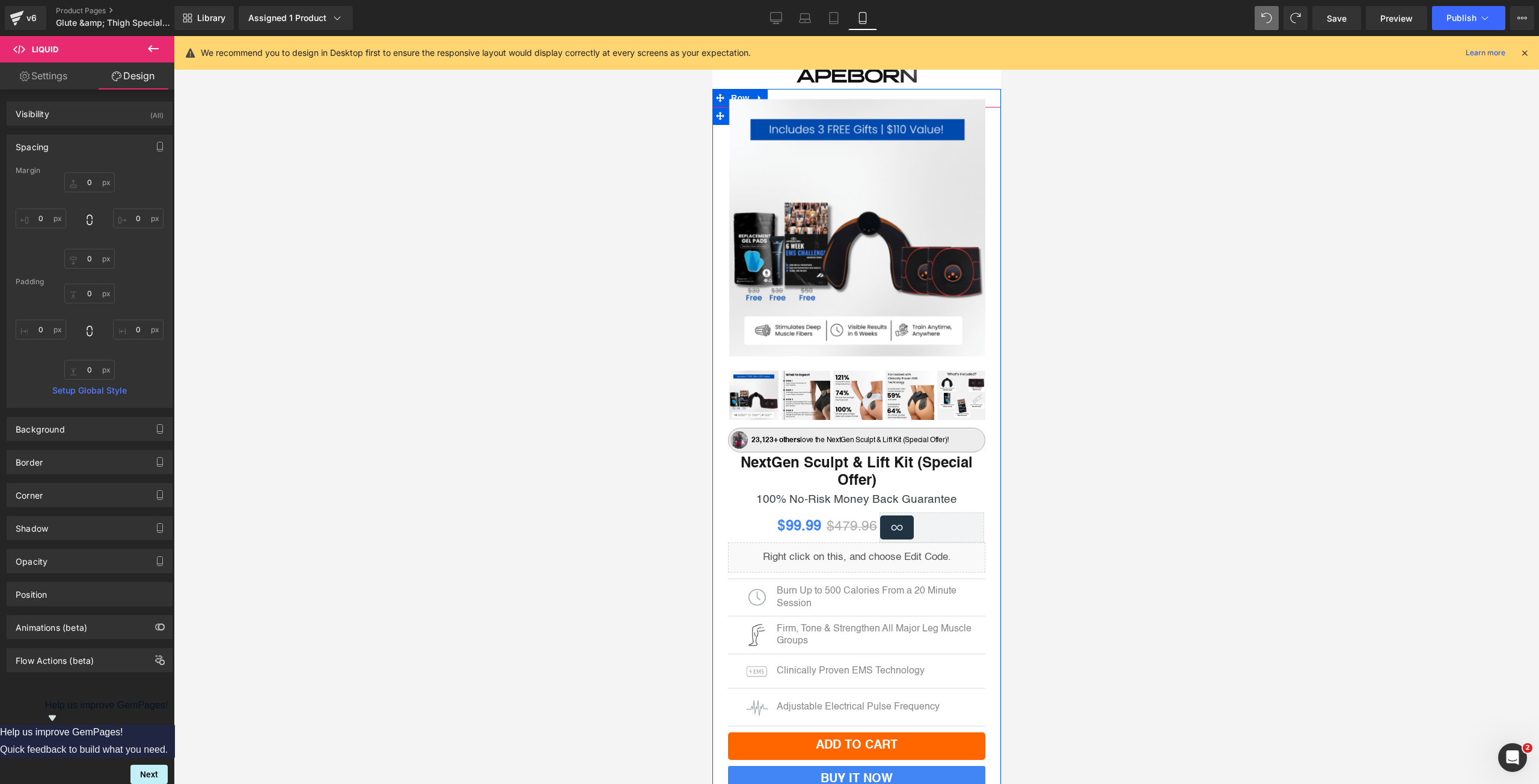
click at [873, 548] on div "Liquid" at bounding box center [856, 557] width 258 height 30
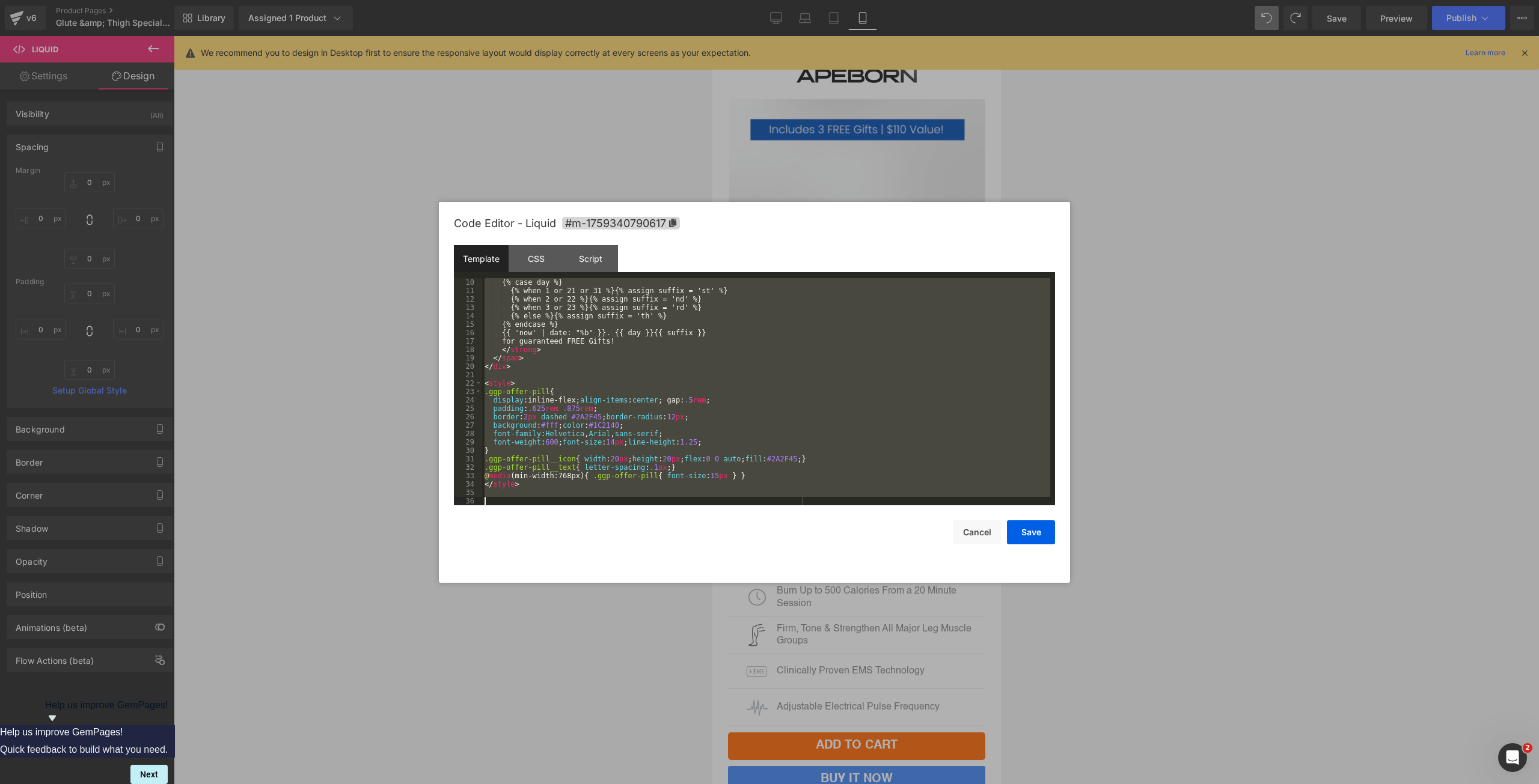
drag, startPoint x: 484, startPoint y: 280, endPoint x: 632, endPoint y: 498, distance: 263.5
click at [632, 498] on div "{% case day %} {% when 1 or 21 or 31 %}{% assign suffix = 'st' %} {% when 2 or …" at bounding box center [766, 400] width 568 height 244
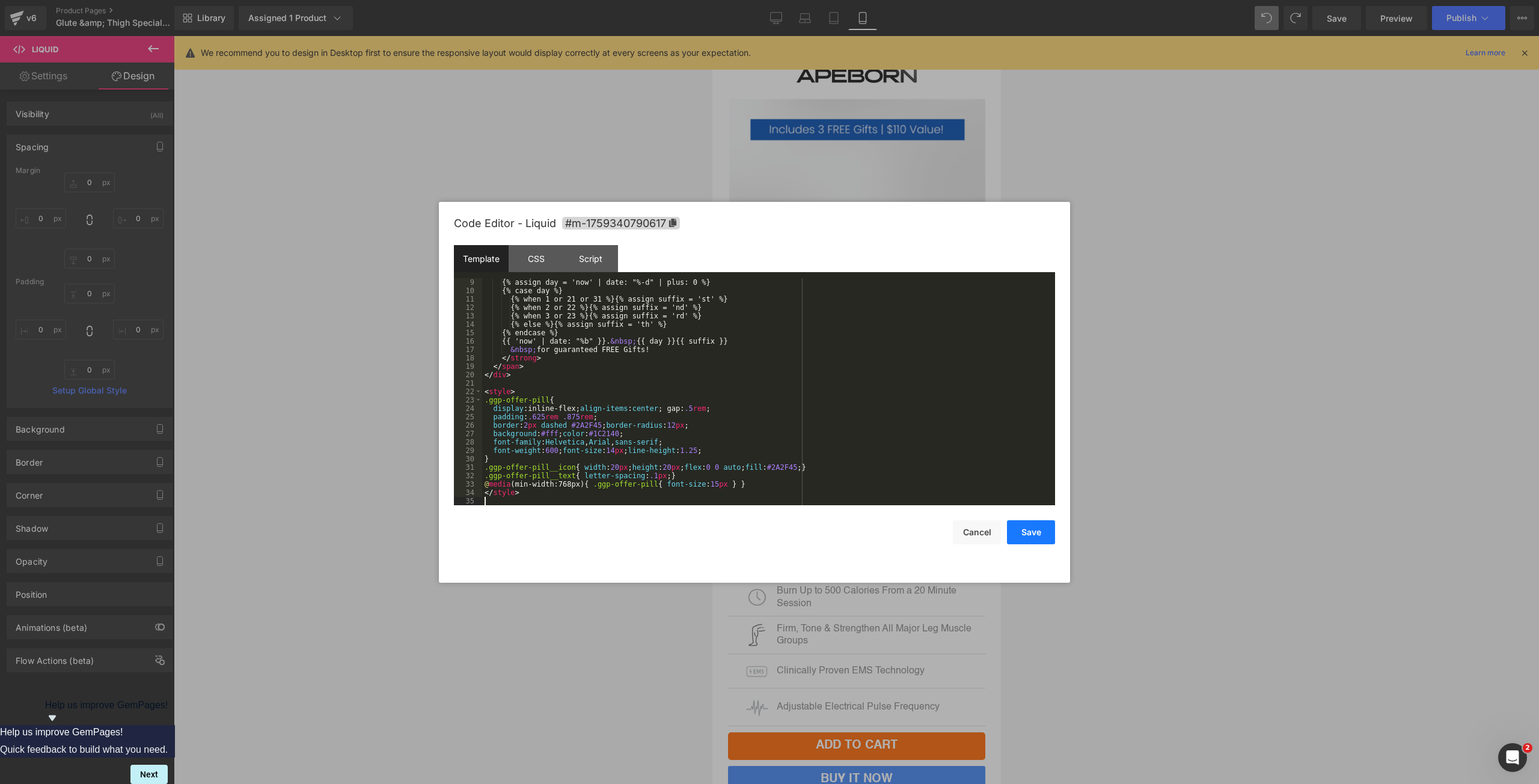
click at [1030, 533] on button "Save" at bounding box center [1031, 532] width 48 height 24
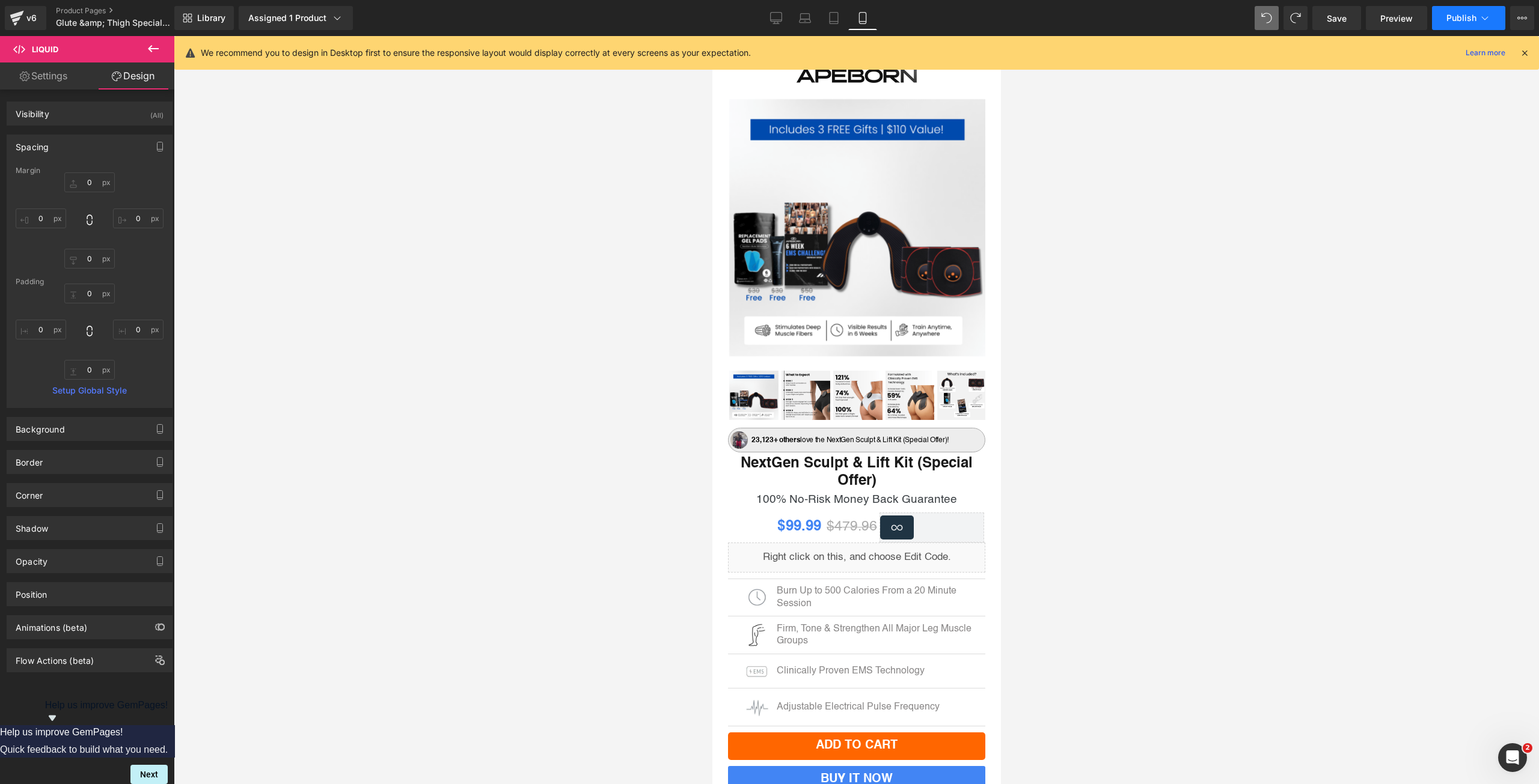
click at [1471, 18] on span "Publish" at bounding box center [1462, 18] width 30 height 10
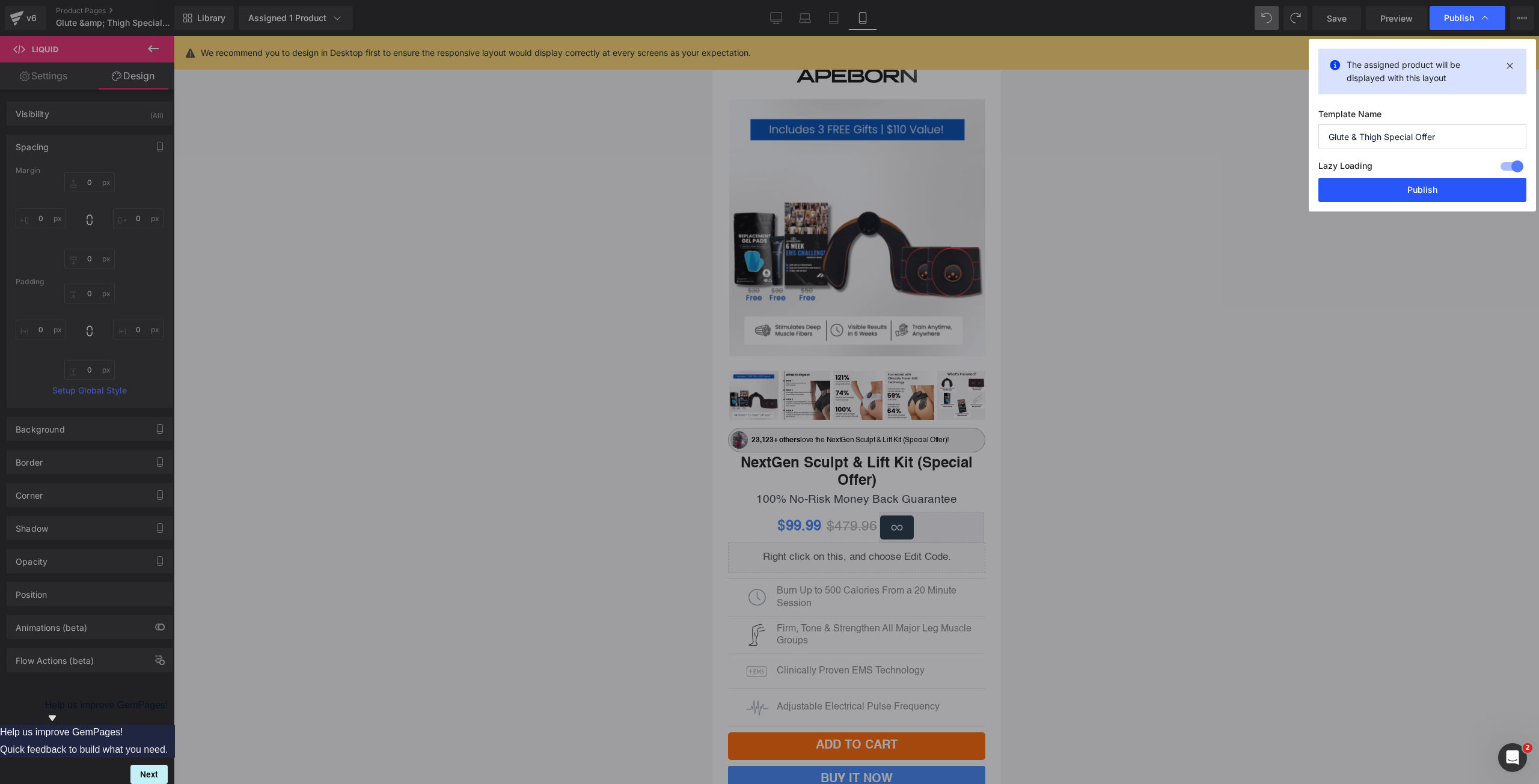
click at [1419, 188] on button "Publish" at bounding box center [1423, 189] width 208 height 24
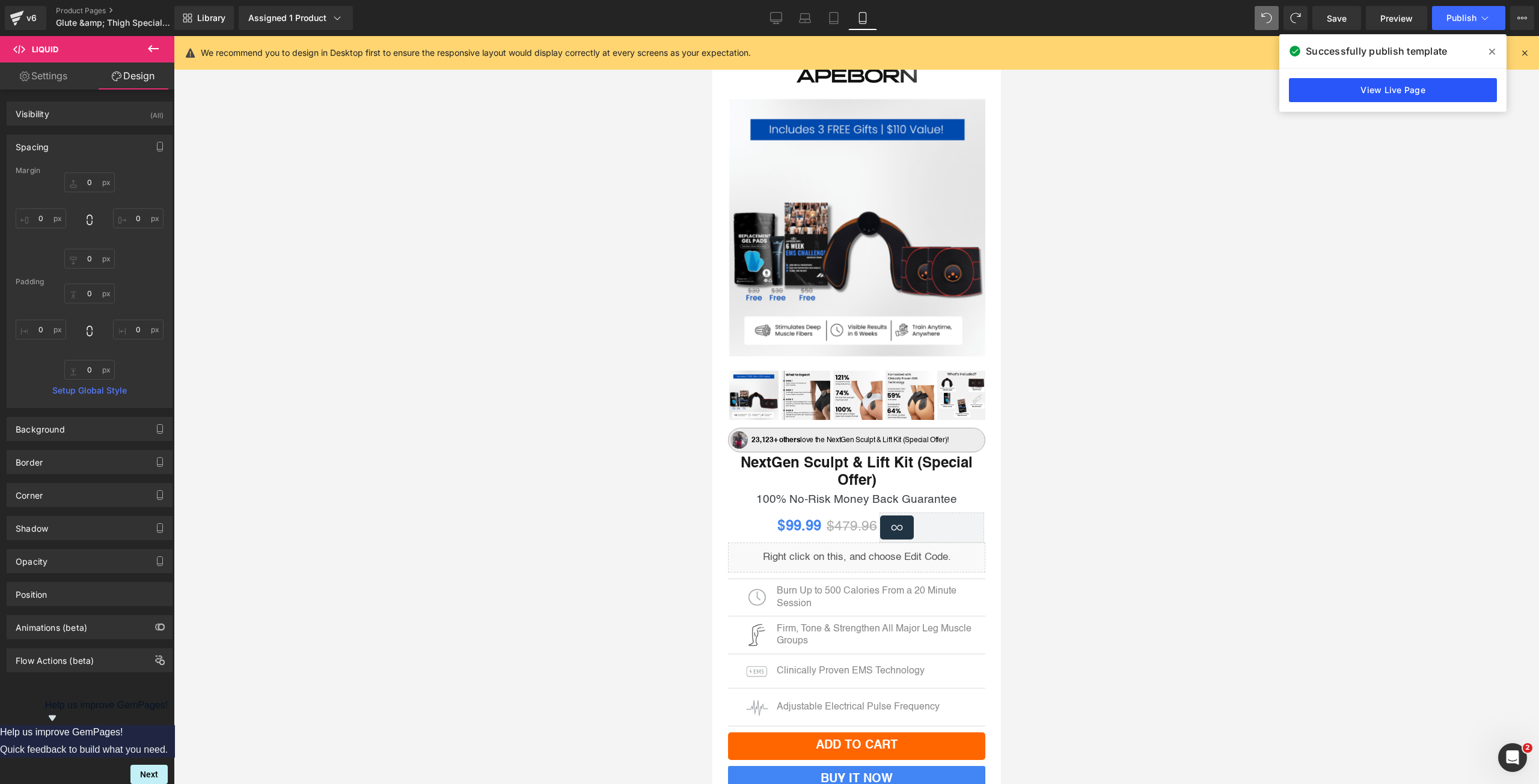
click at [1344, 89] on link "View Live Page" at bounding box center [1393, 90] width 208 height 24
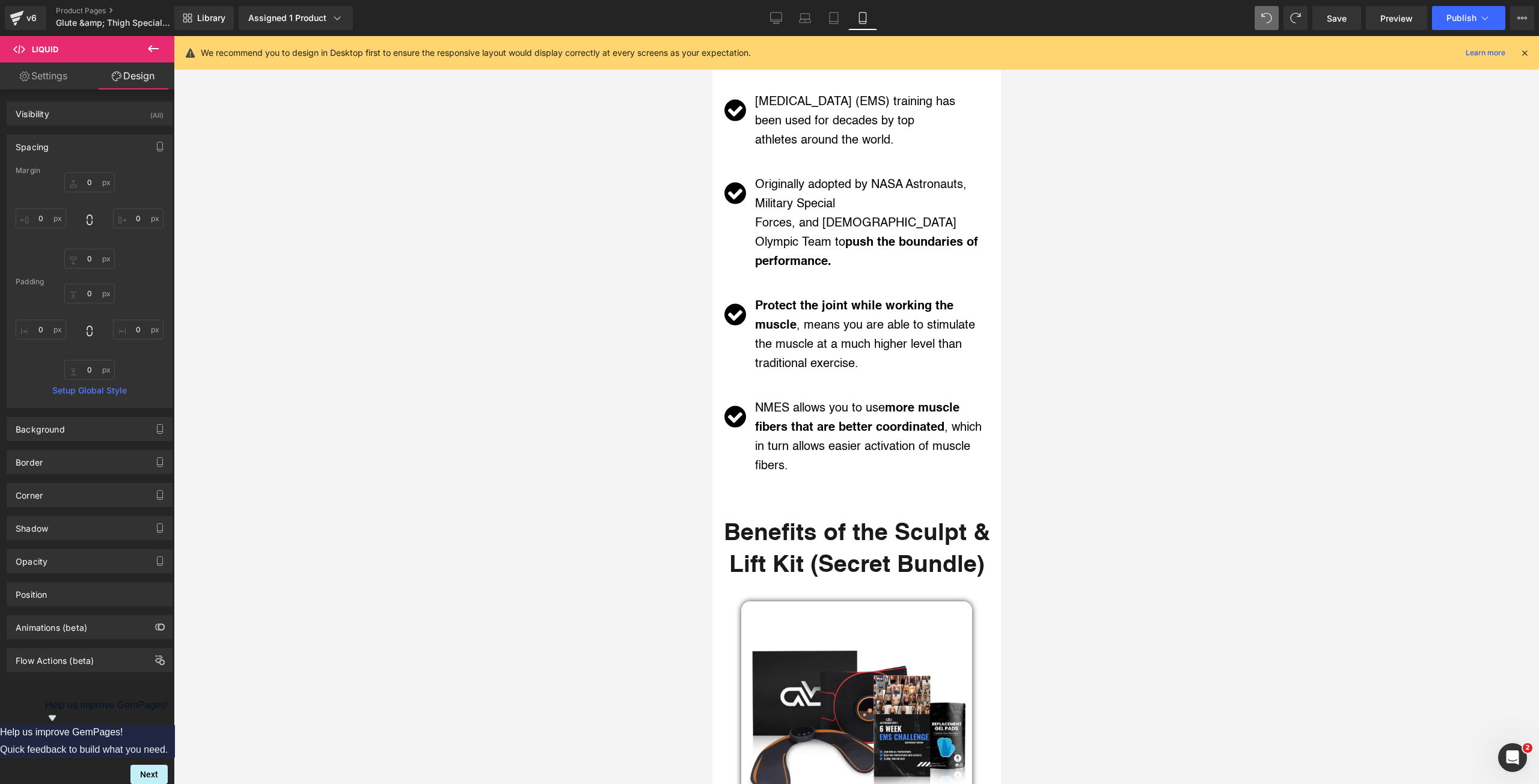
scroll to position [1903, 0]
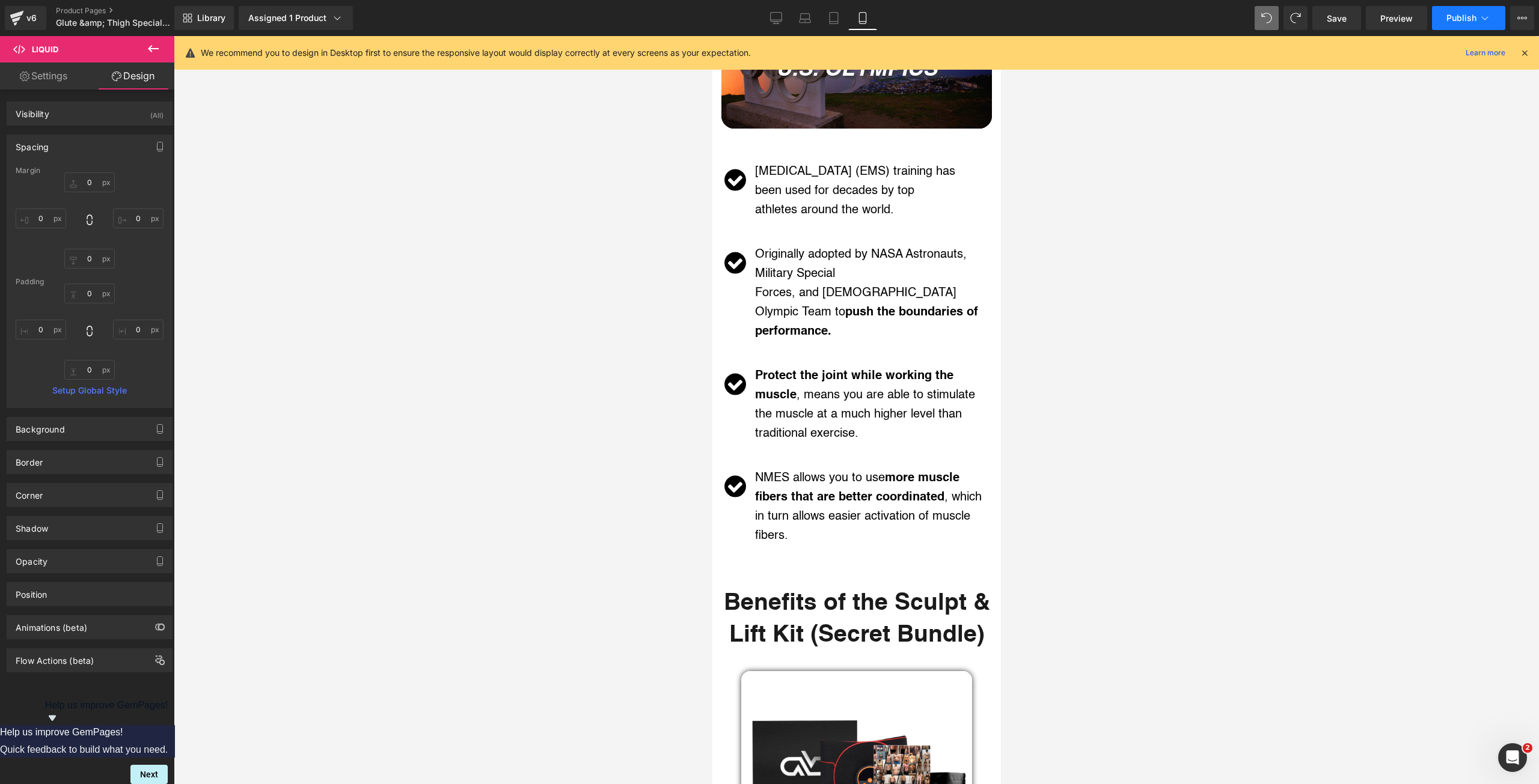
click at [1449, 16] on span "Publish" at bounding box center [1462, 18] width 30 height 10
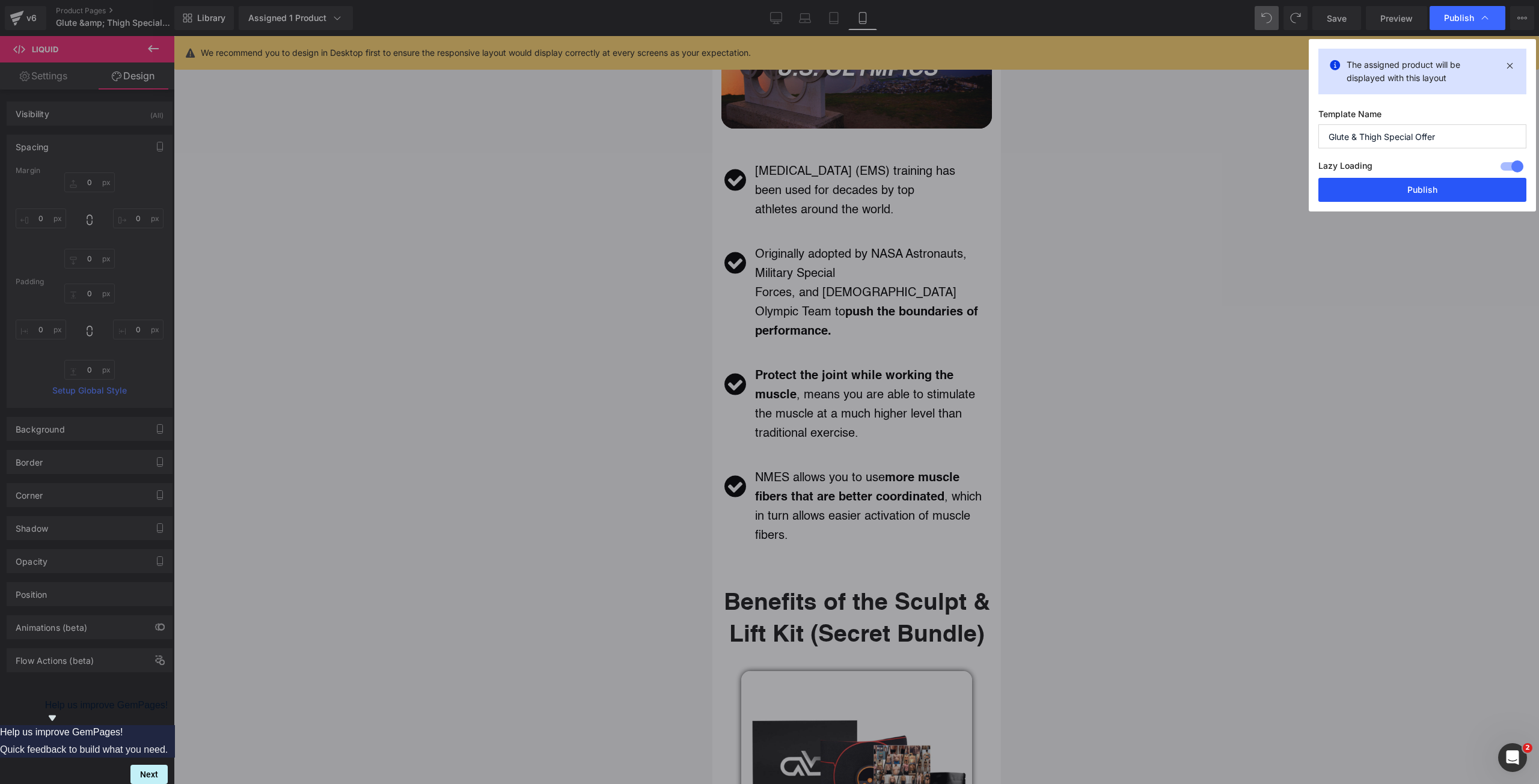
click at [1402, 192] on button "Publish" at bounding box center [1423, 189] width 208 height 24
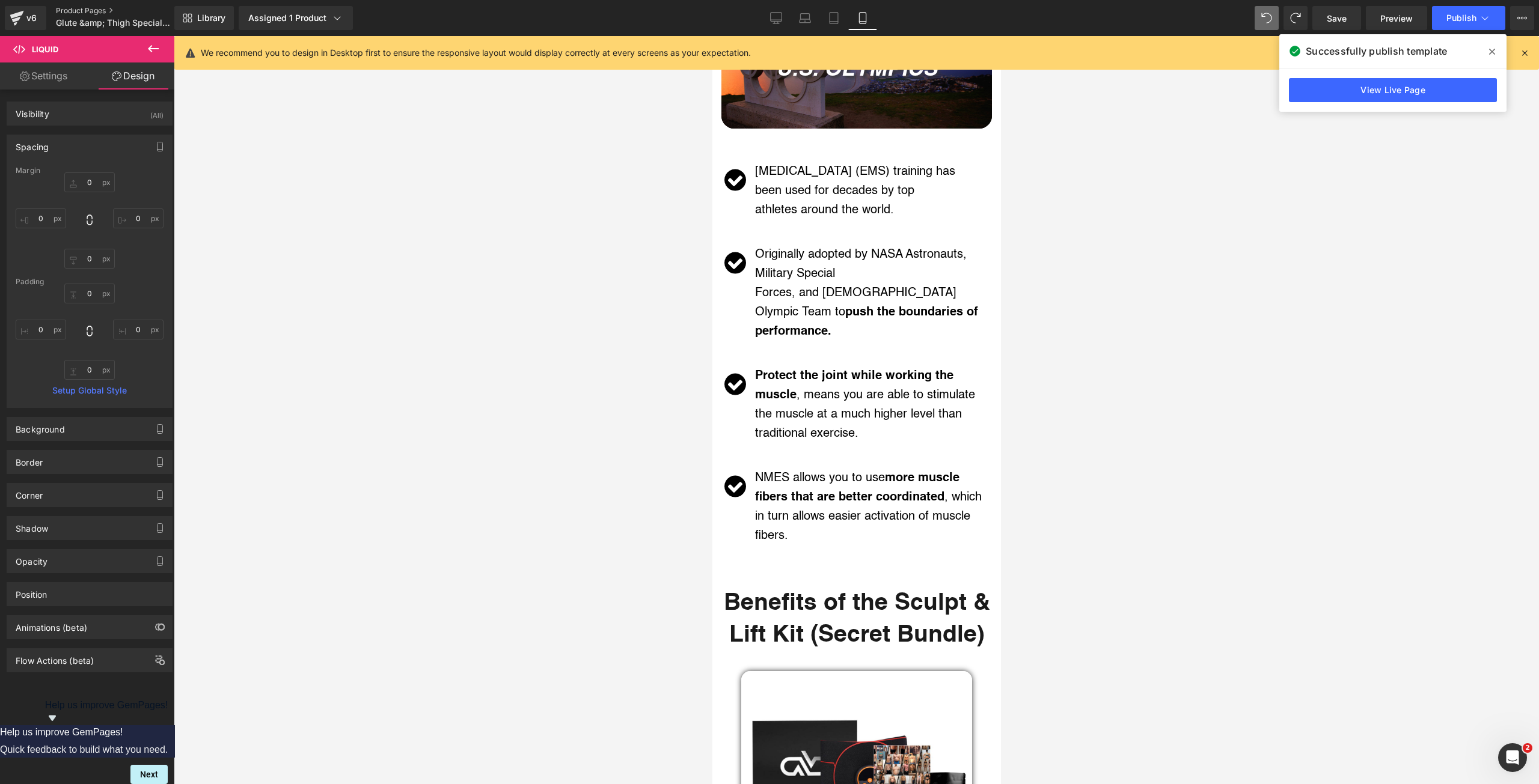
click at [106, 6] on link "Product Pages" at bounding box center [125, 11] width 138 height 10
